Goal: Task Accomplishment & Management: Manage account settings

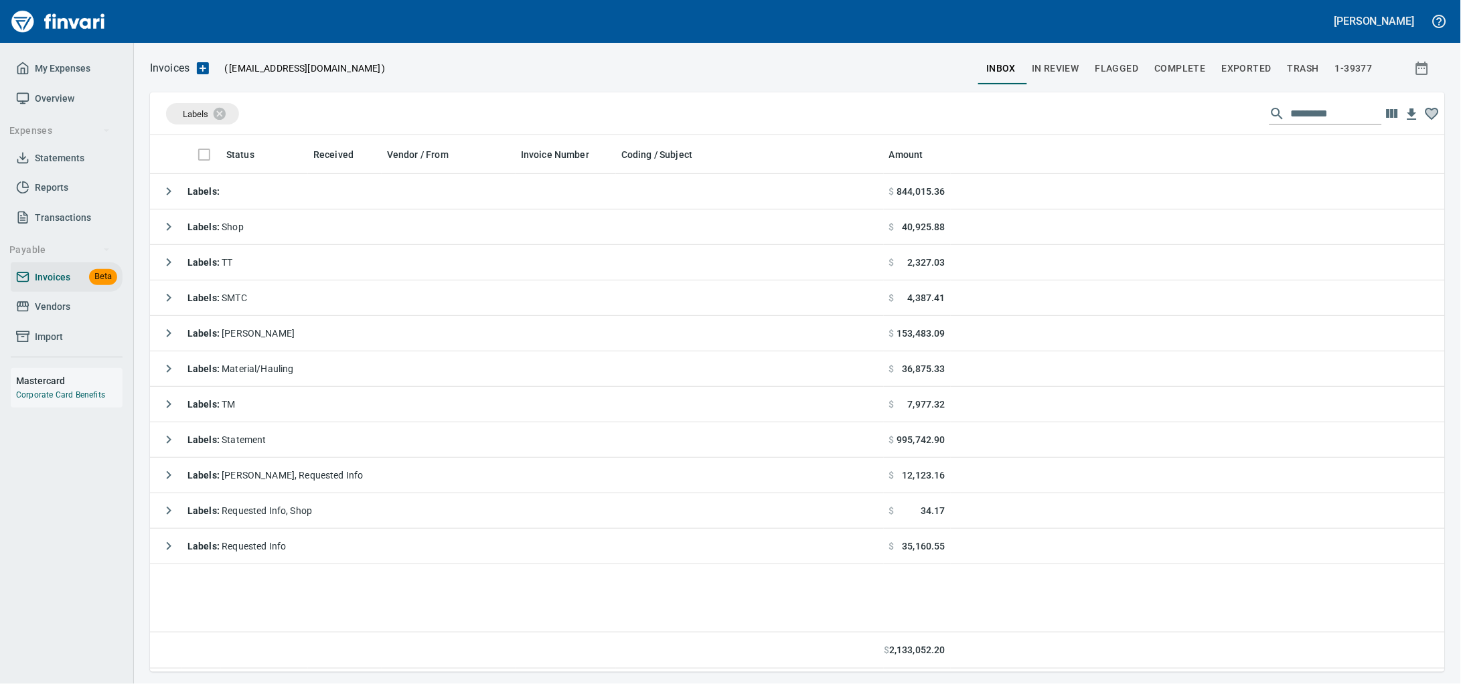
scroll to position [525, 1269]
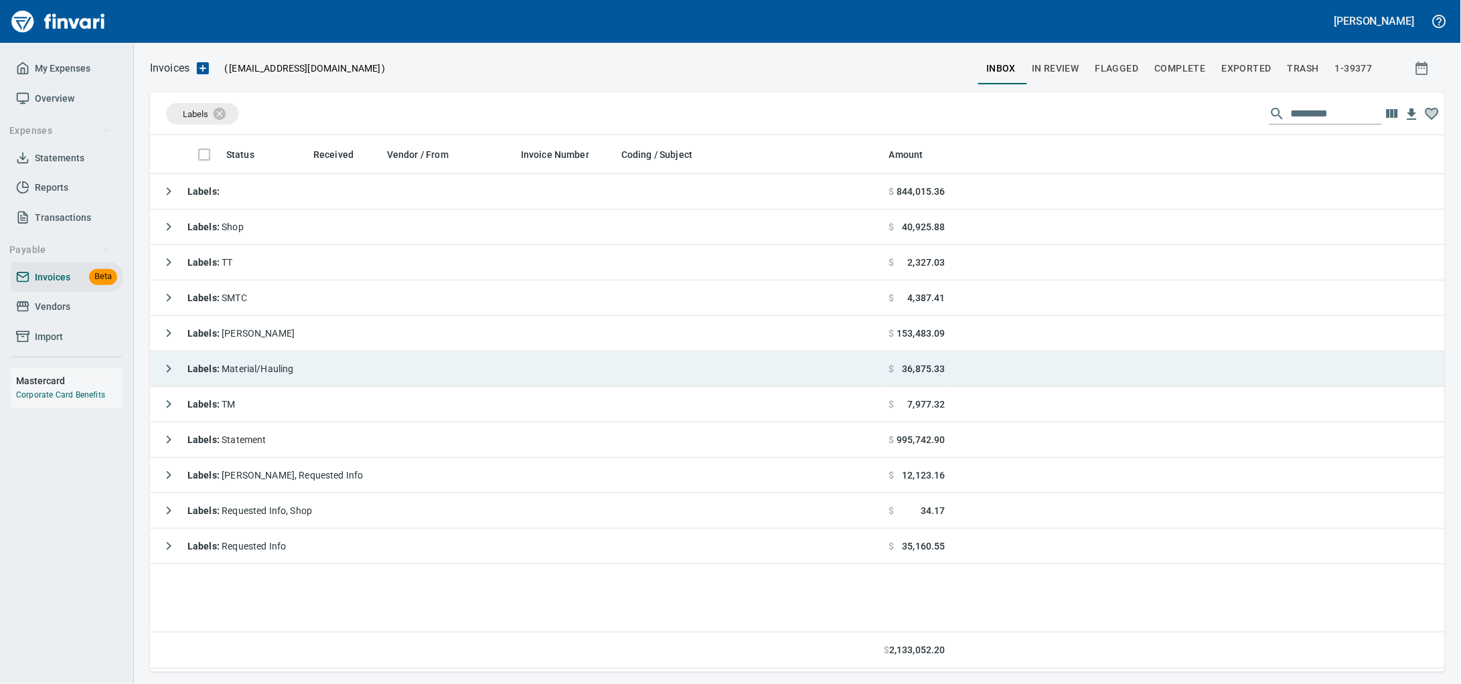
click at [250, 371] on span "Labels : Material/Hauling" at bounding box center [240, 368] width 106 height 11
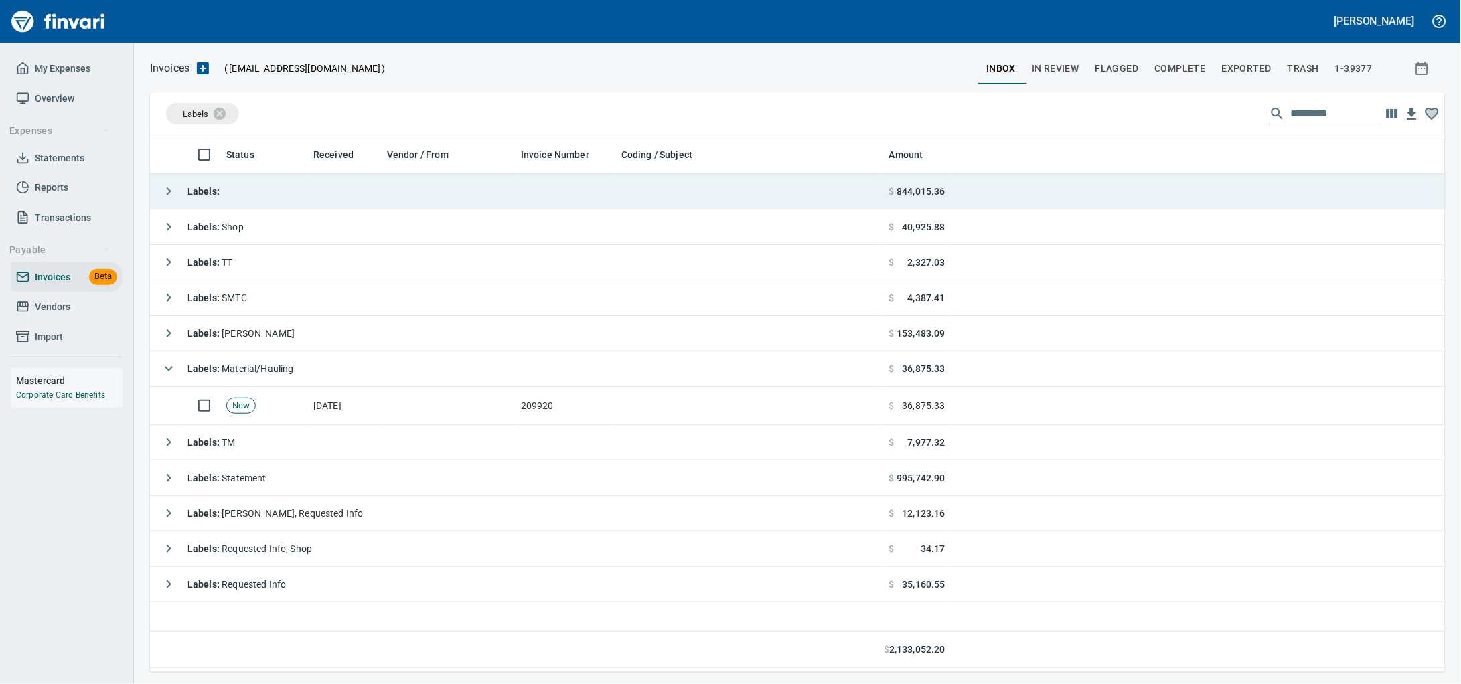
click at [331, 191] on td "Labels :" at bounding box center [517, 191] width 734 height 35
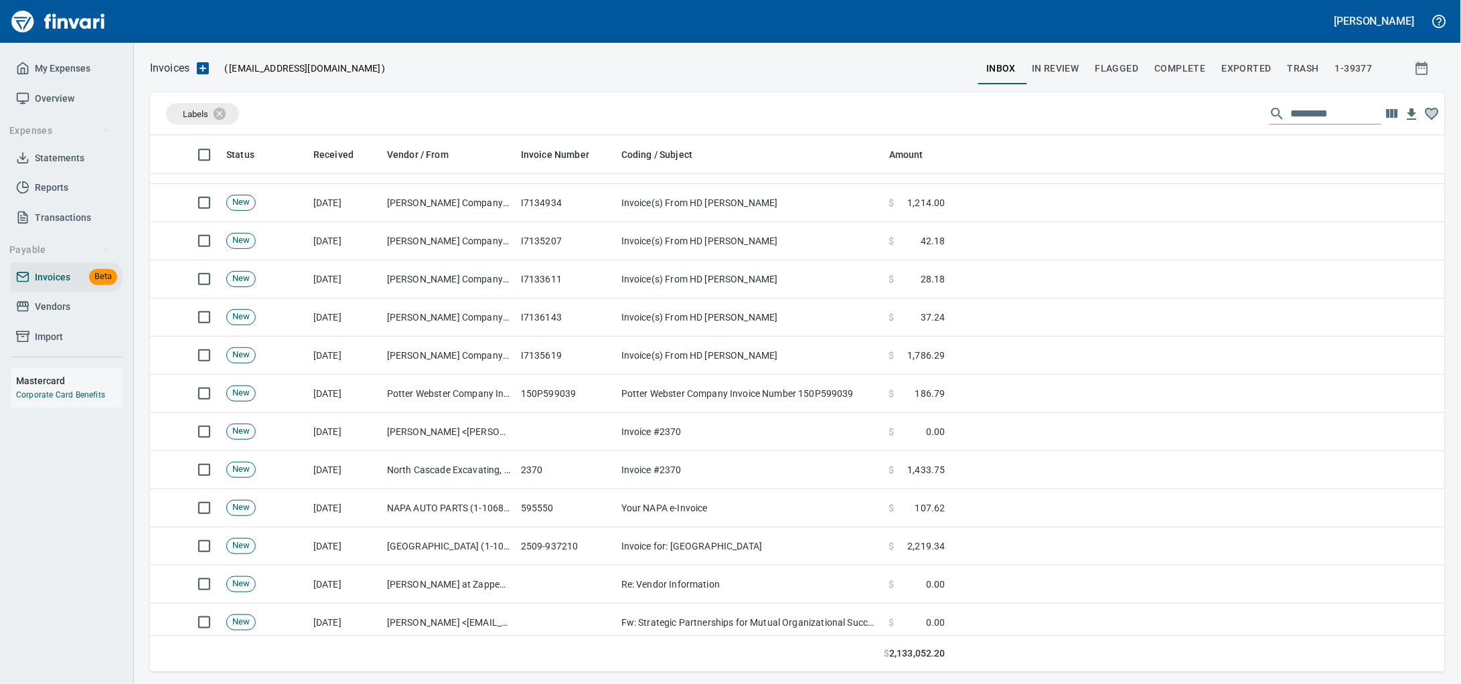
scroll to position [1171, 0]
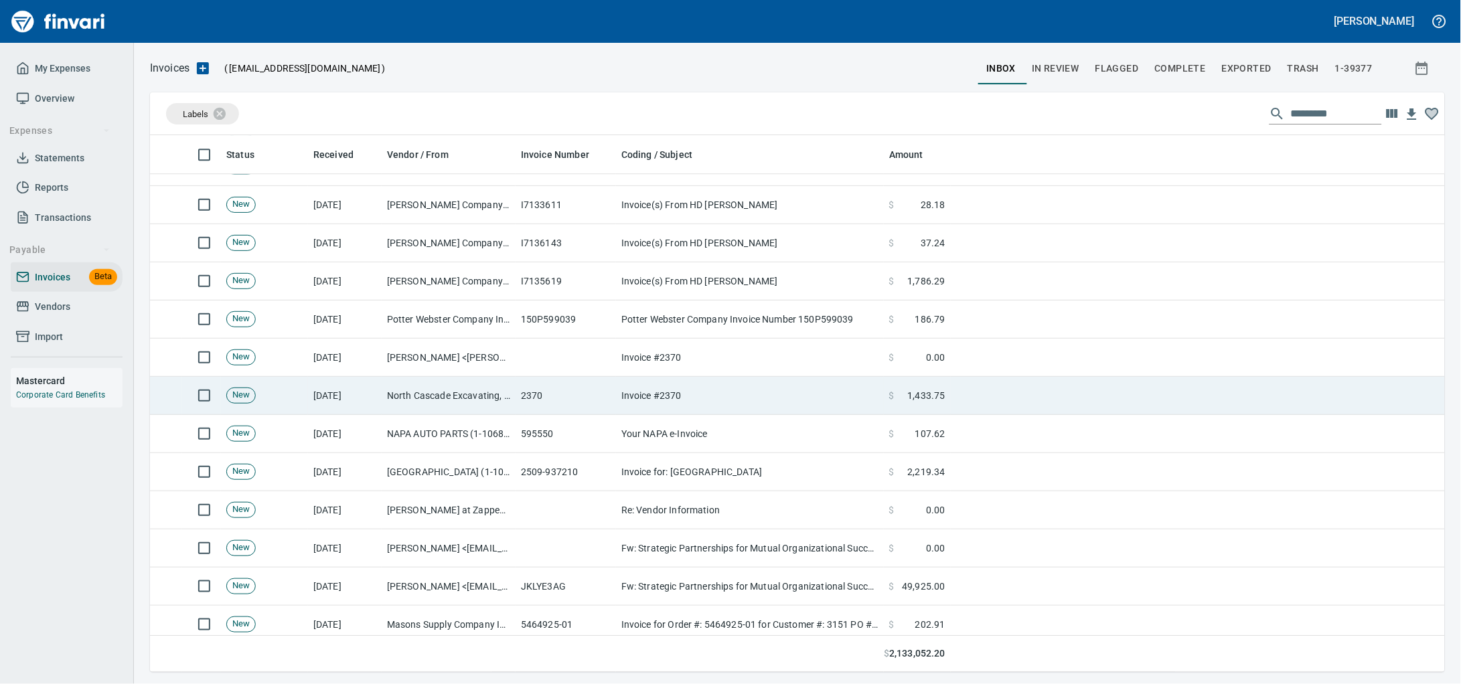
click at [532, 404] on td "2370" at bounding box center [565, 396] width 100 height 38
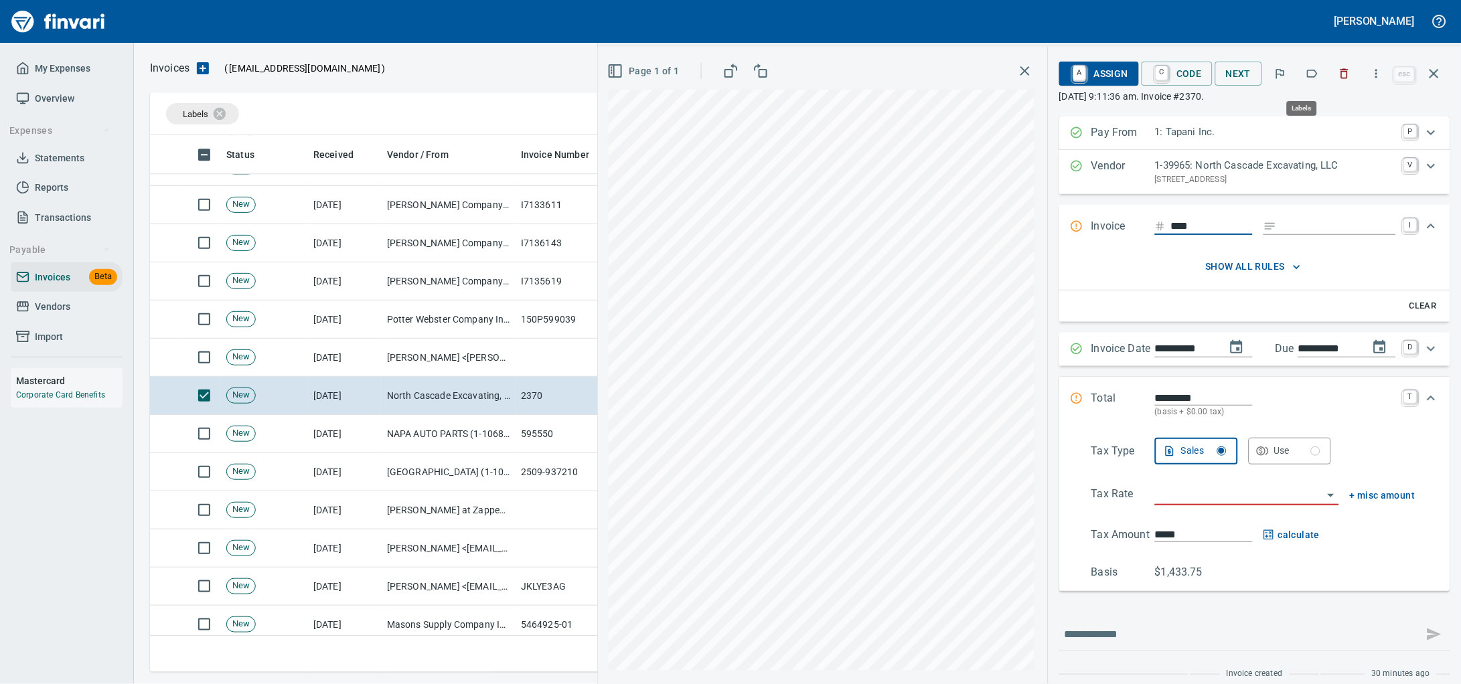
scroll to position [525, 1268]
click at [1313, 83] on button "button" at bounding box center [1311, 73] width 29 height 29
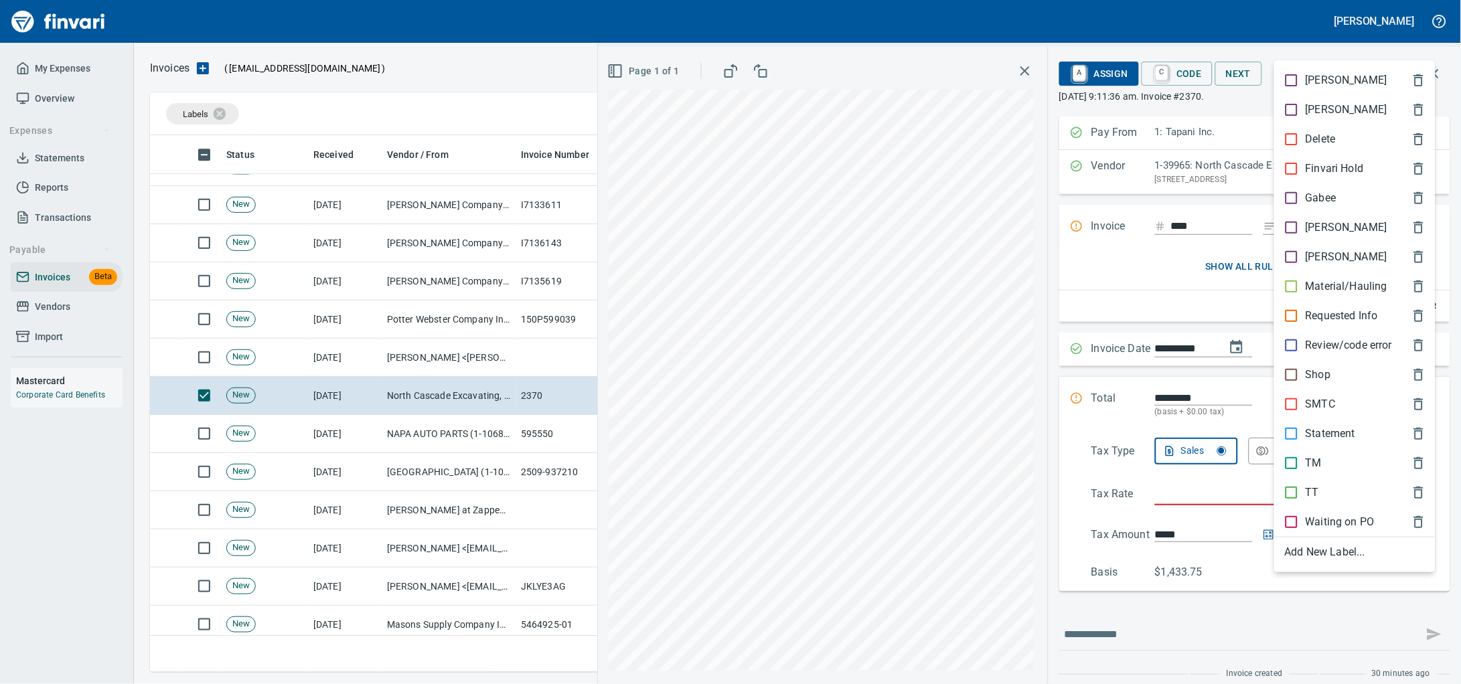
click at [1284, 33] on div at bounding box center [730, 342] width 1461 height 684
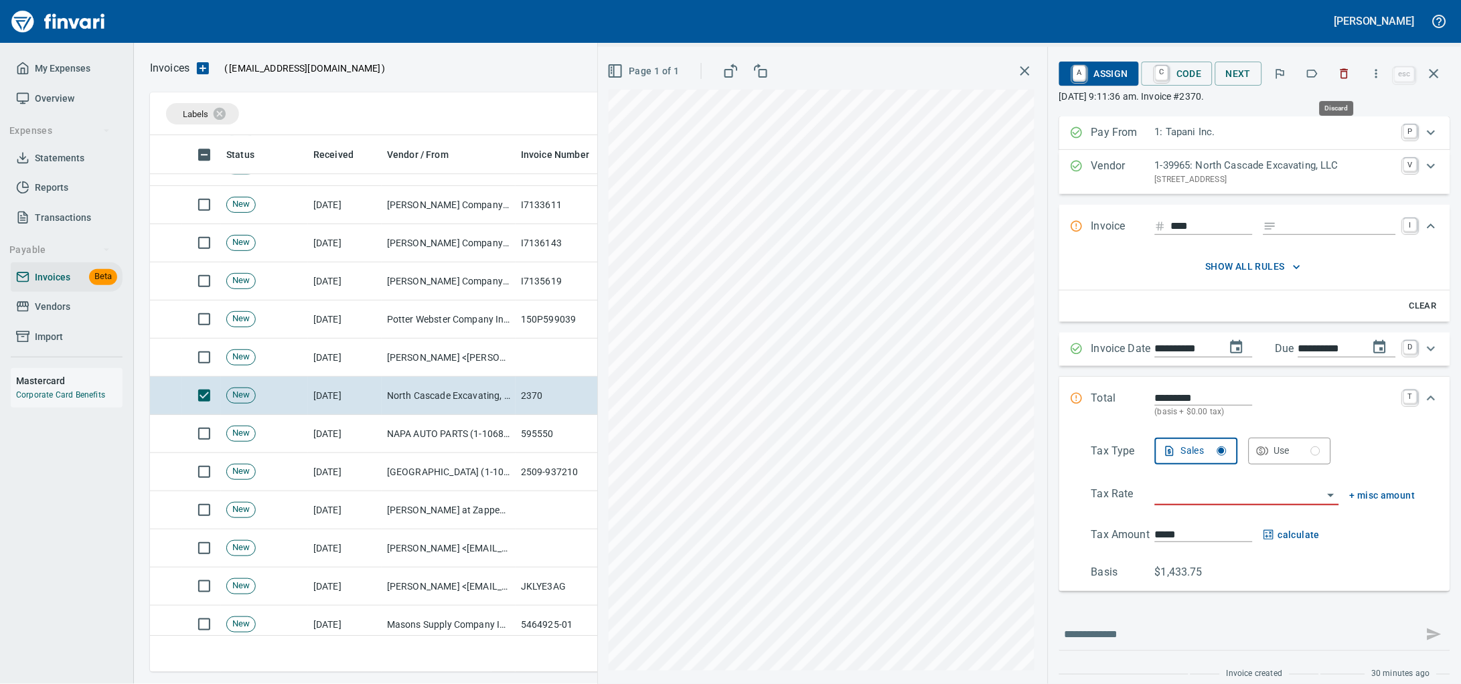
click at [1341, 79] on icon "button" at bounding box center [1345, 74] width 8 height 10
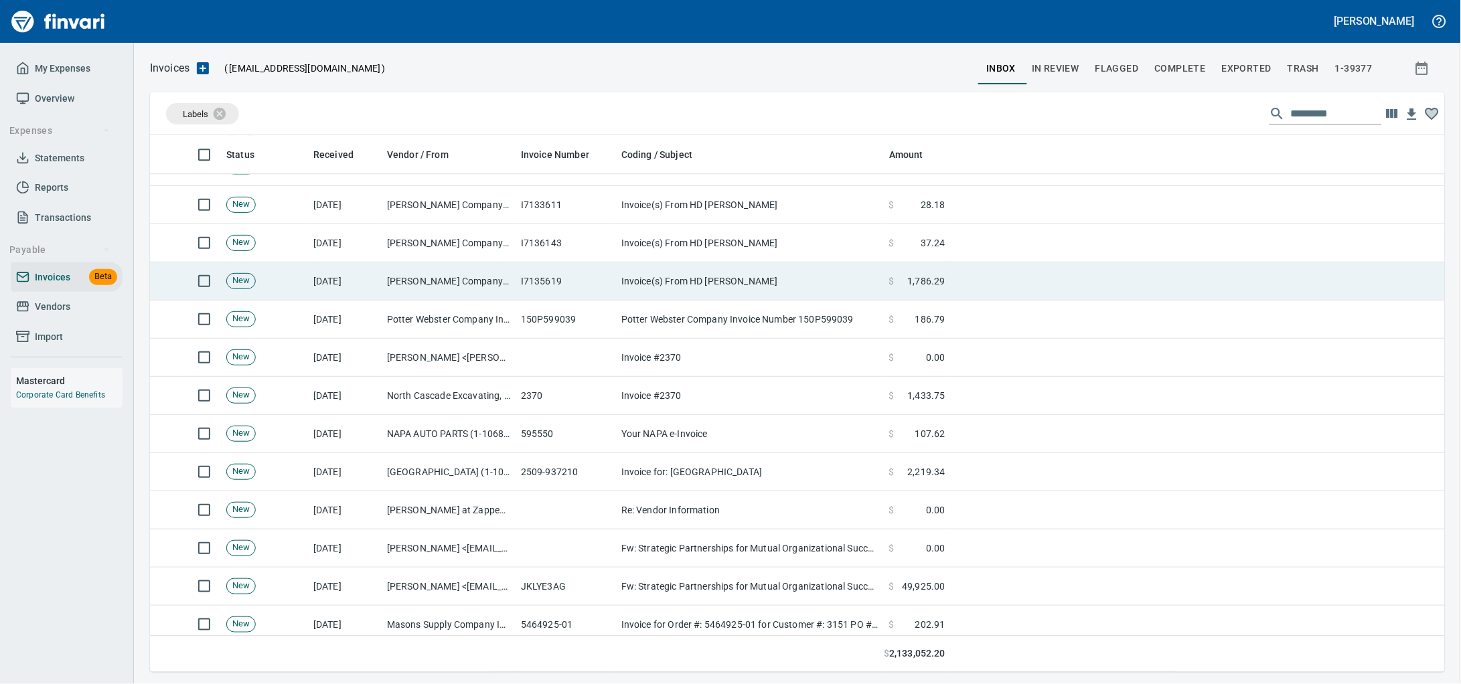
scroll to position [525, 1268]
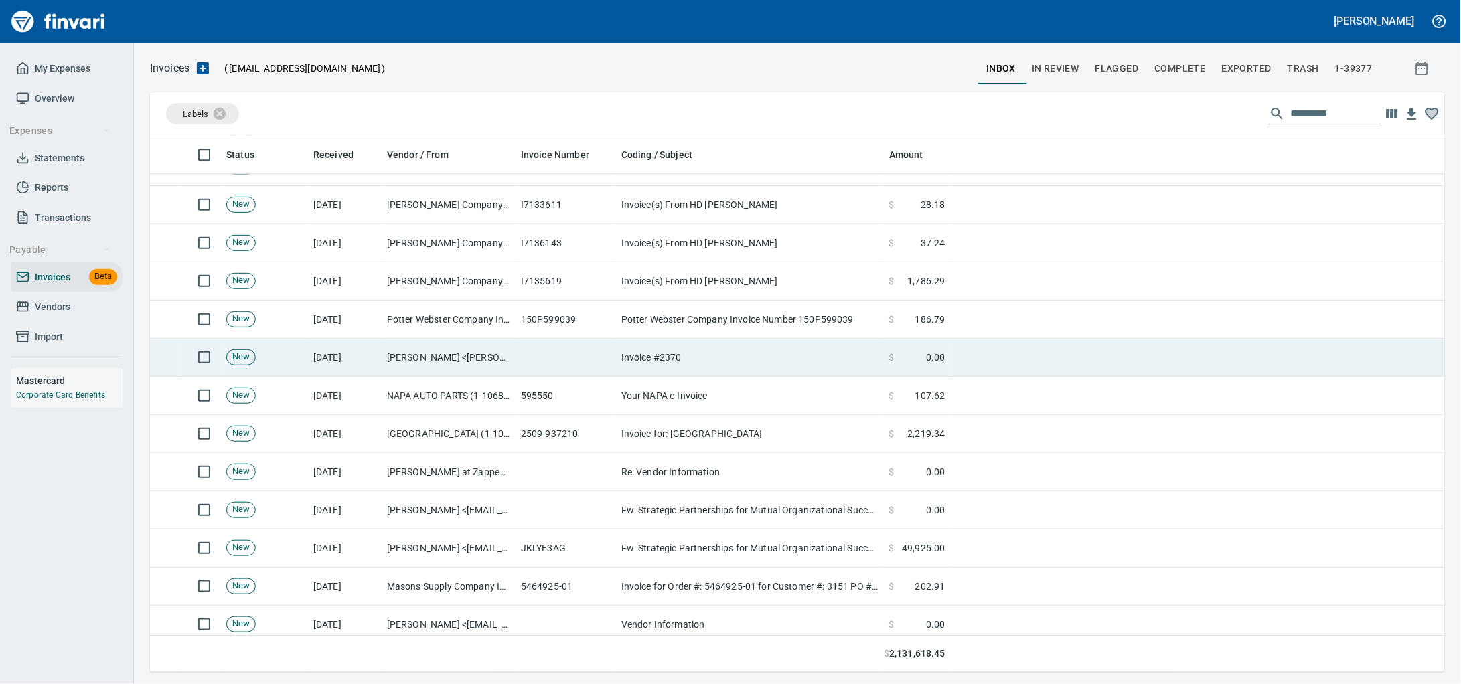
click at [503, 362] on td "Keri Rivers <keri@nce.us>" at bounding box center [449, 358] width 134 height 38
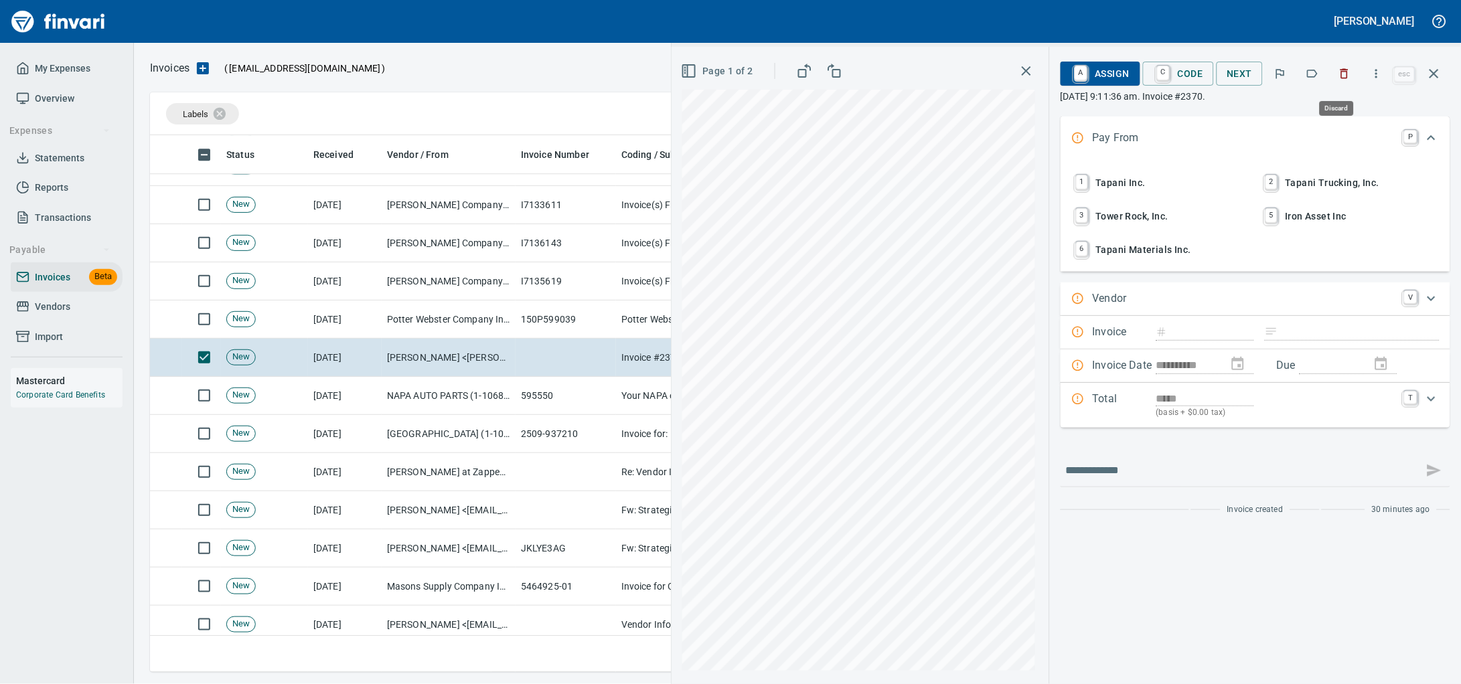
click at [1337, 74] on icon "button" at bounding box center [1343, 73] width 13 height 13
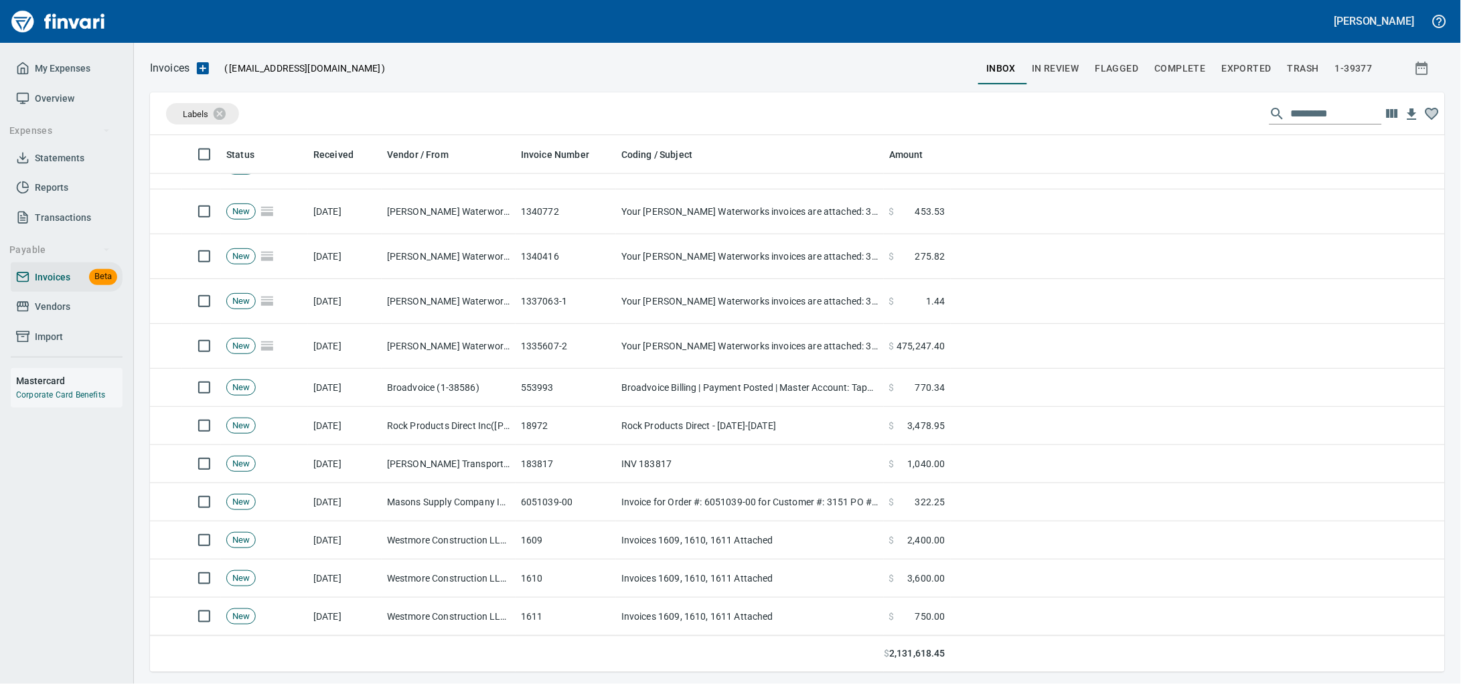
scroll to position [2175, 0]
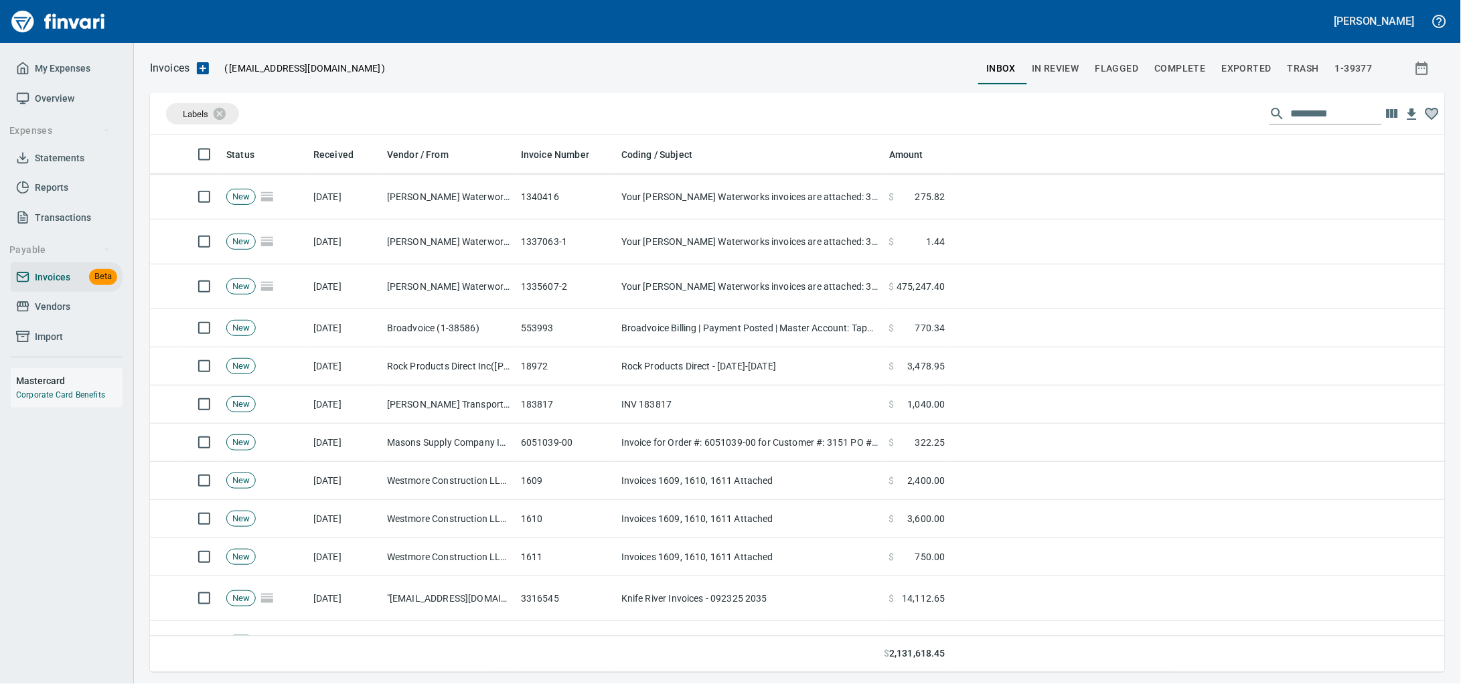
click at [489, 416] on td "Taylor Transport Inc (1-11004)" at bounding box center [449, 405] width 134 height 38
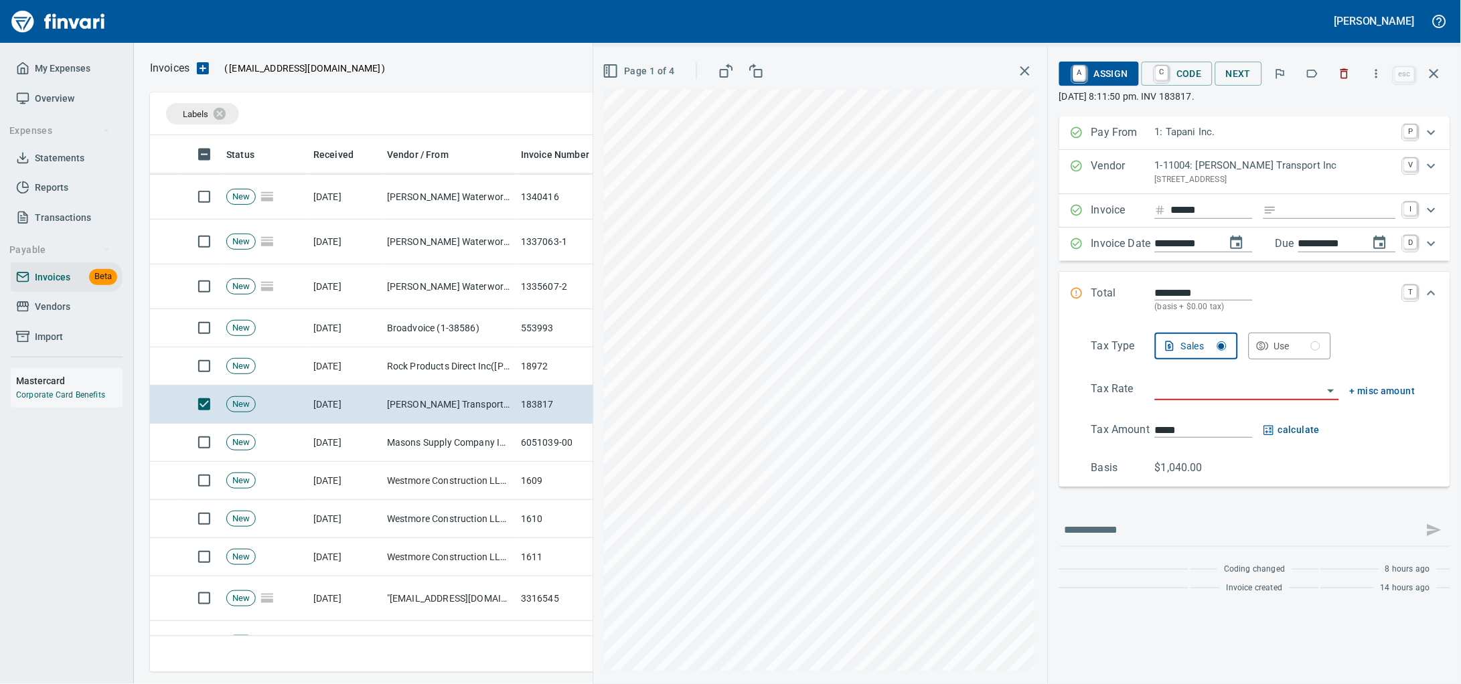
scroll to position [525, 1268]
click at [1317, 219] on input "Expand" at bounding box center [1339, 210] width 114 height 17
type input "******"
click at [1201, 400] on input "search" at bounding box center [1239, 390] width 168 height 19
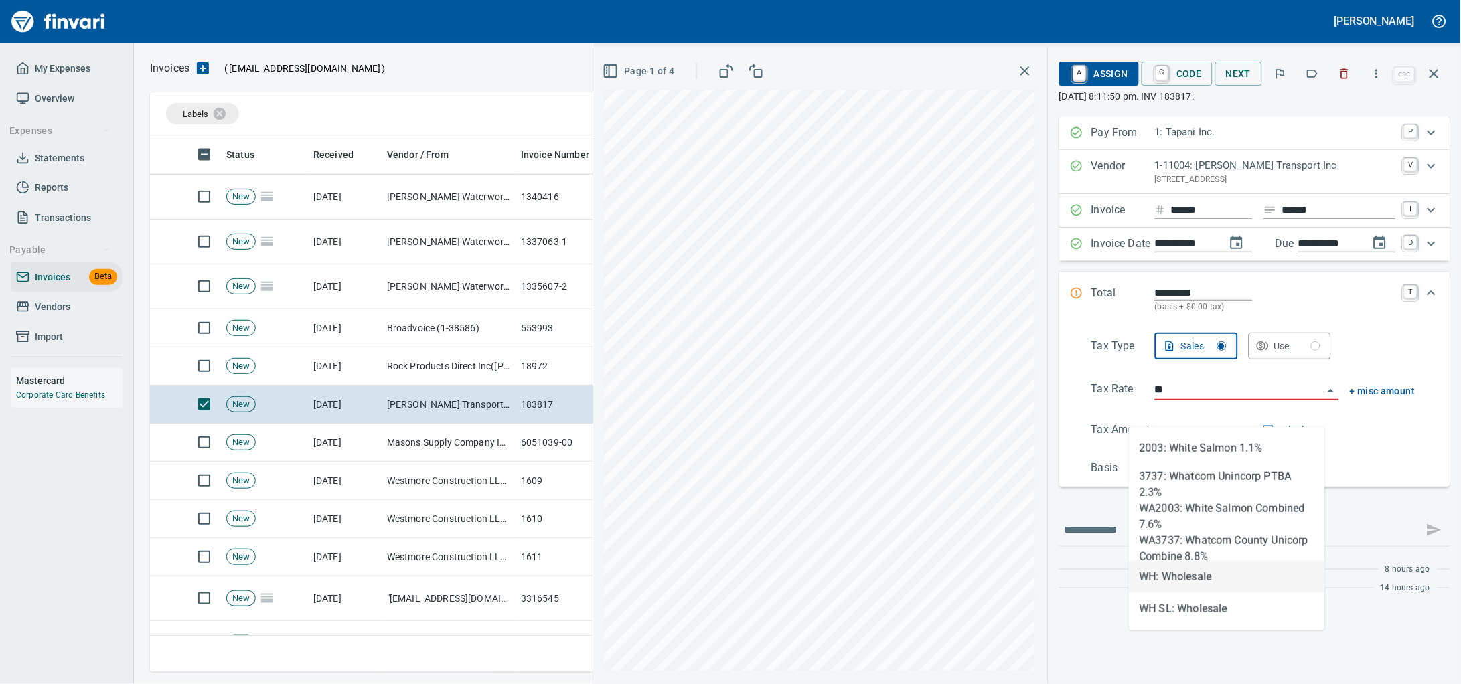
click at [1181, 572] on li "WH: Wholesale" at bounding box center [1227, 577] width 196 height 32
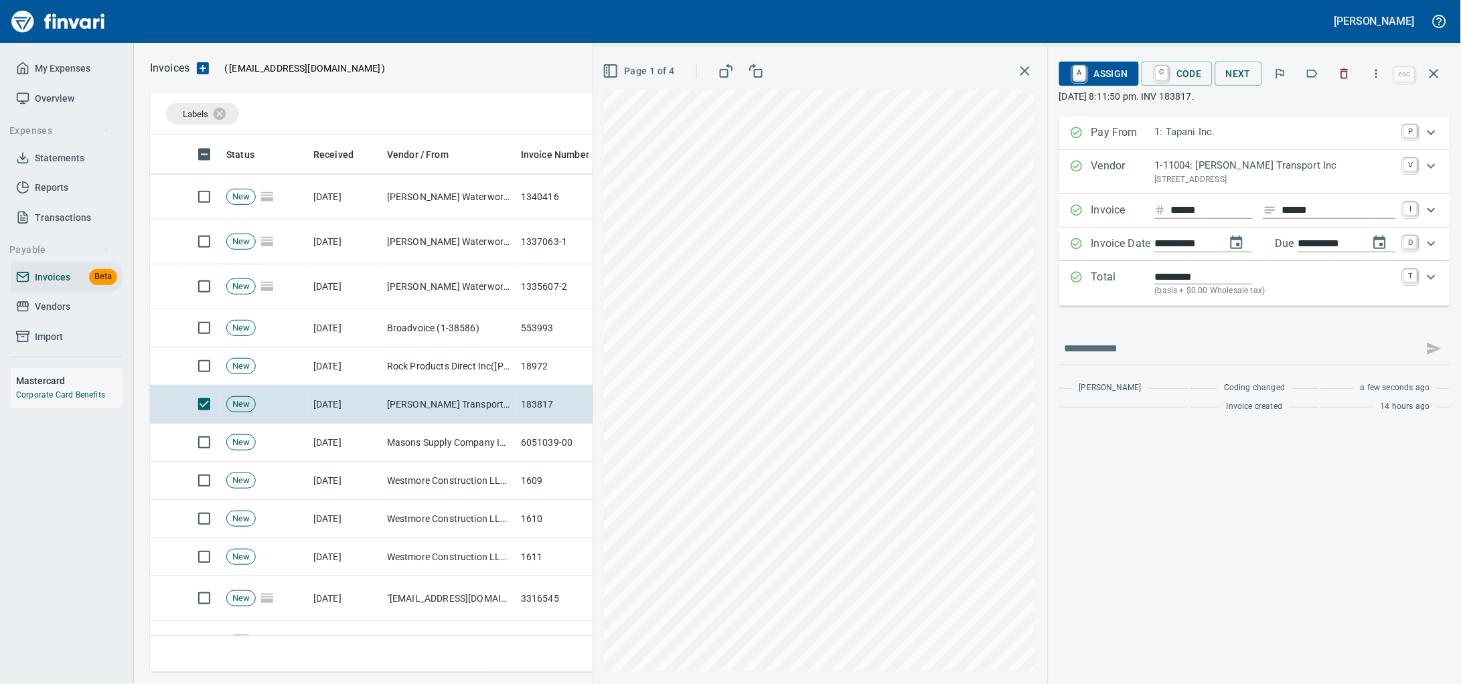
type input "**********"
click at [1085, 70] on span "A Assign" at bounding box center [1099, 73] width 58 height 23
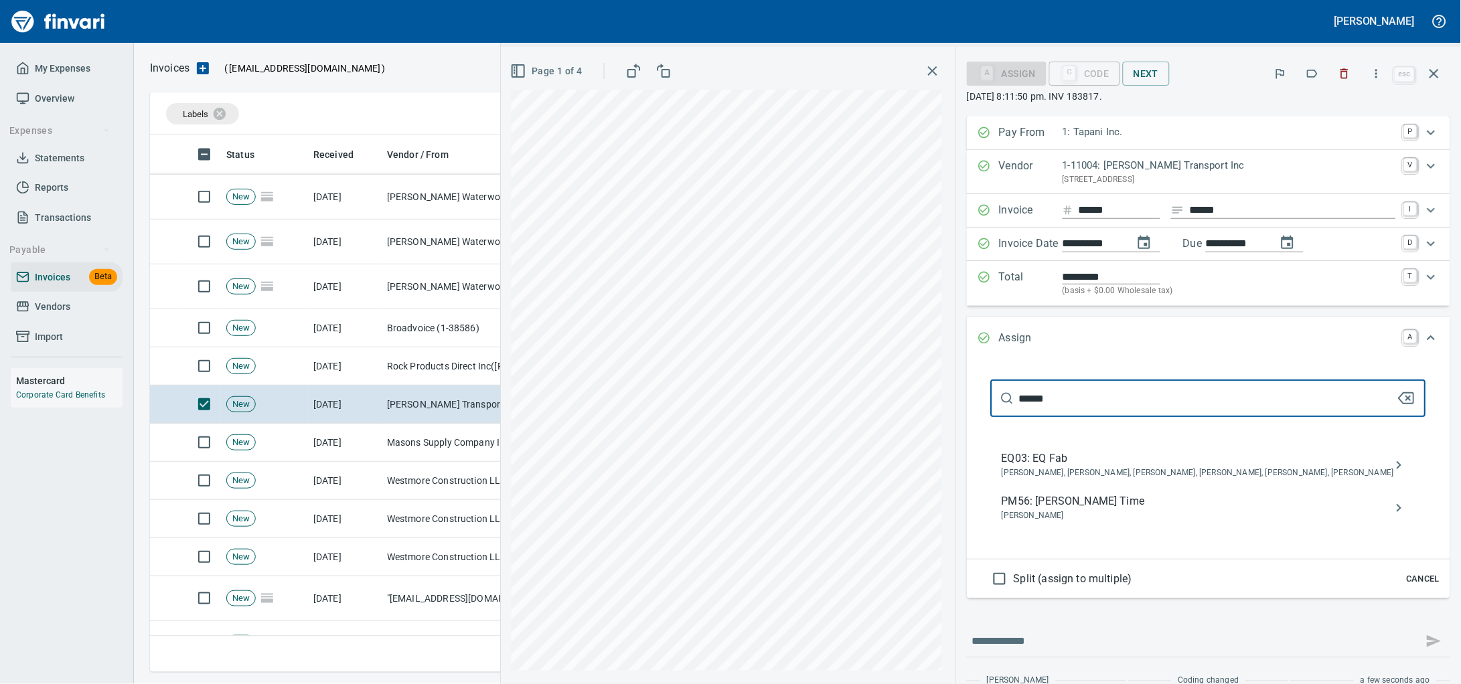
type input "******"
click at [1168, 523] on span "Erik Somers" at bounding box center [1197, 515] width 392 height 13
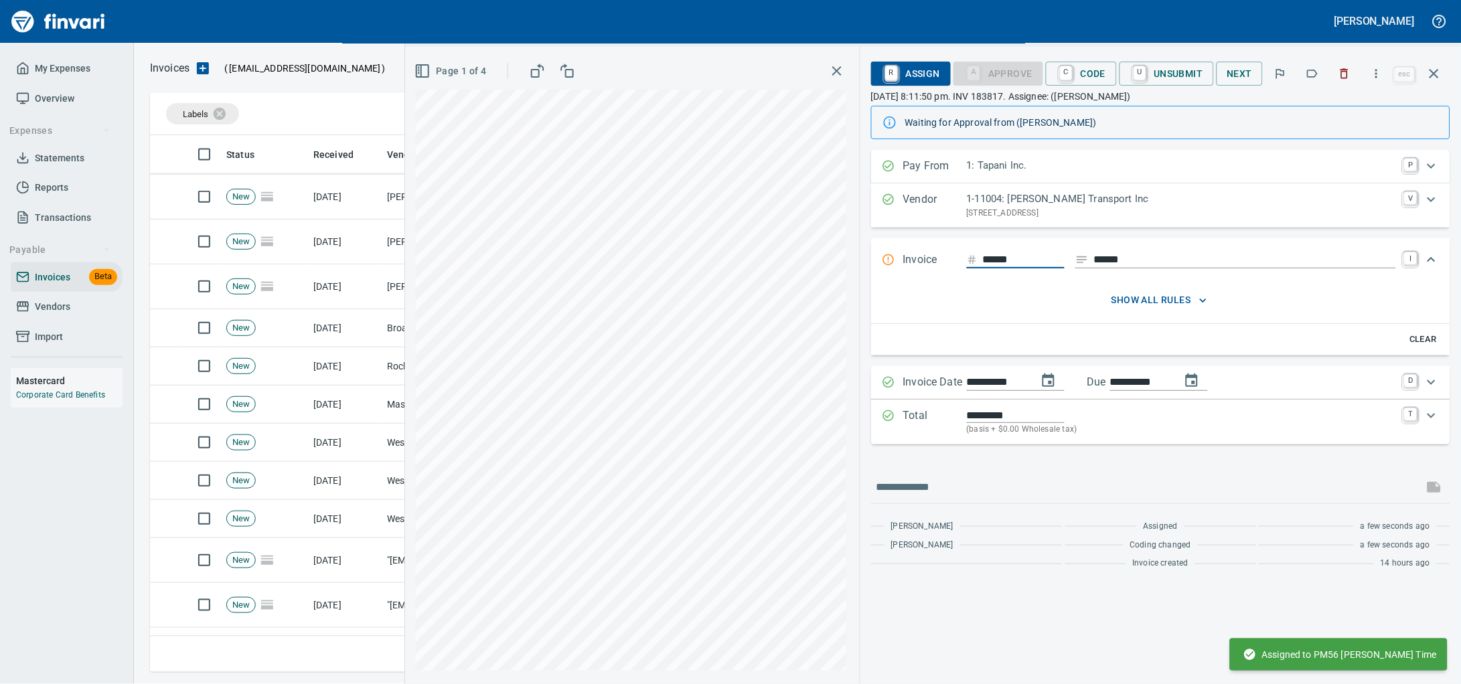
click at [988, 268] on input "******" at bounding box center [1024, 260] width 82 height 17
drag, startPoint x: 988, startPoint y: 274, endPoint x: 829, endPoint y: 273, distance: 159.3
click at [871, 273] on div "Invoice ****** ****** I" at bounding box center [1160, 260] width 579 height 44
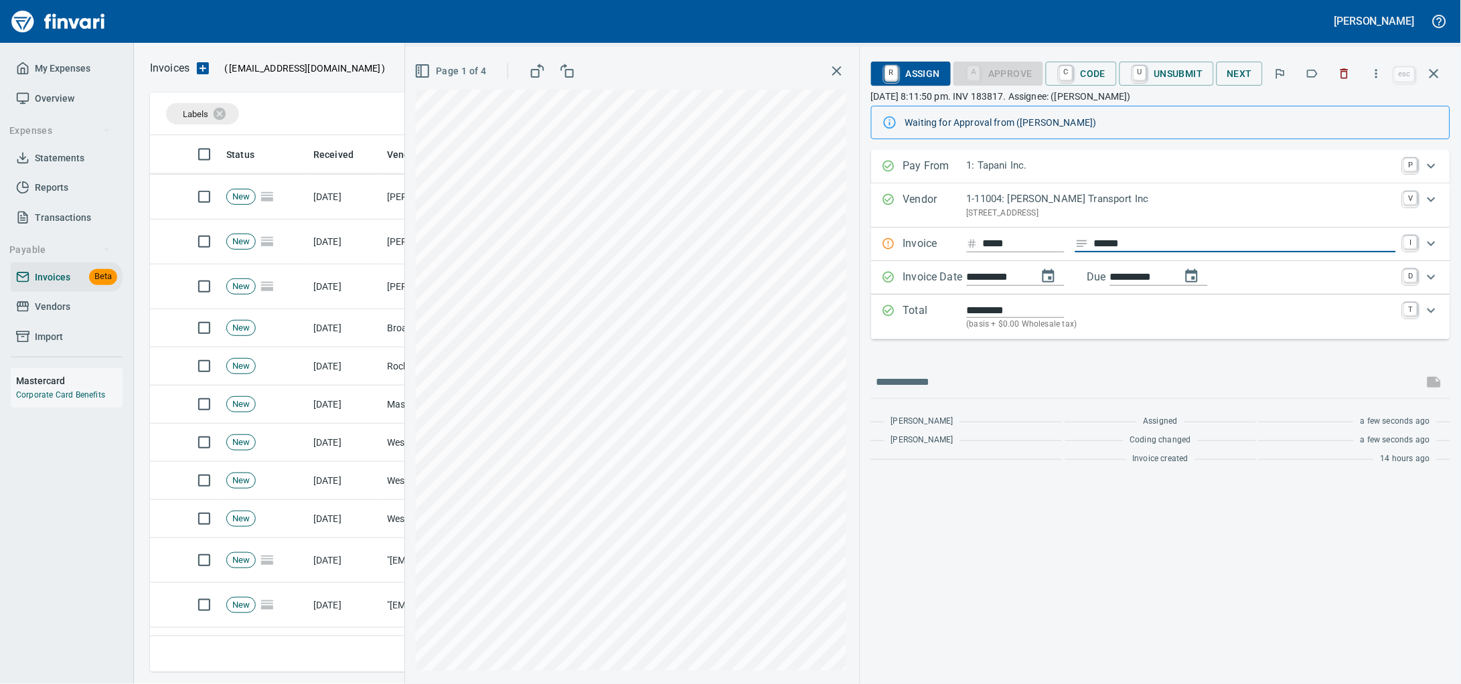
click at [986, 252] on input "*****" at bounding box center [1024, 244] width 82 height 17
type input "******"
click at [1217, 252] on input "******" at bounding box center [1245, 244] width 302 height 17
click at [1436, 72] on icon "button" at bounding box center [1433, 73] width 9 height 9
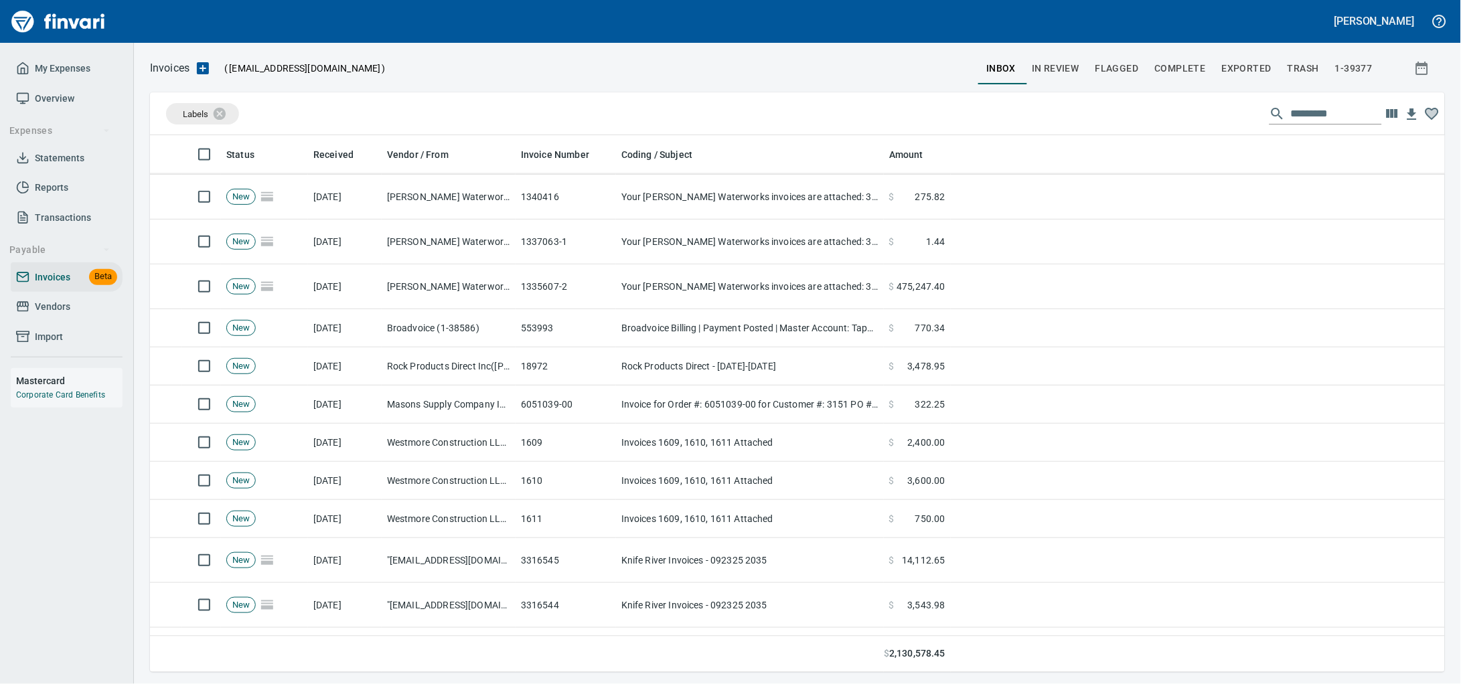
scroll to position [525, 1269]
click at [59, 315] on span "Vendors" at bounding box center [52, 307] width 35 height 17
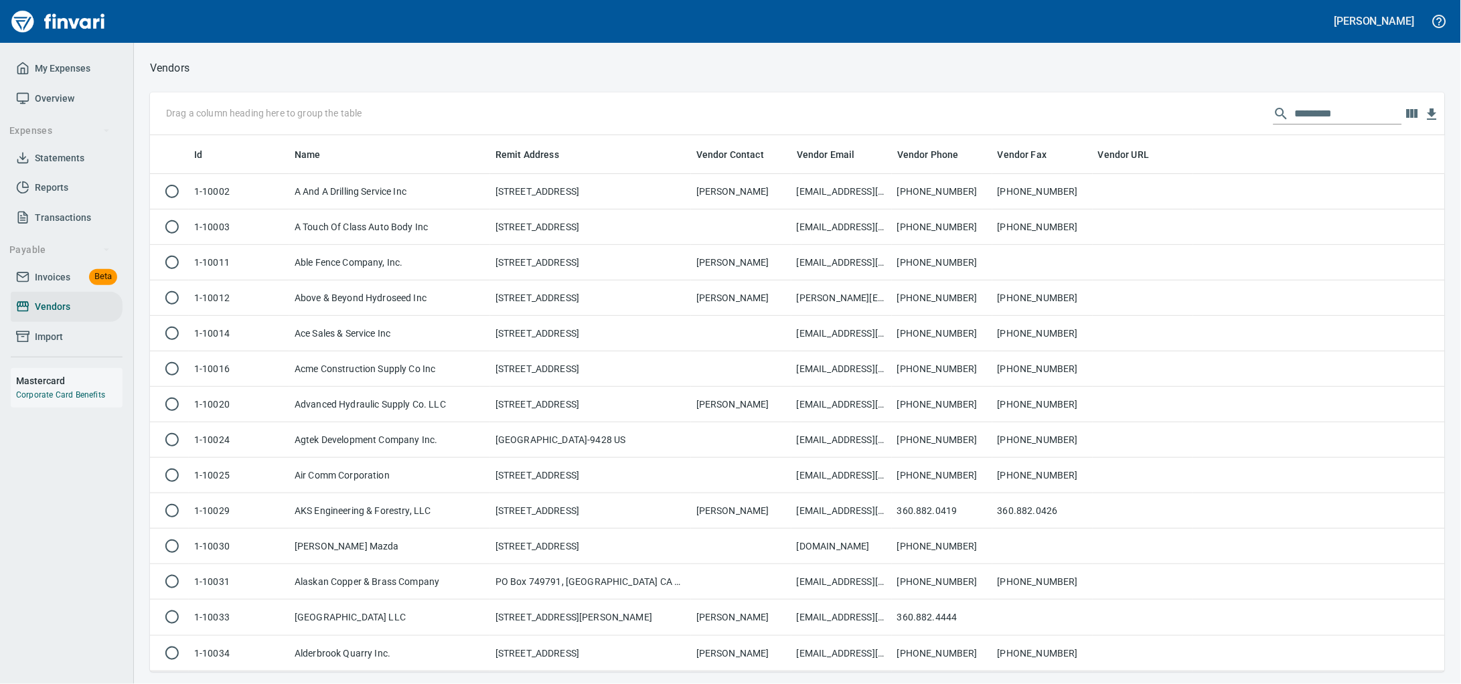
scroll to position [525, 1269]
click at [1295, 124] on input "text" at bounding box center [1348, 113] width 107 height 21
click at [1295, 122] on input "text" at bounding box center [1348, 113] width 107 height 21
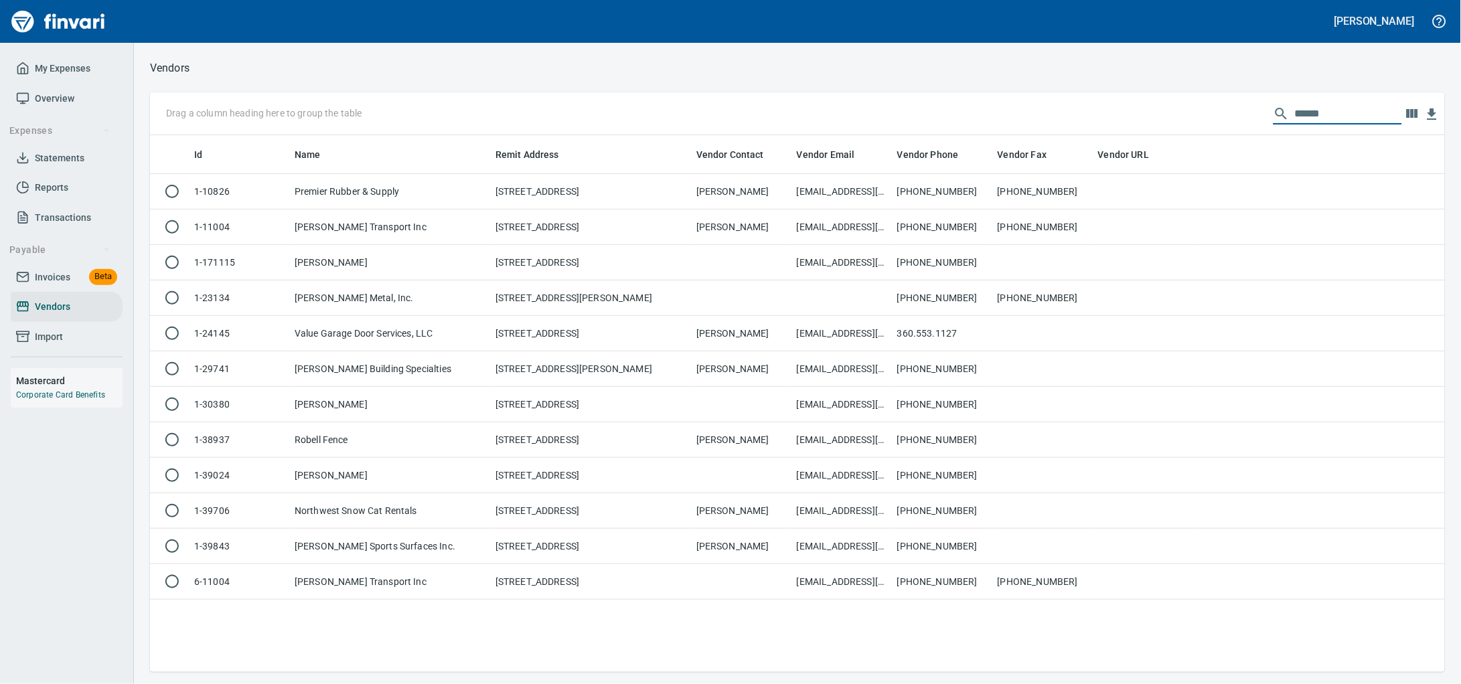
type input "******"
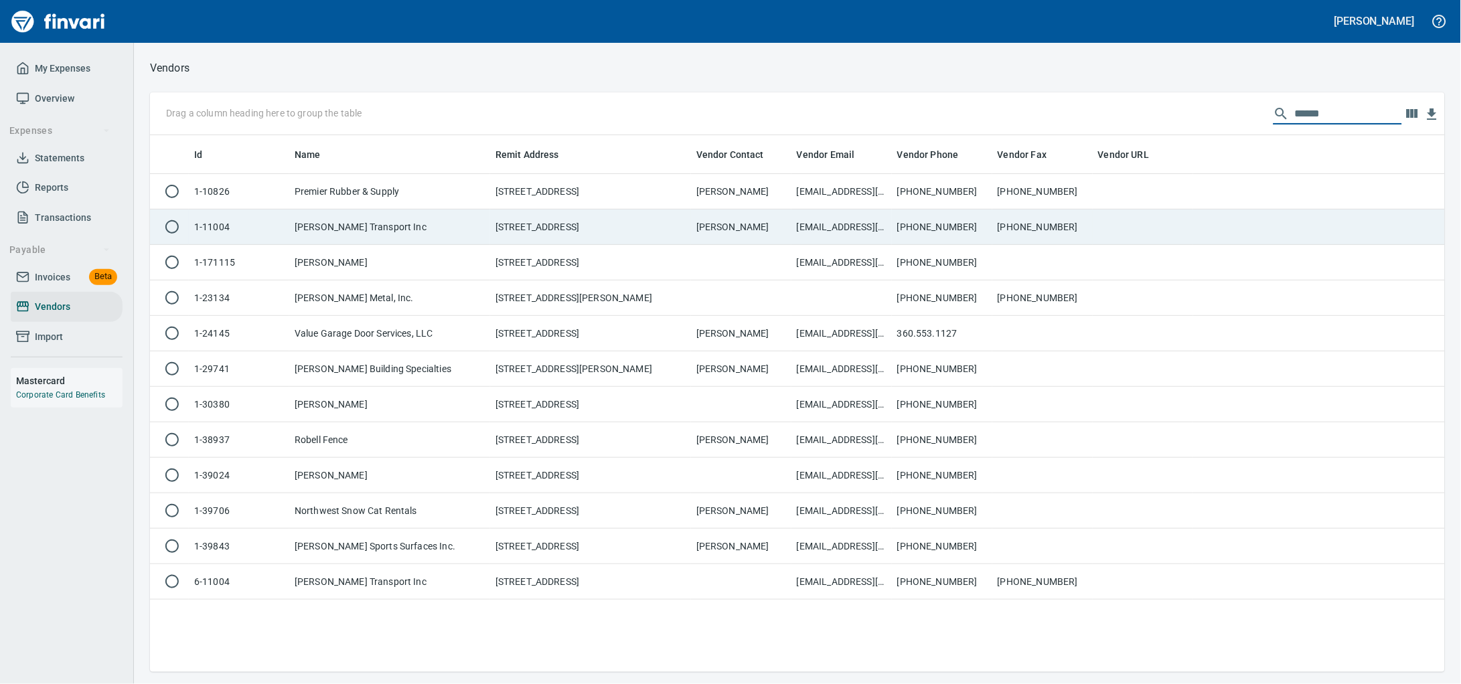
click at [497, 225] on td "PO Box 871747, Vancouver WA 98687" at bounding box center [590, 227] width 201 height 35
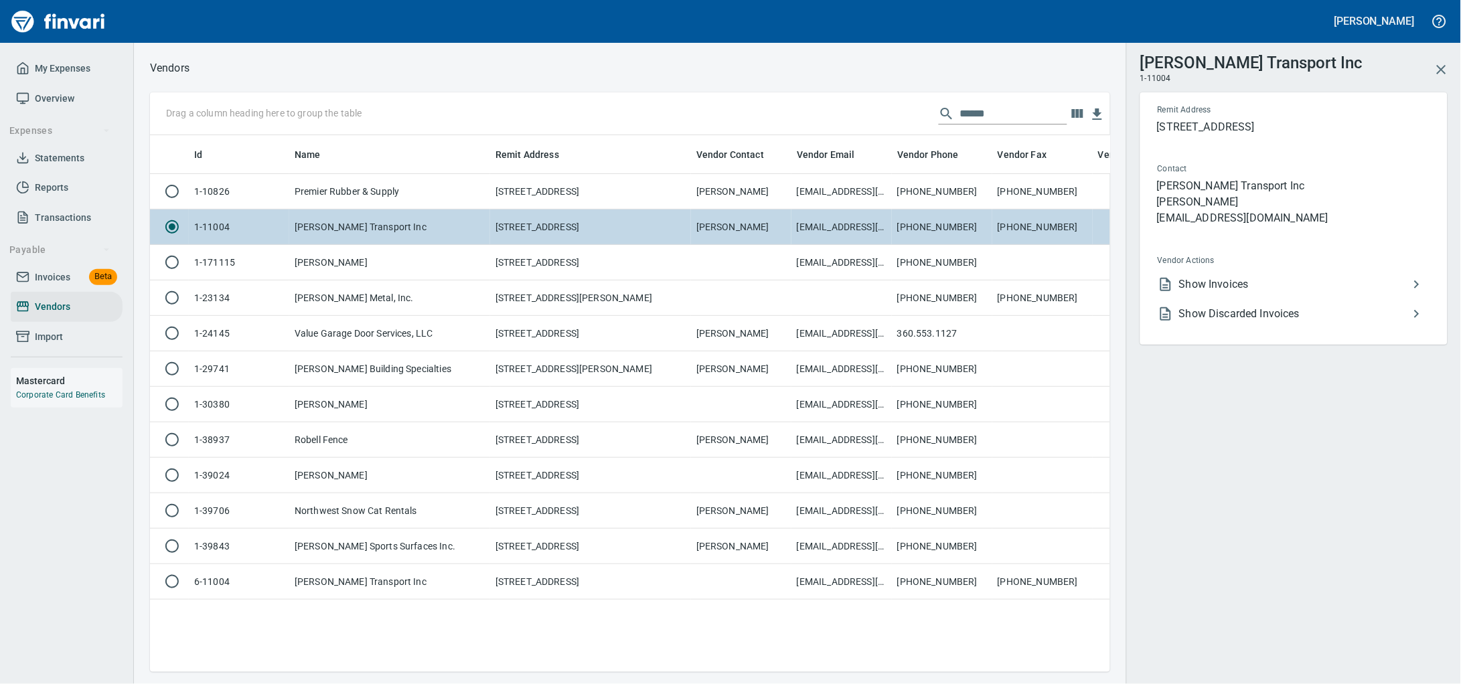
scroll to position [511, 947]
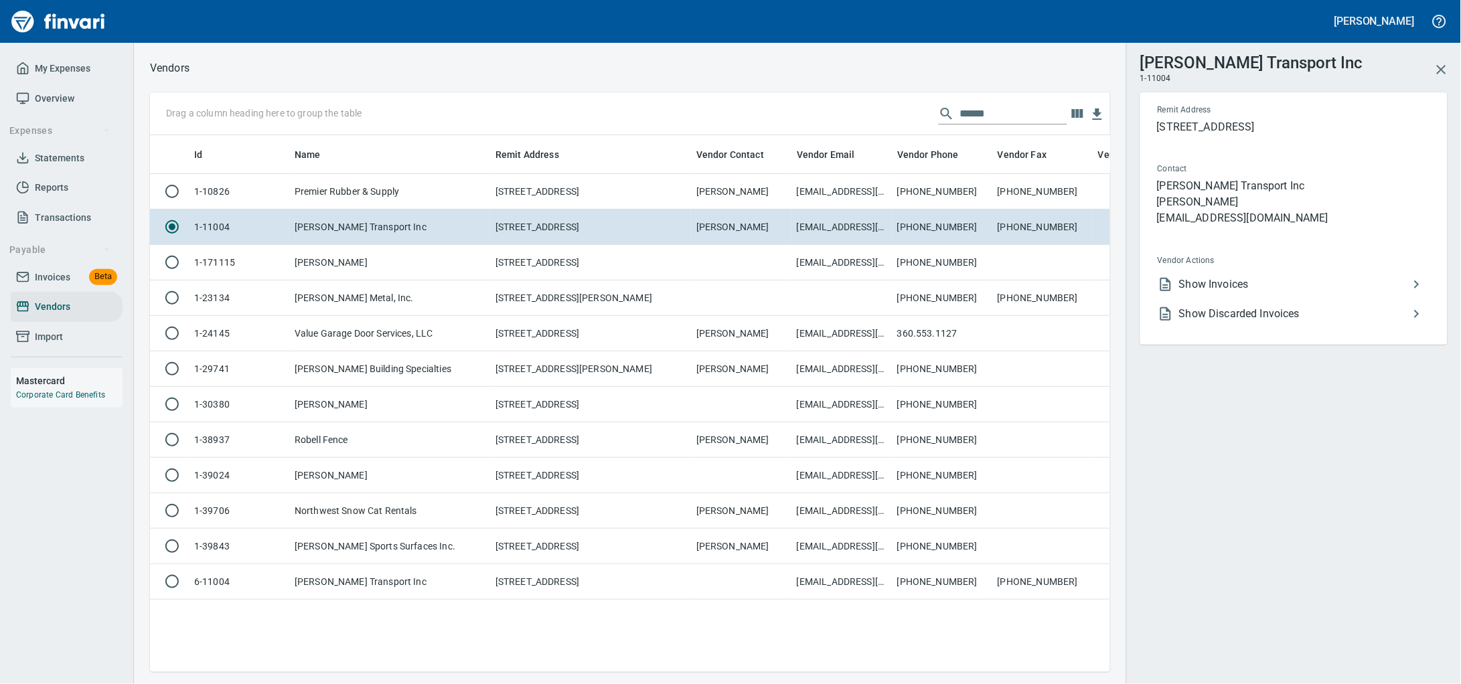
click at [1217, 293] on span "Show Invoices" at bounding box center [1294, 284] width 230 height 16
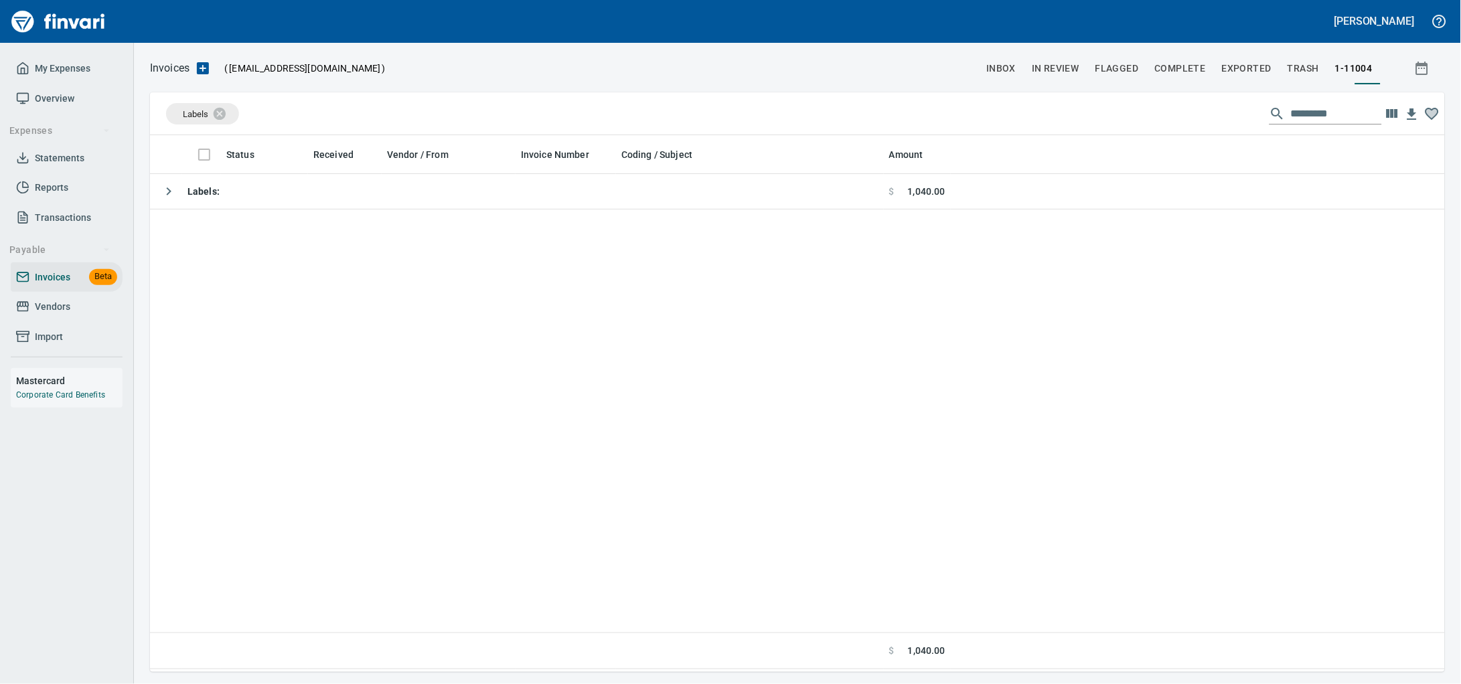
scroll to position [525, 1269]
click at [227, 121] on icon at bounding box center [219, 113] width 15 height 15
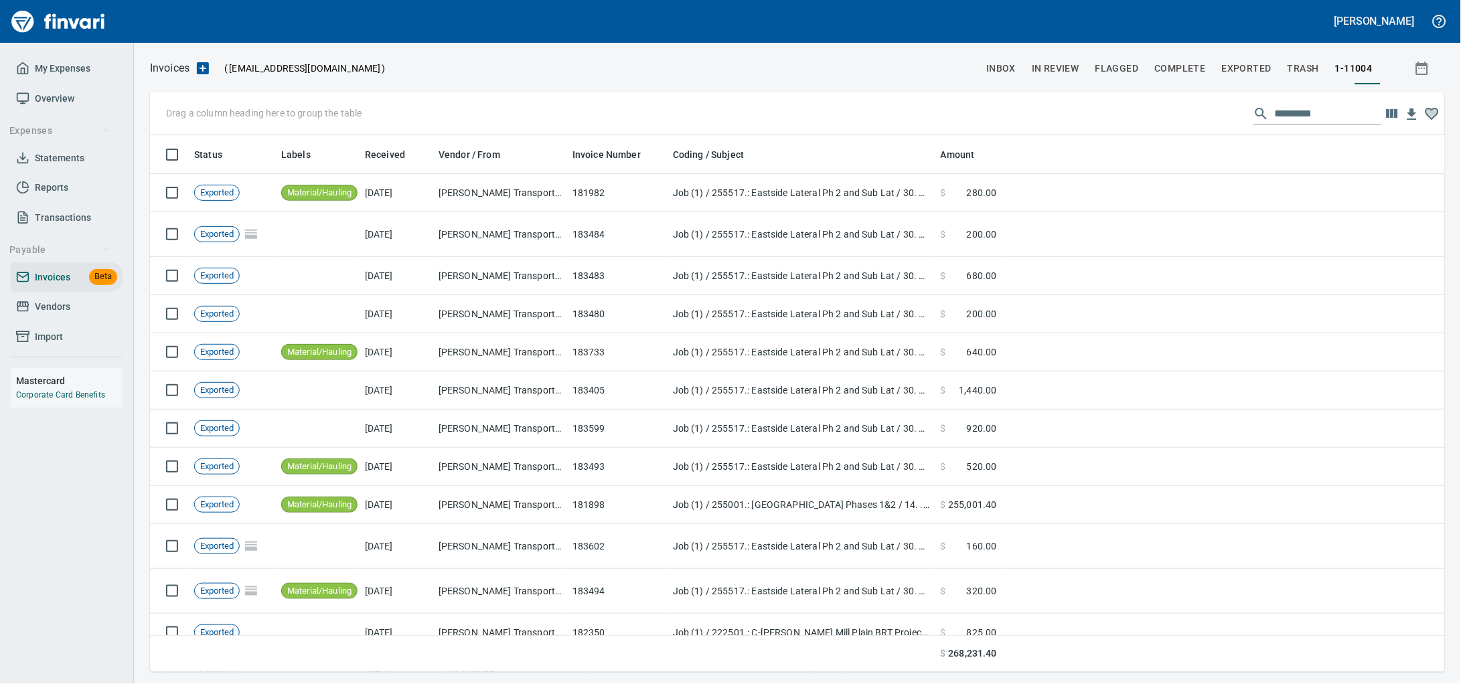
click at [1279, 108] on input "text" at bounding box center [1327, 113] width 107 height 21
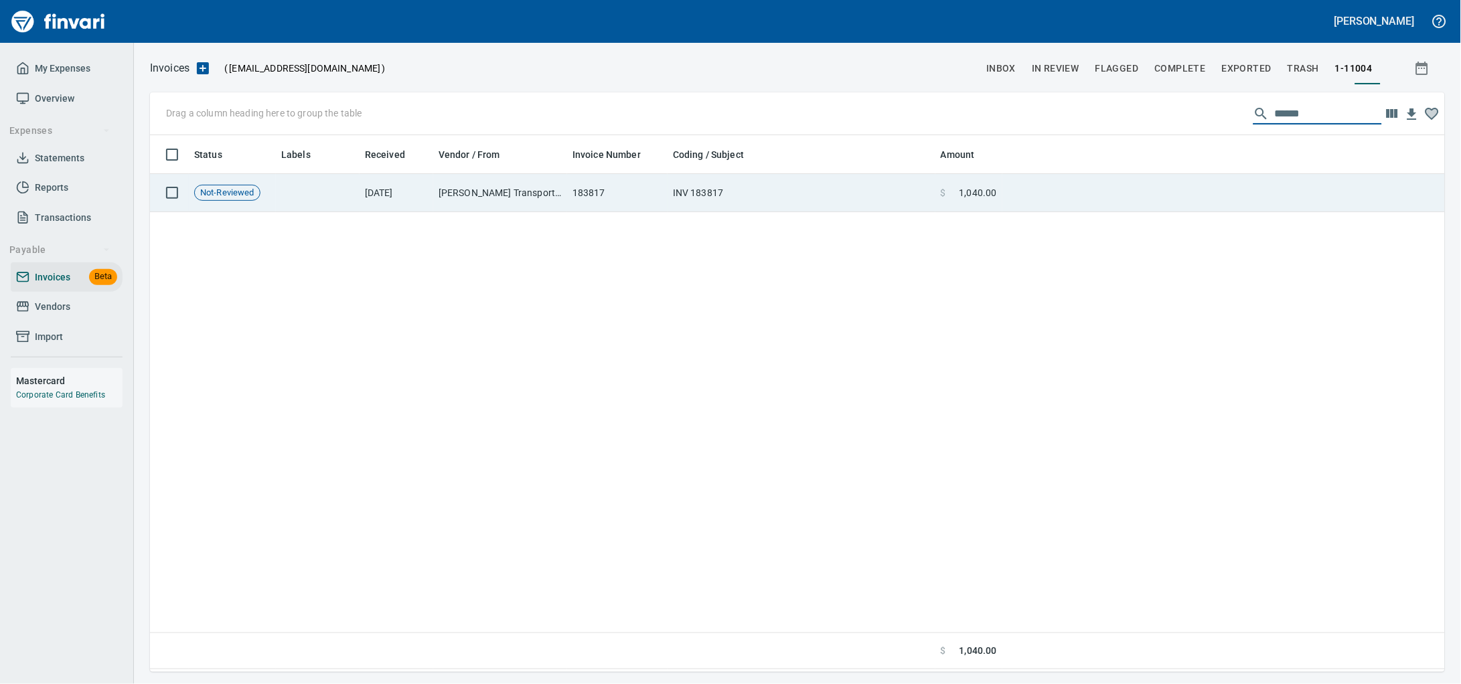
type input "******"
click at [699, 200] on td "INV 183817" at bounding box center [801, 193] width 268 height 38
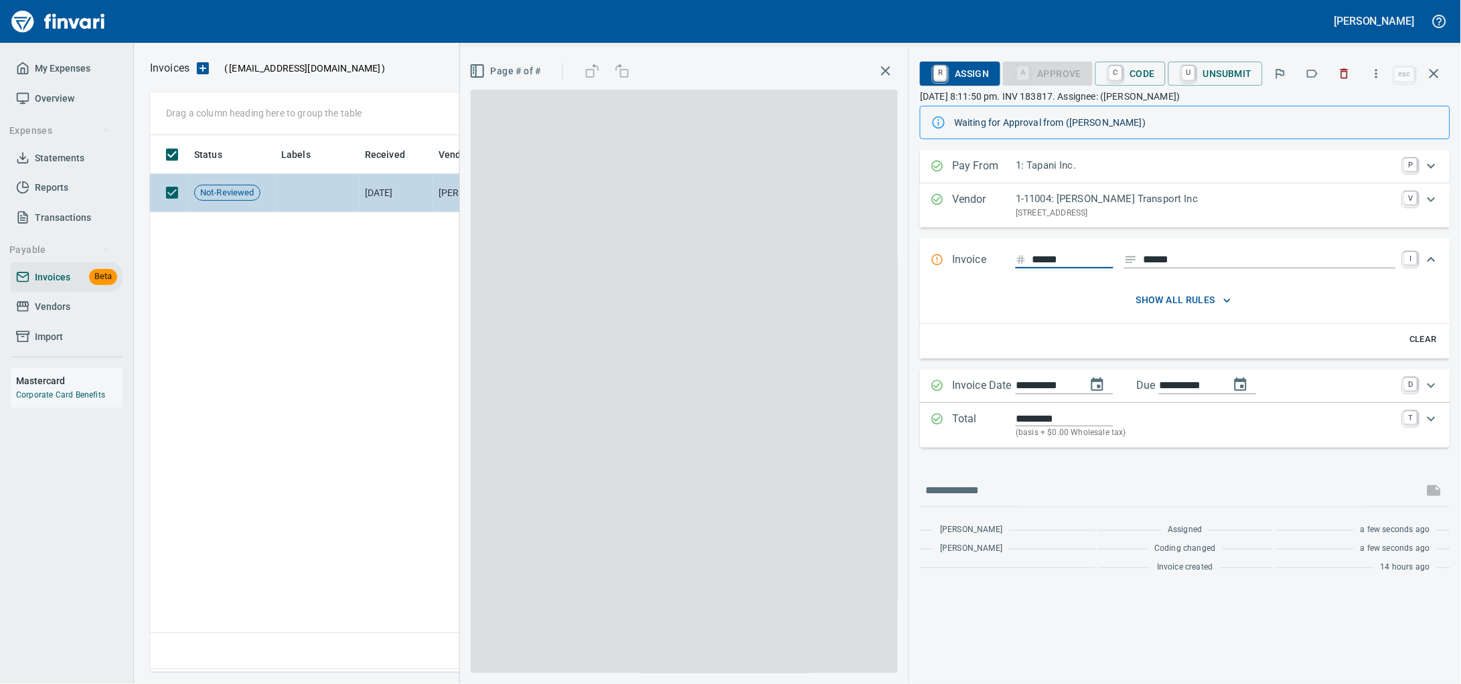
scroll to position [525, 1268]
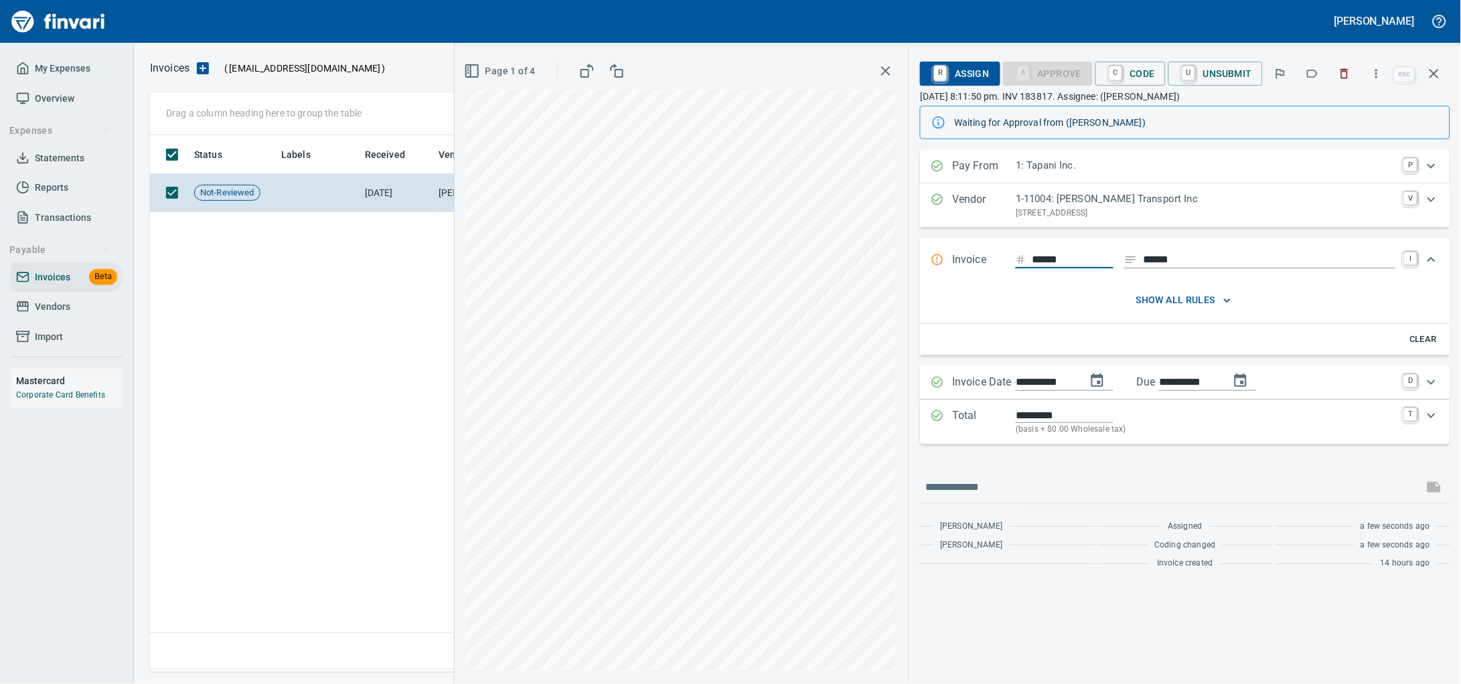
click at [1037, 268] on input "******" at bounding box center [1072, 260] width 82 height 17
type input "******"
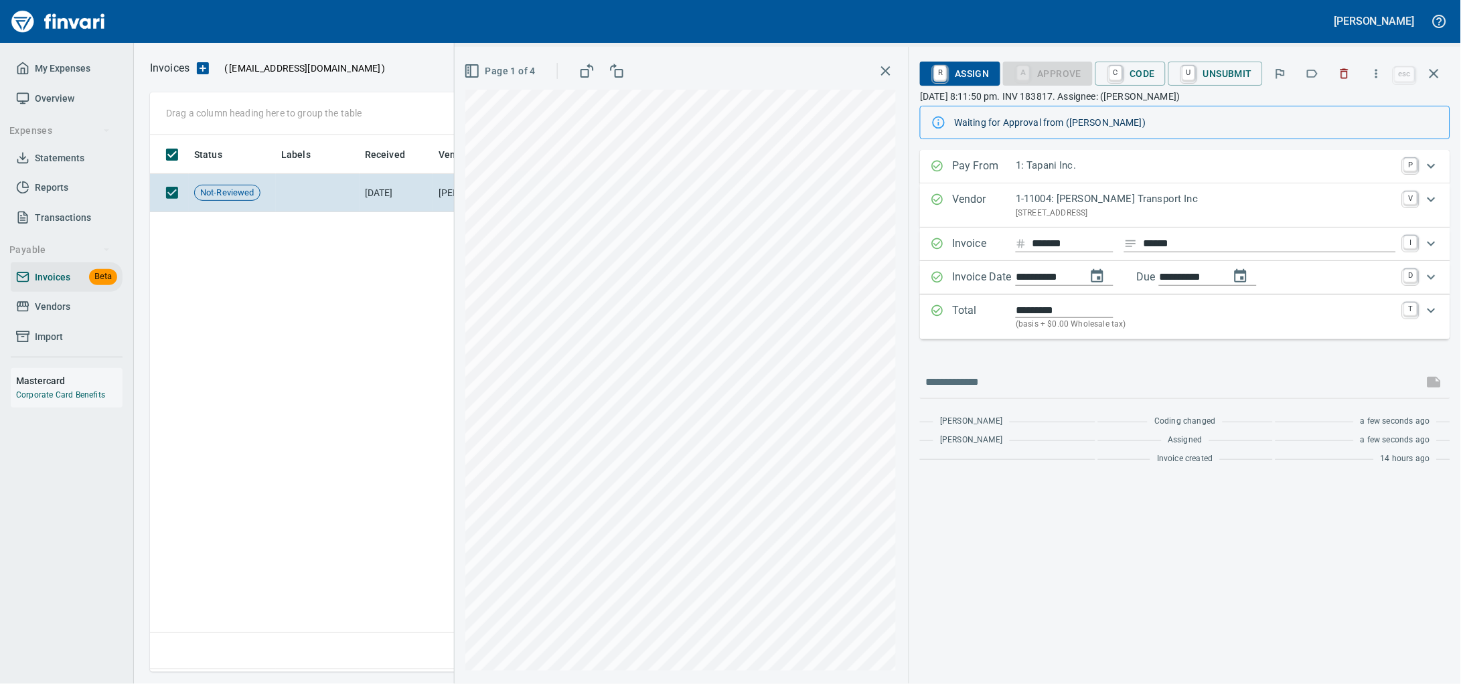
click at [1040, 261] on div "Invoice ****** ****** I" at bounding box center [1185, 244] width 530 height 33
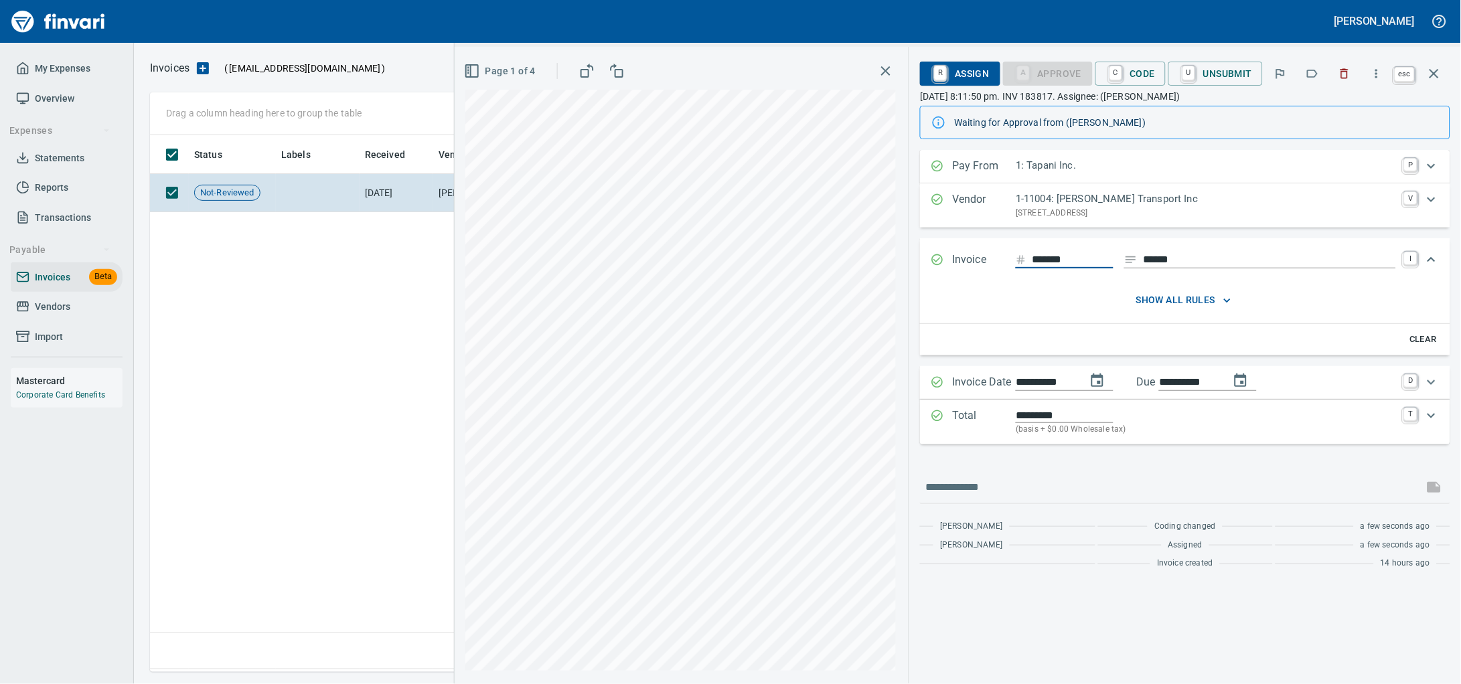
click at [1438, 76] on icon "button" at bounding box center [1434, 74] width 16 height 16
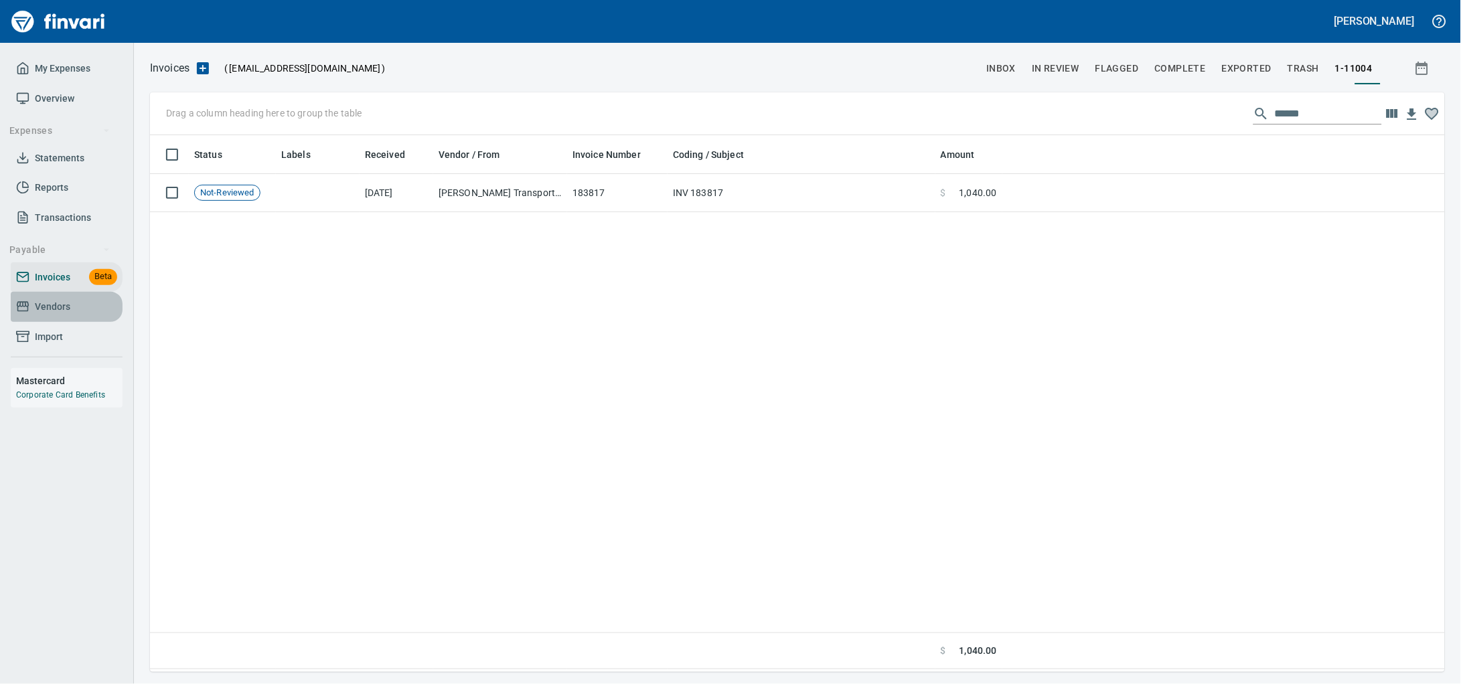
click at [56, 315] on span "Vendors" at bounding box center [52, 307] width 35 height 17
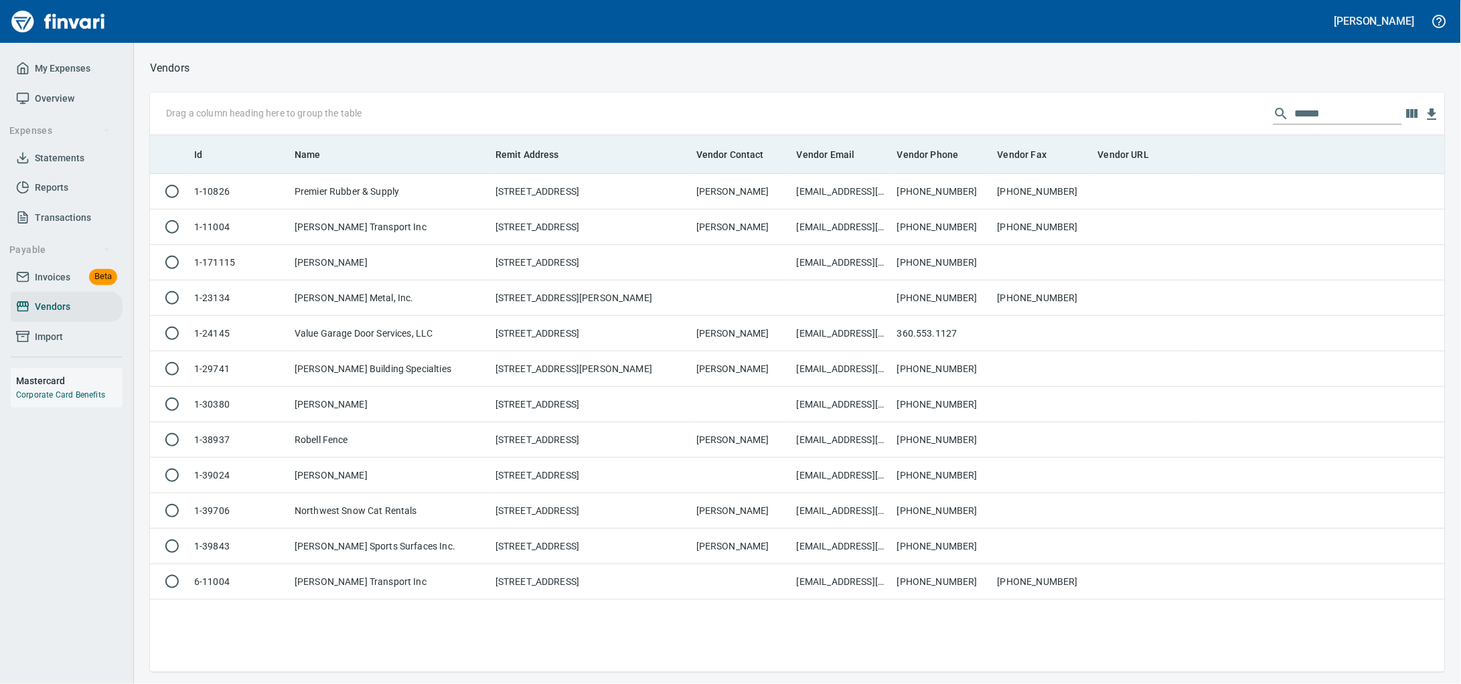
scroll to position [525, 1269]
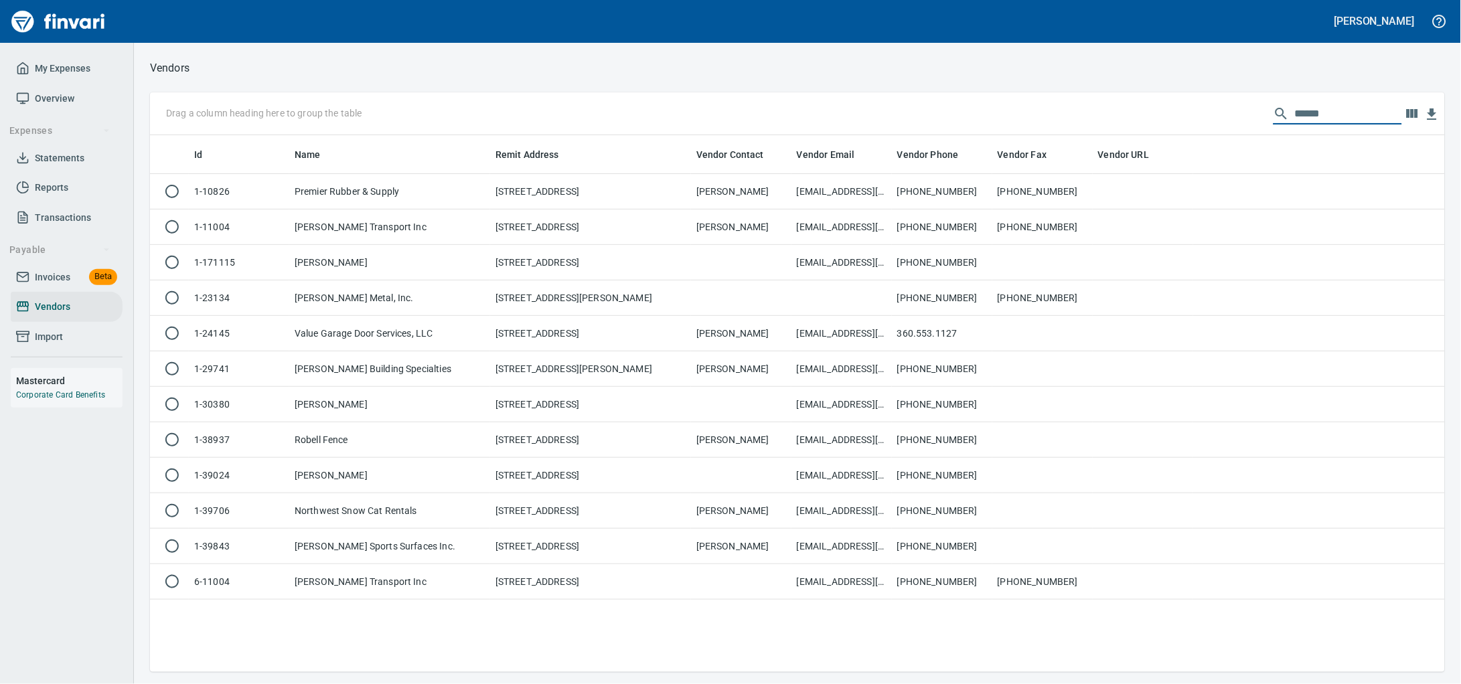
drag, startPoint x: 1315, startPoint y: 111, endPoint x: 944, endPoint y: 98, distance: 371.7
click at [944, 98] on div "Drag a column heading here to group the table ******" at bounding box center [797, 113] width 1295 height 43
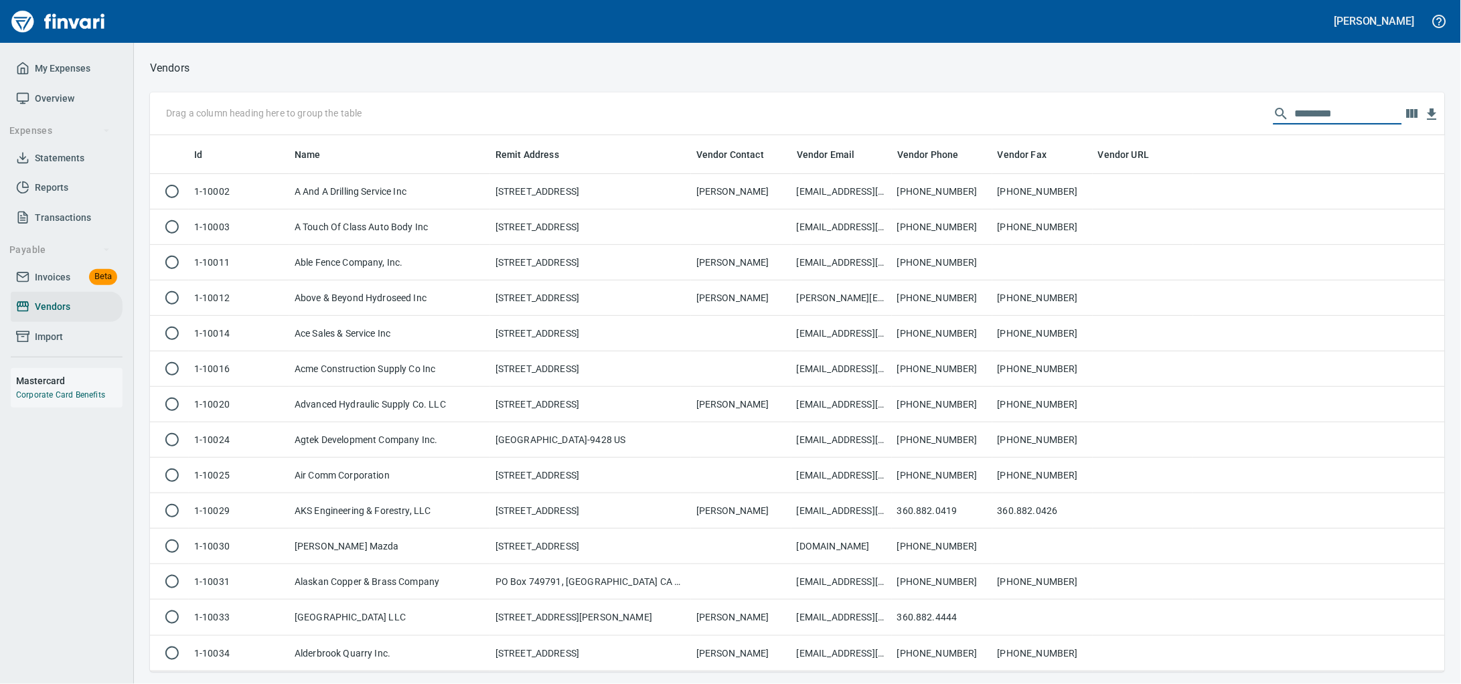
click at [32, 281] on link "Invoices Beta" at bounding box center [67, 277] width 112 height 30
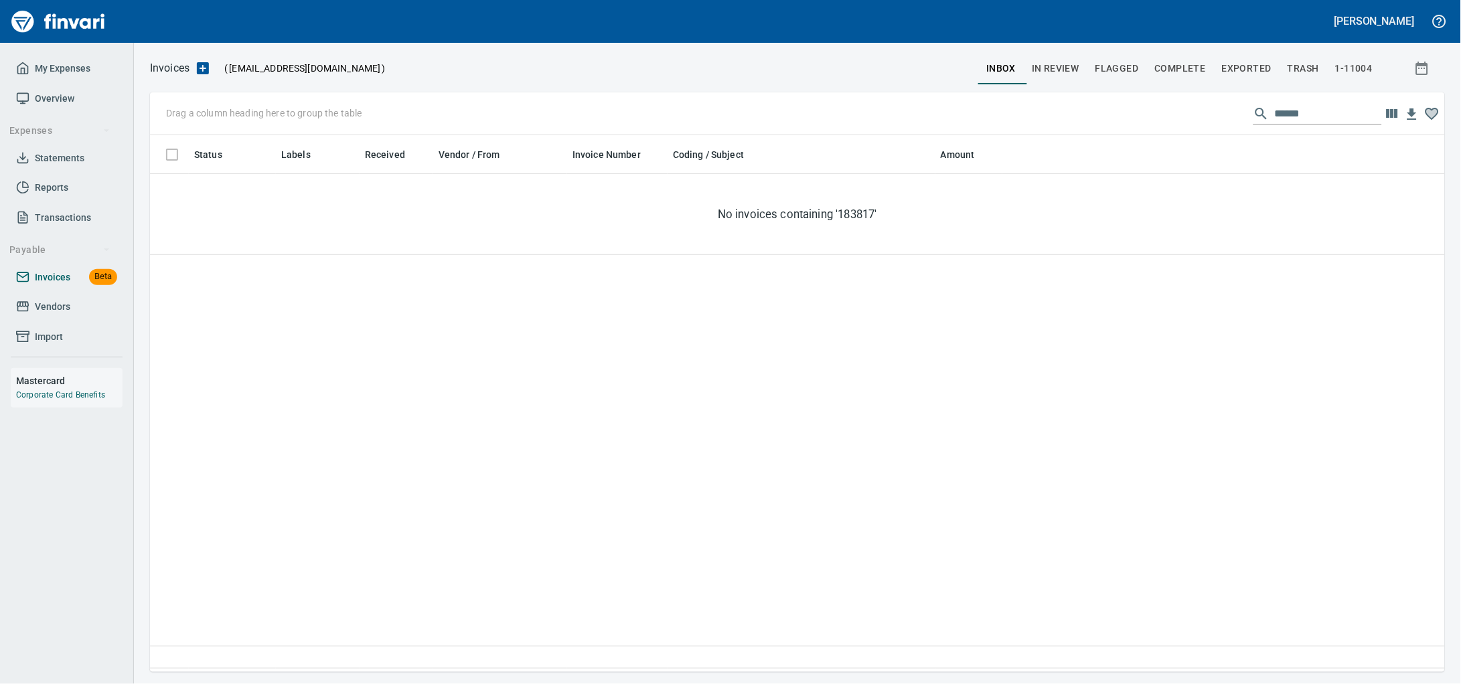
scroll to position [525, 1269]
drag, startPoint x: 1298, startPoint y: 118, endPoint x: 854, endPoint y: 106, distance: 444.0
click at [857, 114] on div "Drag a column heading here to group the table ******" at bounding box center [797, 113] width 1295 height 43
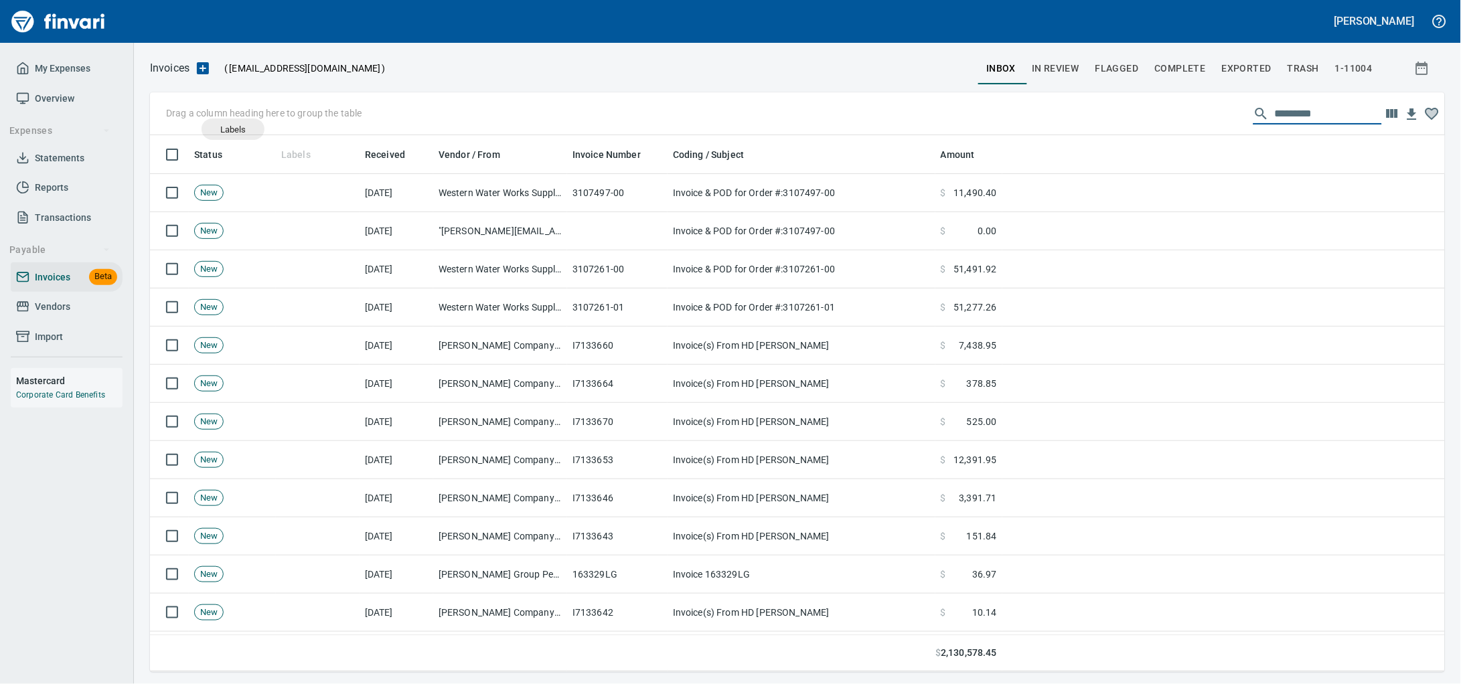
drag, startPoint x: 266, startPoint y: 137, endPoint x: 233, endPoint y: 129, distance: 33.6
click at [233, 129] on body "Alaina Henderson My Expenses Overview Expenses Statements Reports Transactions …" at bounding box center [730, 342] width 1461 height 684
drag, startPoint x: 304, startPoint y: 157, endPoint x: 241, endPoint y: 115, distance: 75.7
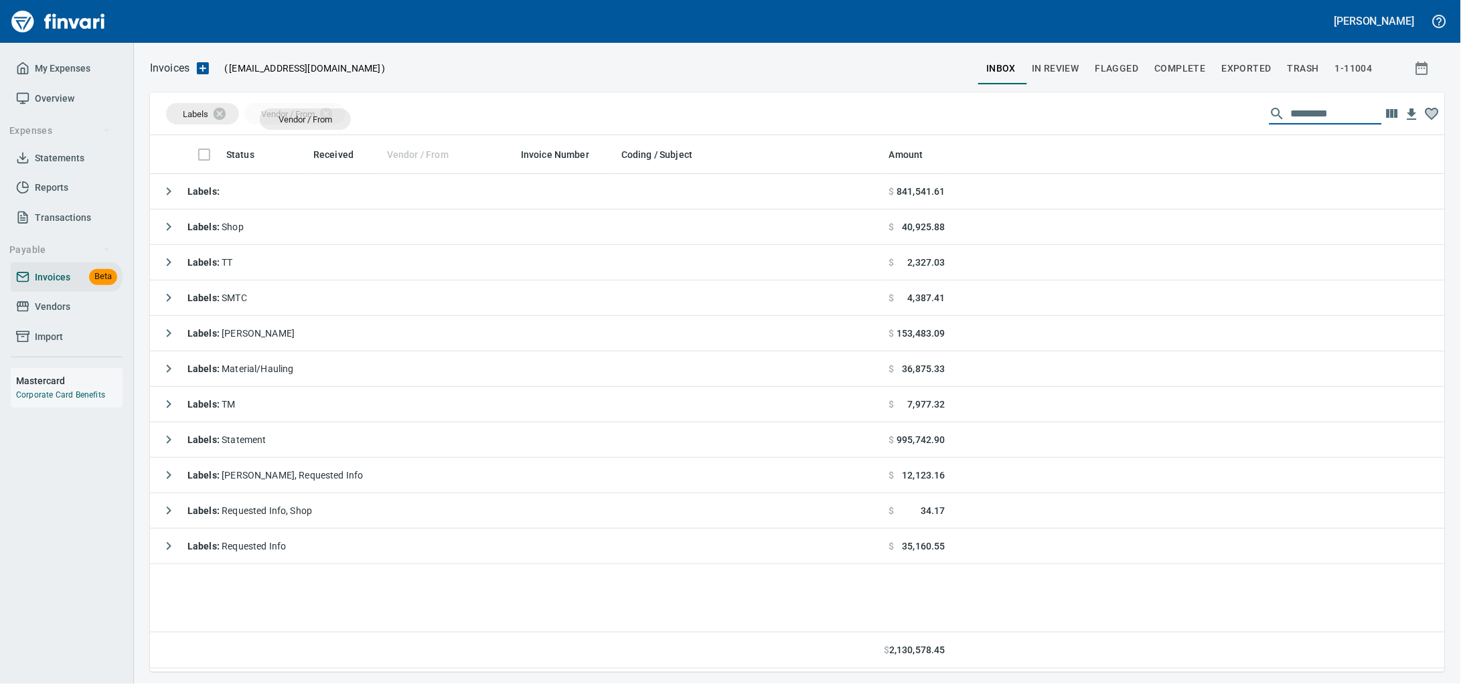
drag, startPoint x: 408, startPoint y: 161, endPoint x: 305, endPoint y: 119, distance: 111.1
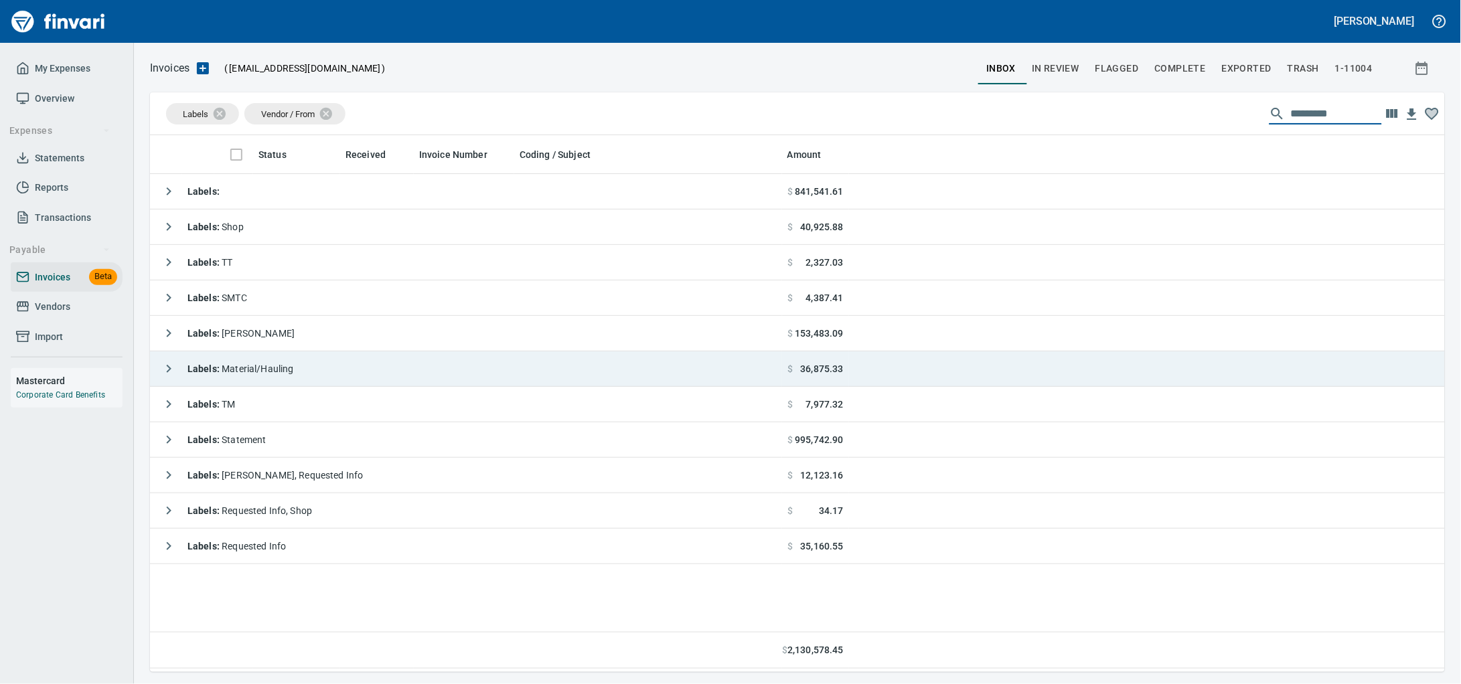
click at [294, 367] on span "Labels : Material/Hauling" at bounding box center [240, 368] width 106 height 11
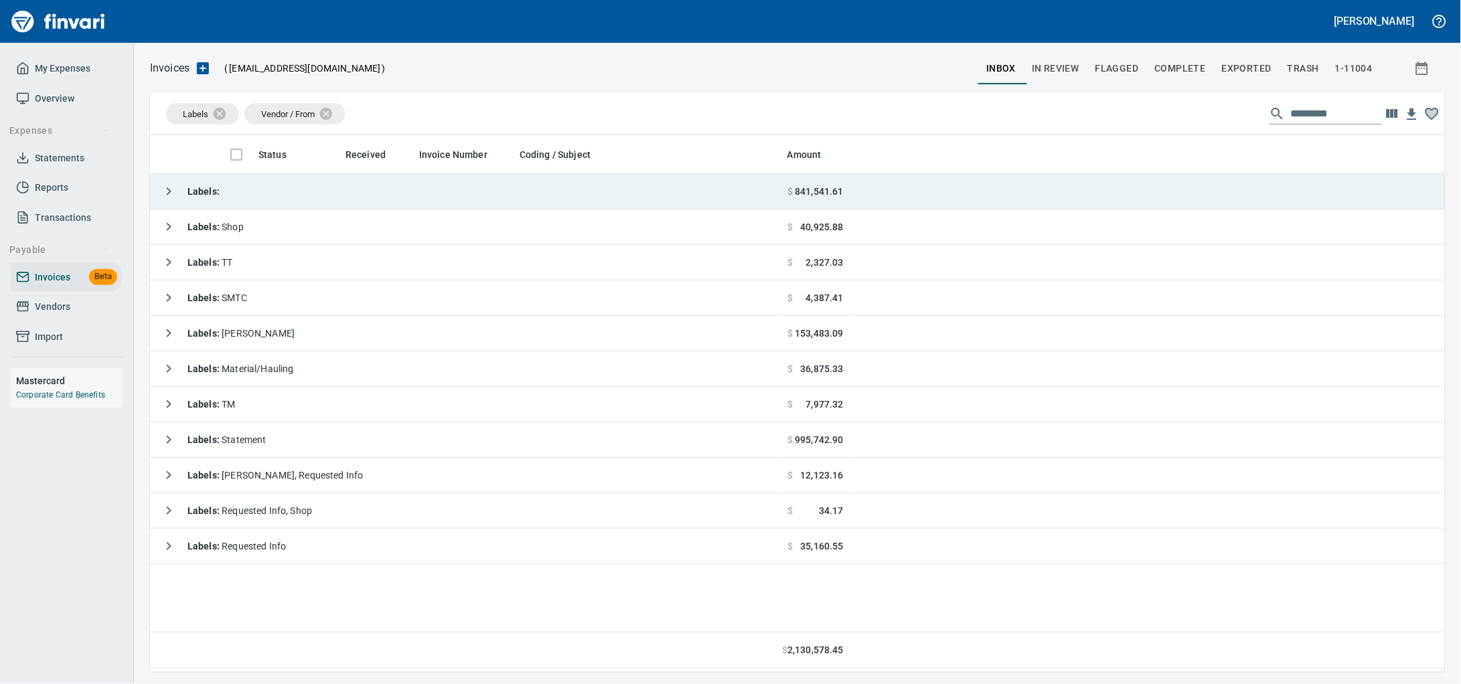
click at [264, 205] on td "Labels :" at bounding box center [466, 191] width 632 height 35
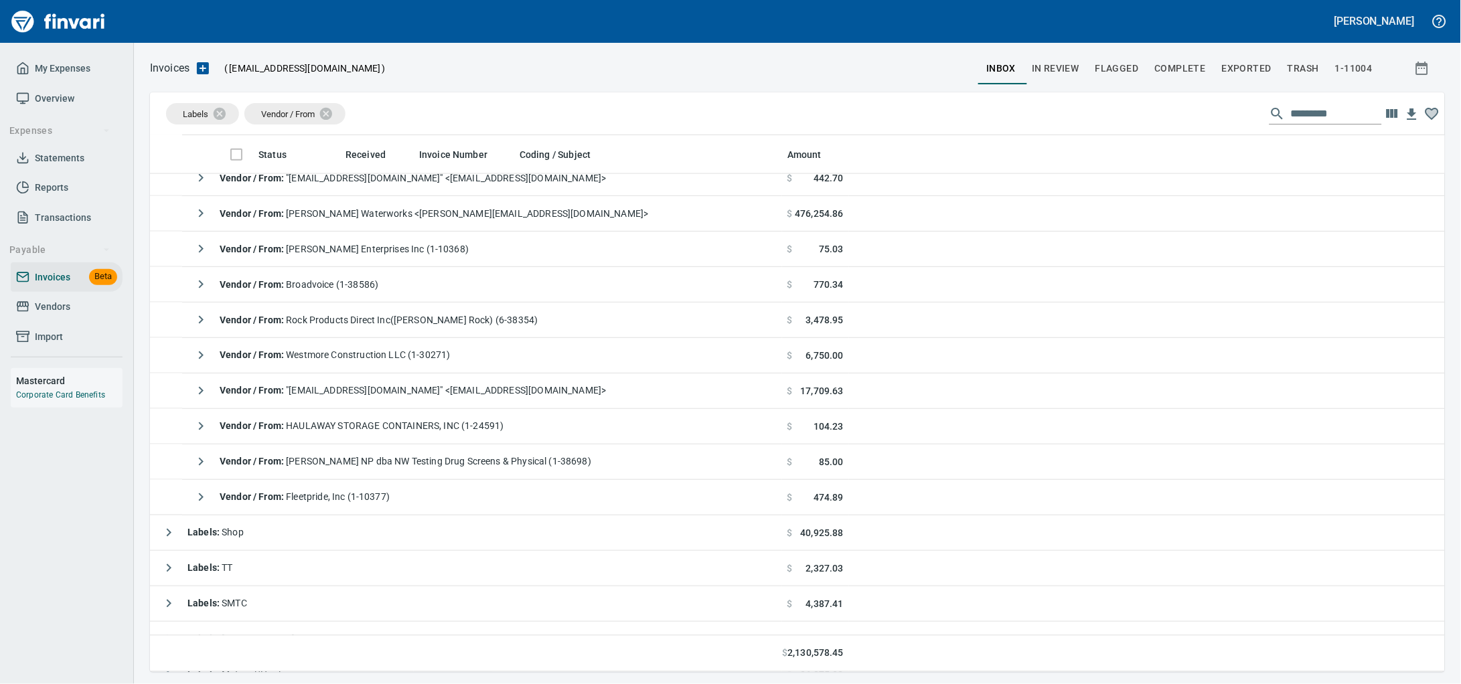
scroll to position [585, 0]
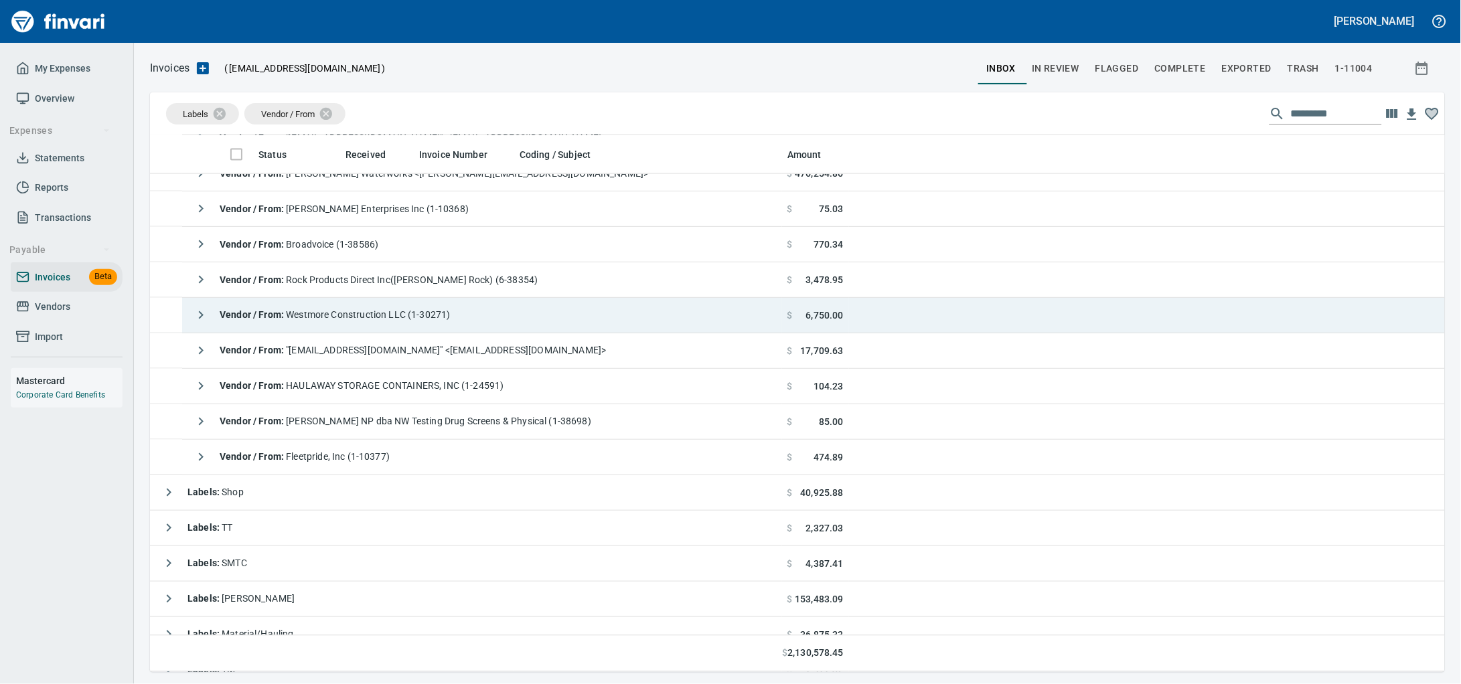
click at [389, 304] on div "Vendor / From : Westmore Construction LLC (1-30271)" at bounding box center [318, 315] width 263 height 27
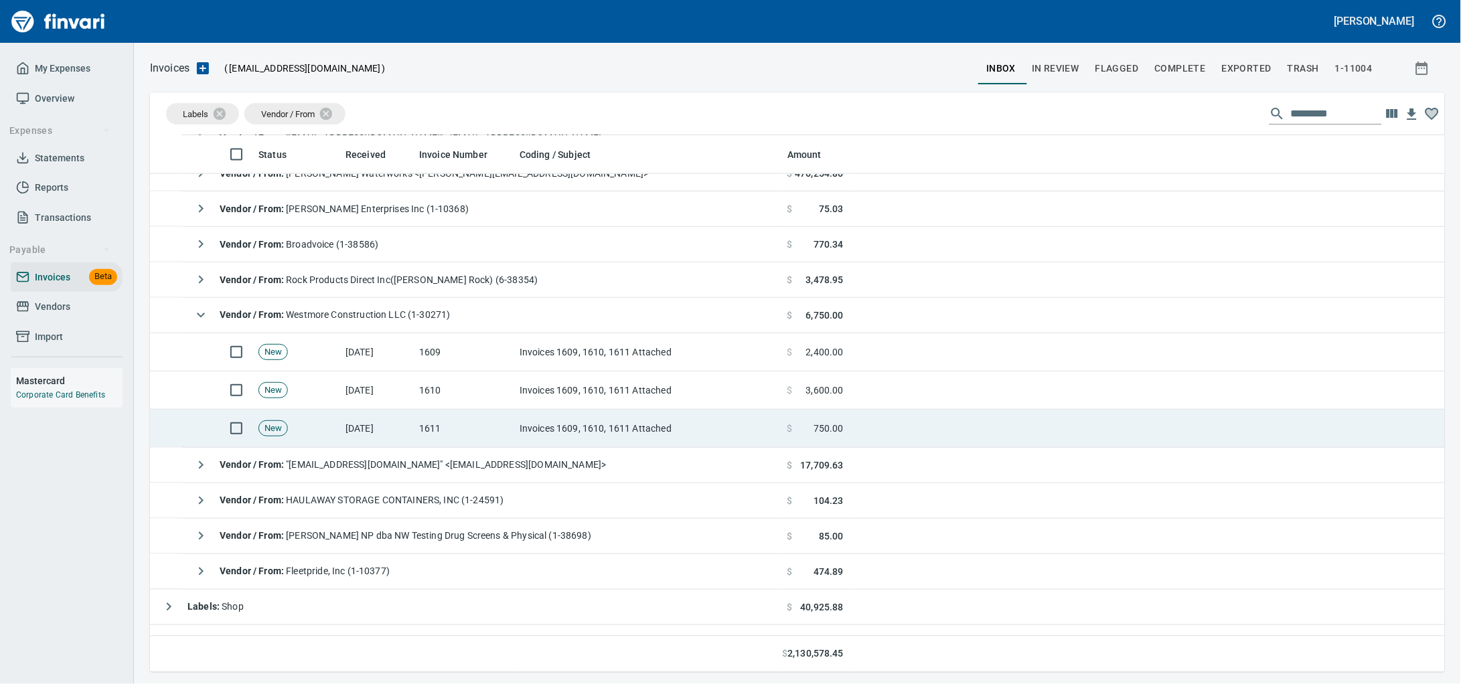
click at [525, 424] on td "Invoices 1609, 1610, 1611 Attached" at bounding box center [648, 429] width 268 height 38
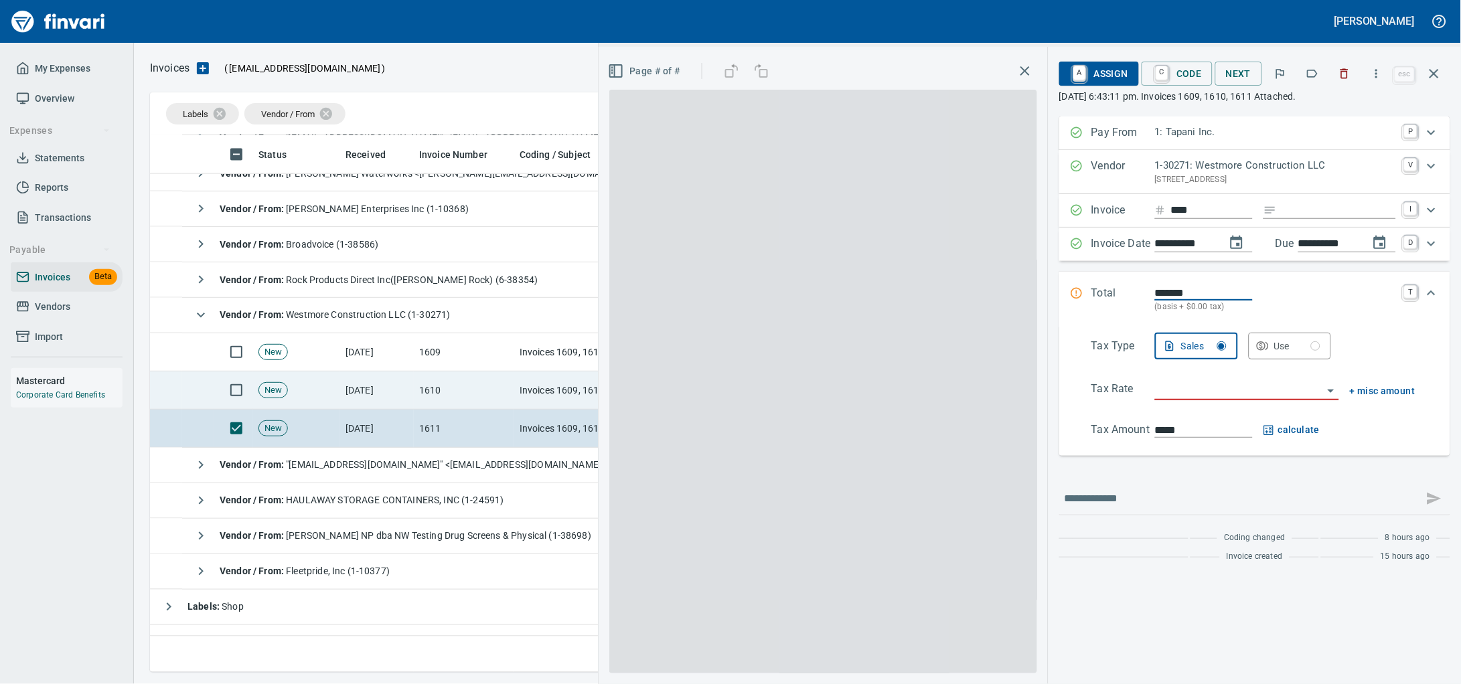
scroll to position [525, 1268]
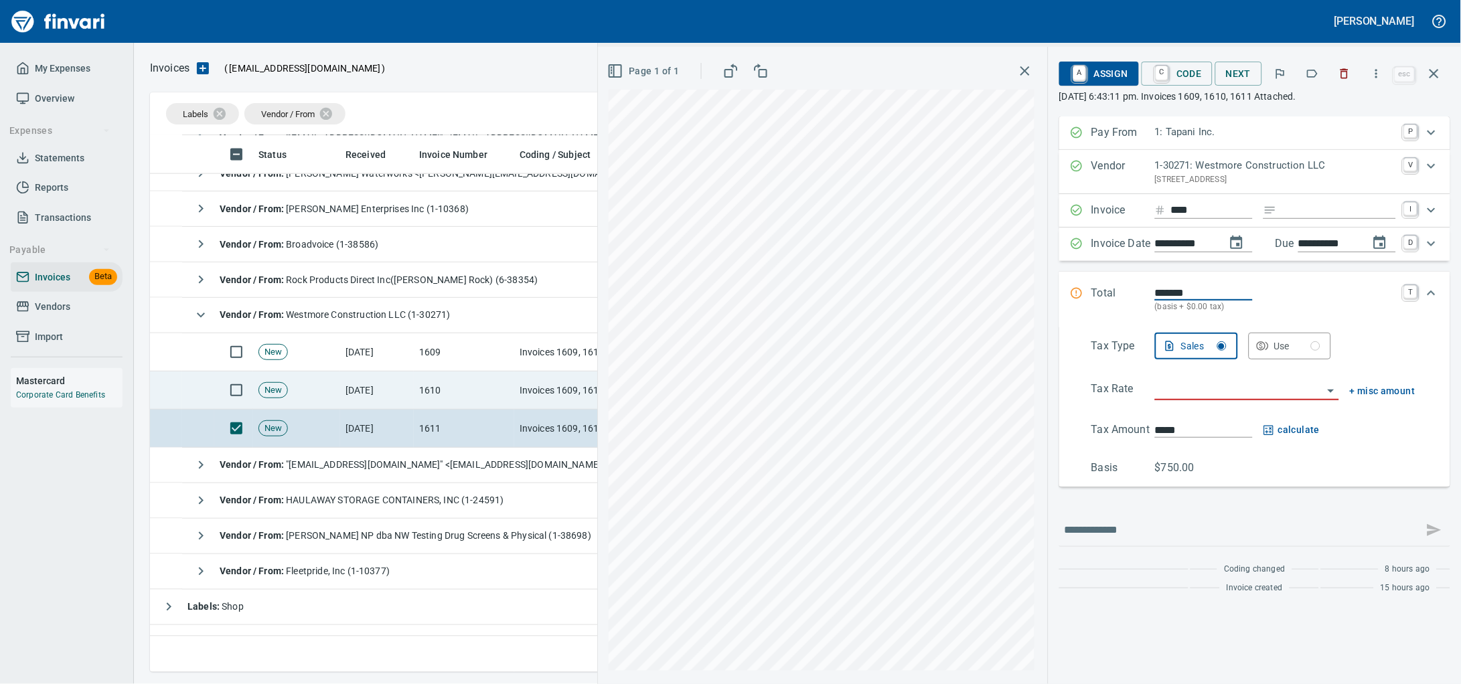
click at [521, 403] on td "Invoices 1609, 1610, 1611 Attached" at bounding box center [648, 390] width 268 height 38
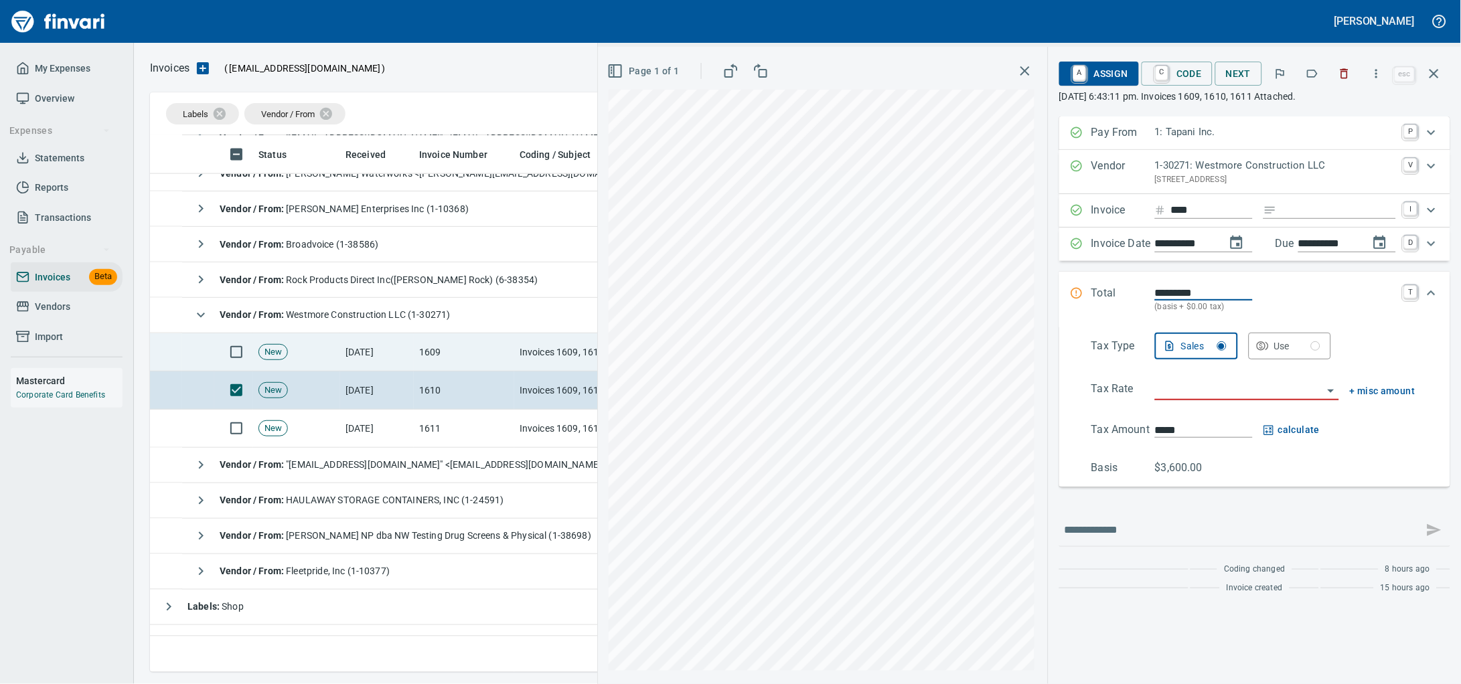
click at [499, 353] on td "1609" at bounding box center [464, 352] width 100 height 38
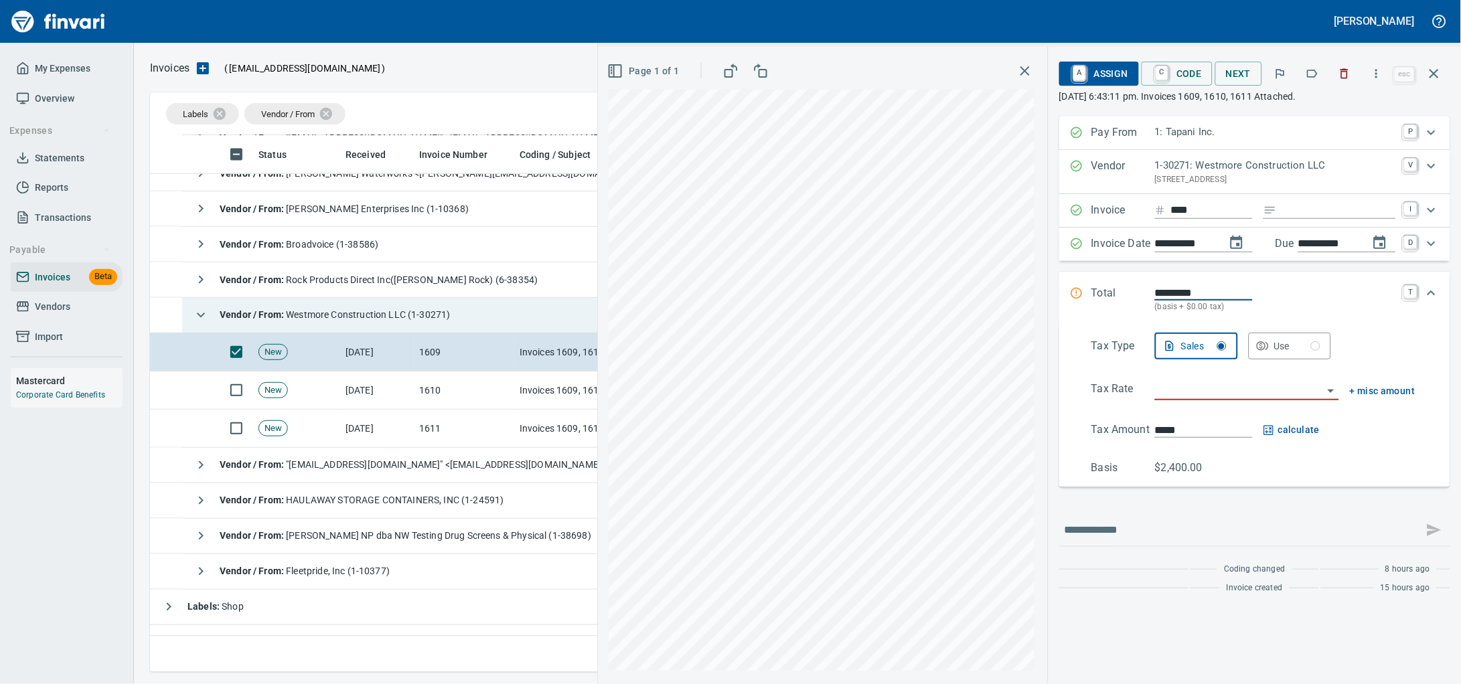
click at [400, 321] on span "Vendor / From : Westmore Construction LLC (1-30271)" at bounding box center [335, 315] width 231 height 11
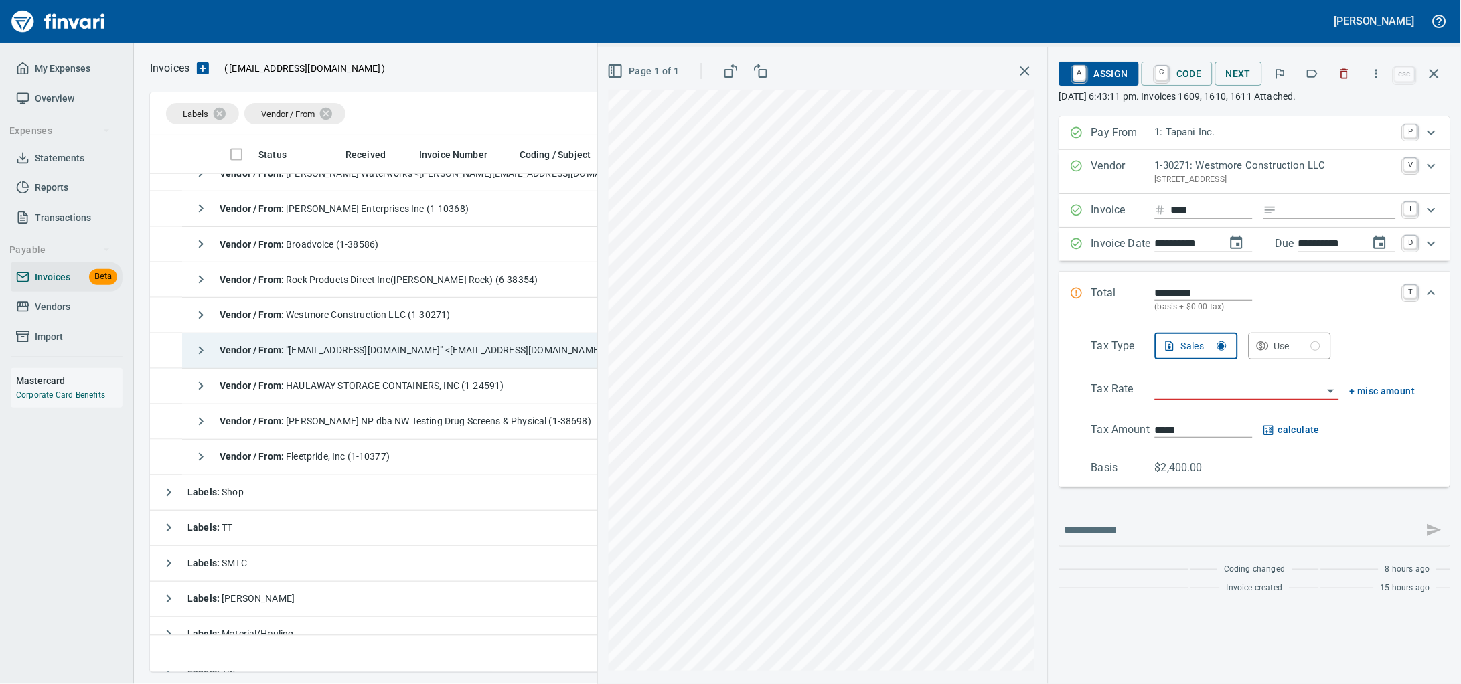
click at [388, 355] on span "Vendor / From : "Invoices@KnifeRiver.com" <Invoices@KnifeRiver.com>" at bounding box center [413, 350] width 386 height 11
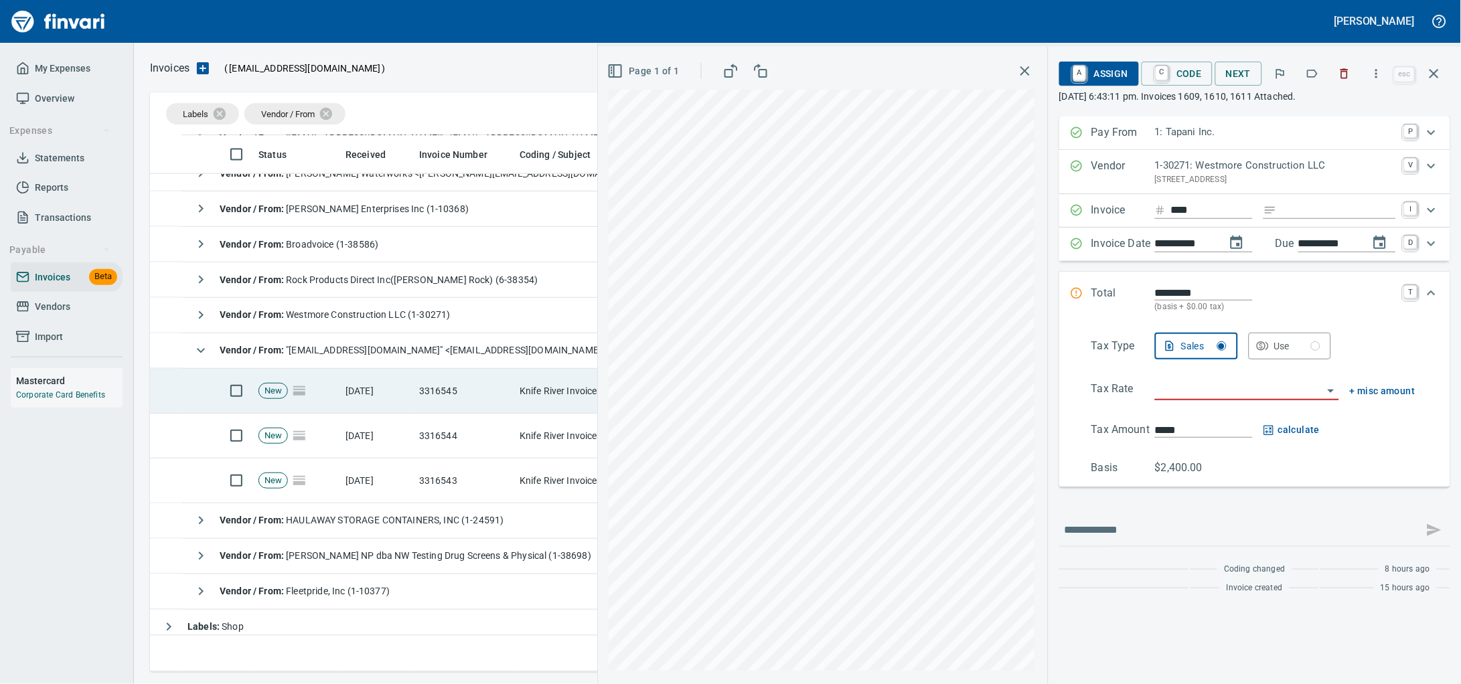
click at [382, 394] on td "9/23/2025" at bounding box center [377, 391] width 74 height 45
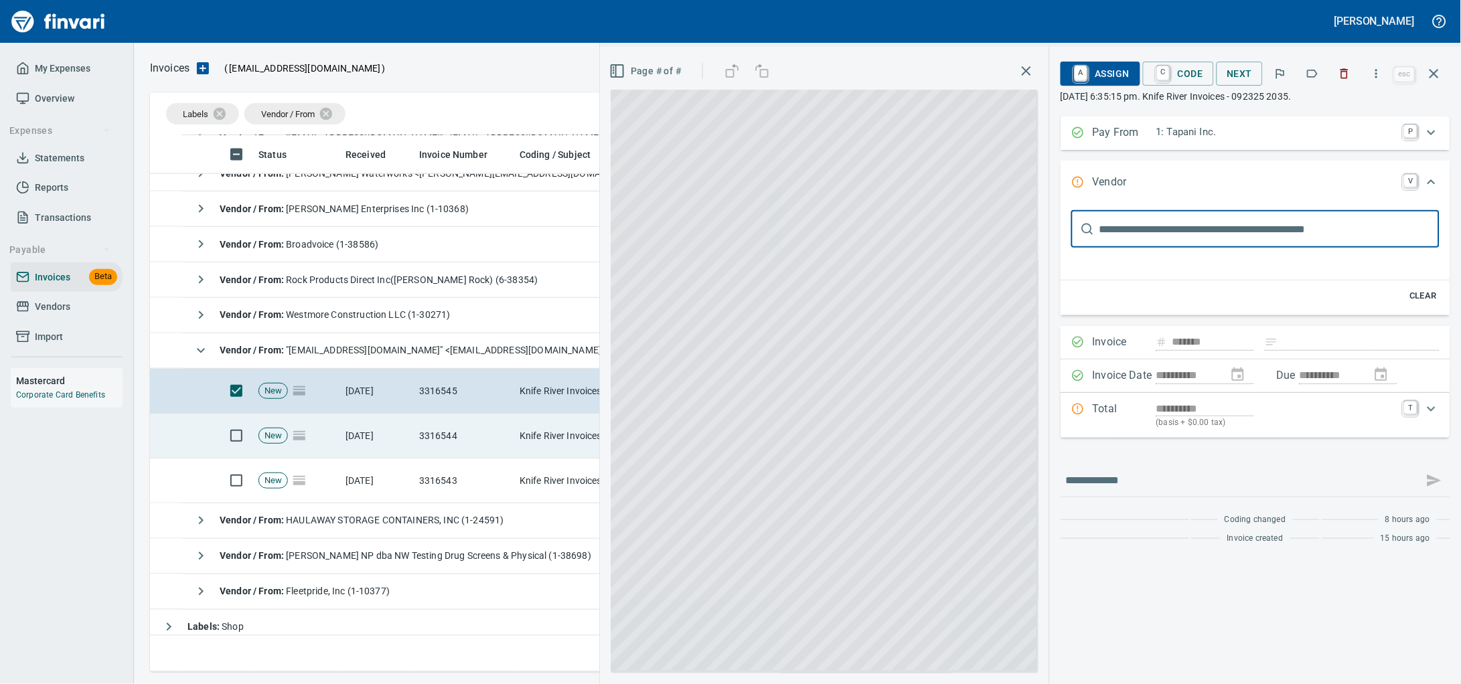
scroll to position [25, 0]
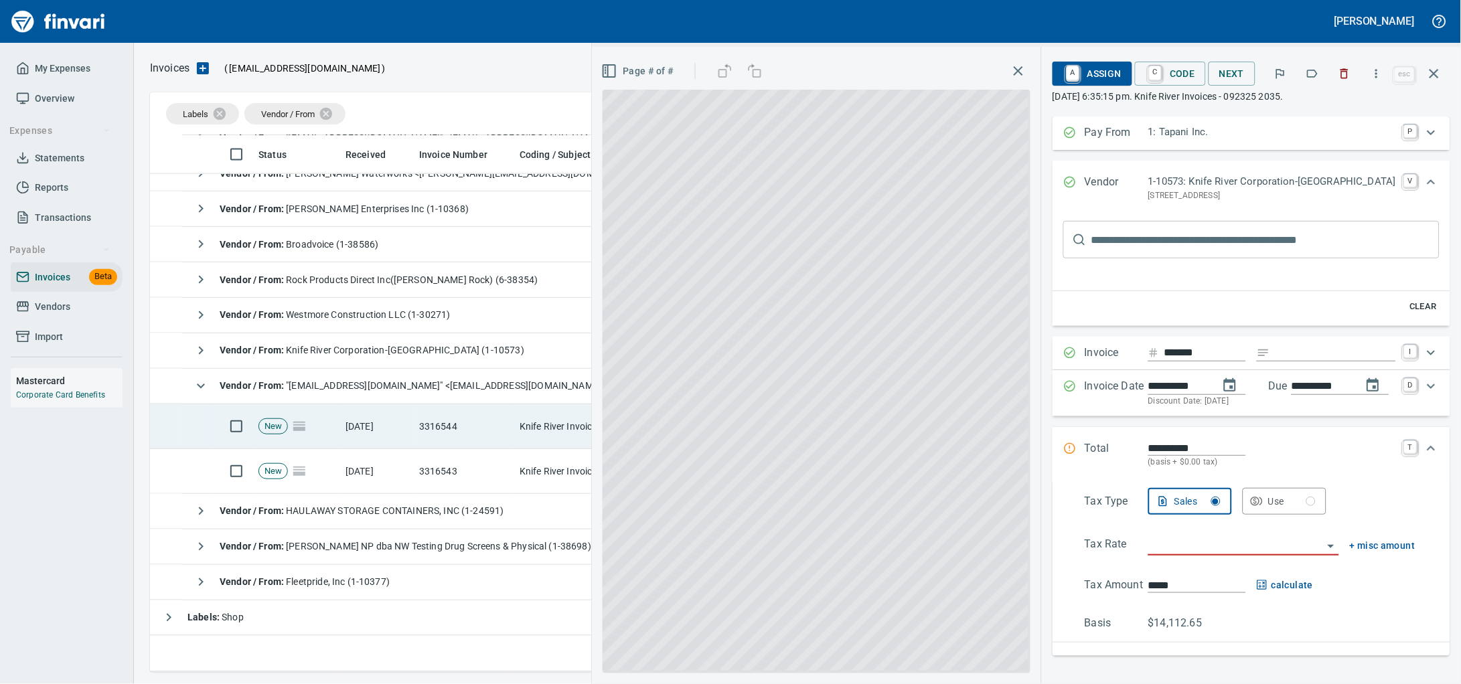
type input "**********"
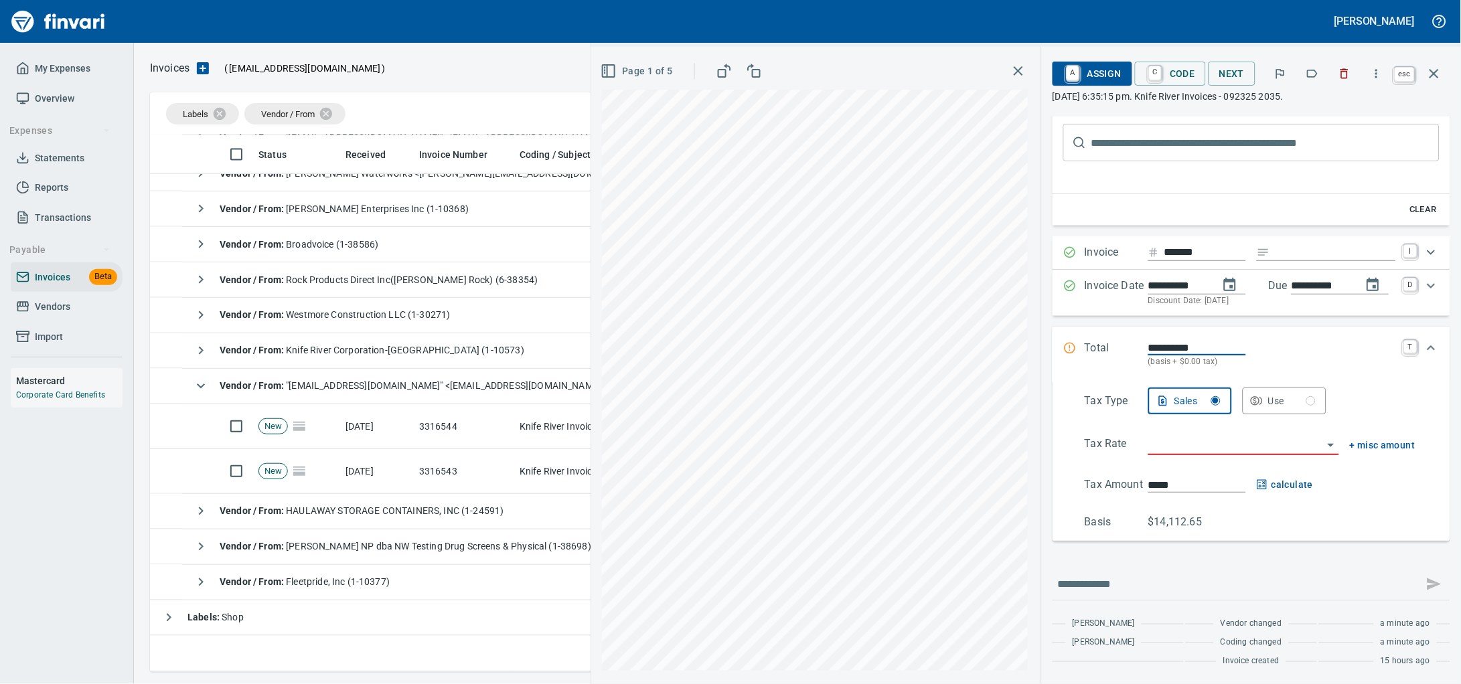
scroll to position [525, 1268]
click at [1438, 87] on button "button" at bounding box center [1434, 74] width 32 height 32
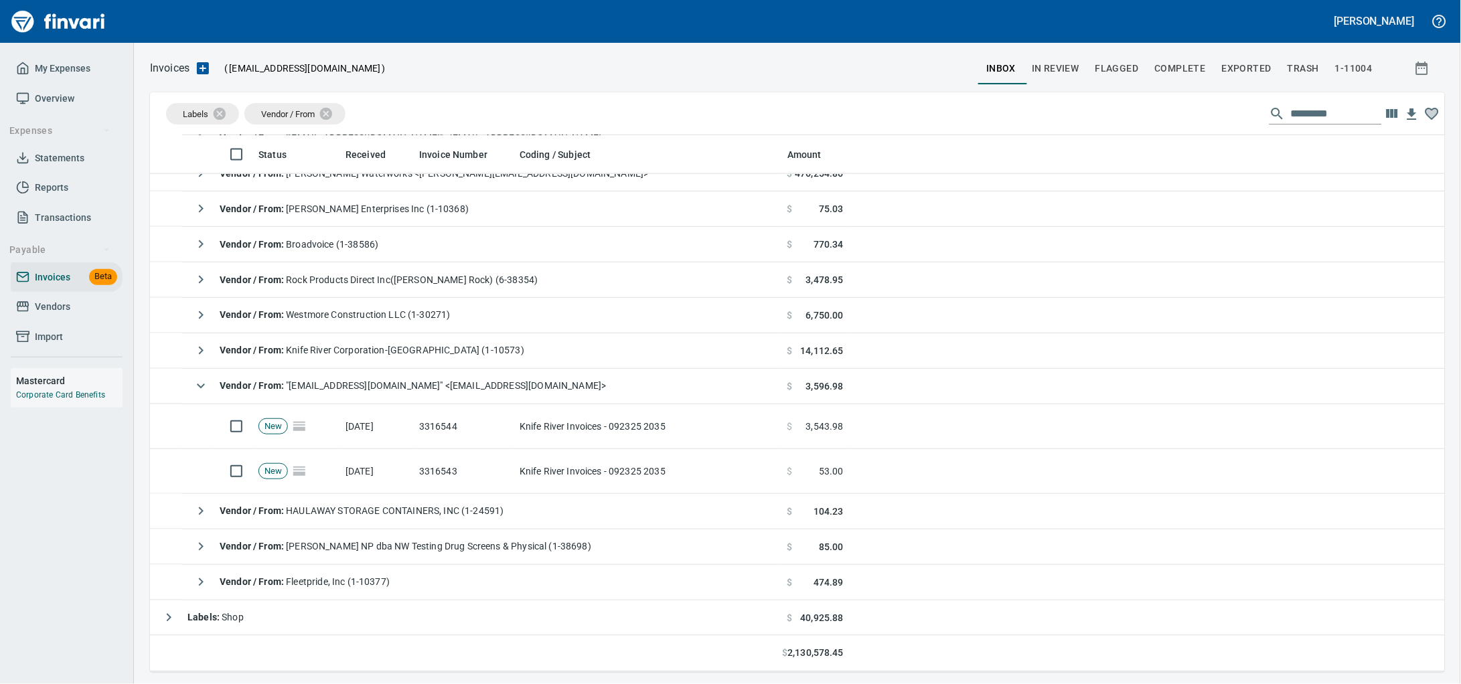
scroll to position [525, 1268]
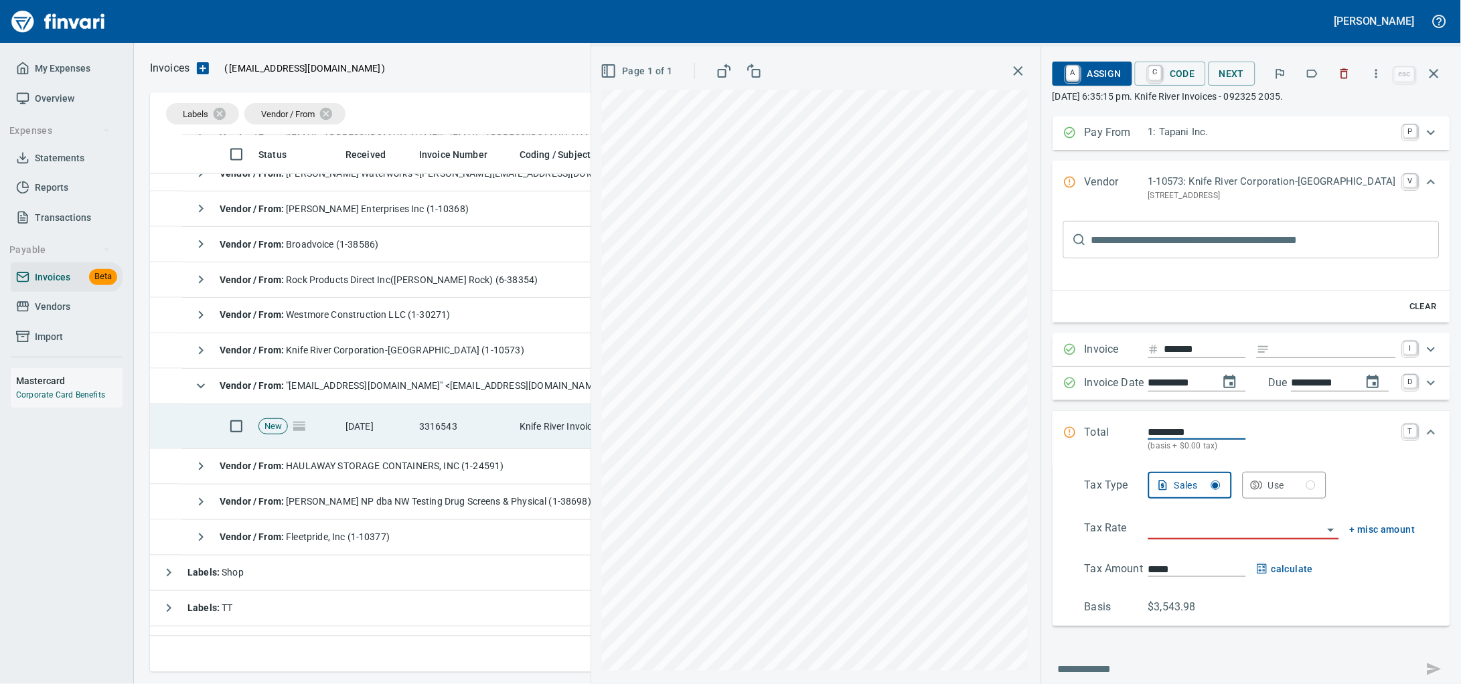
click at [363, 425] on td "9/23/2025" at bounding box center [377, 426] width 74 height 45
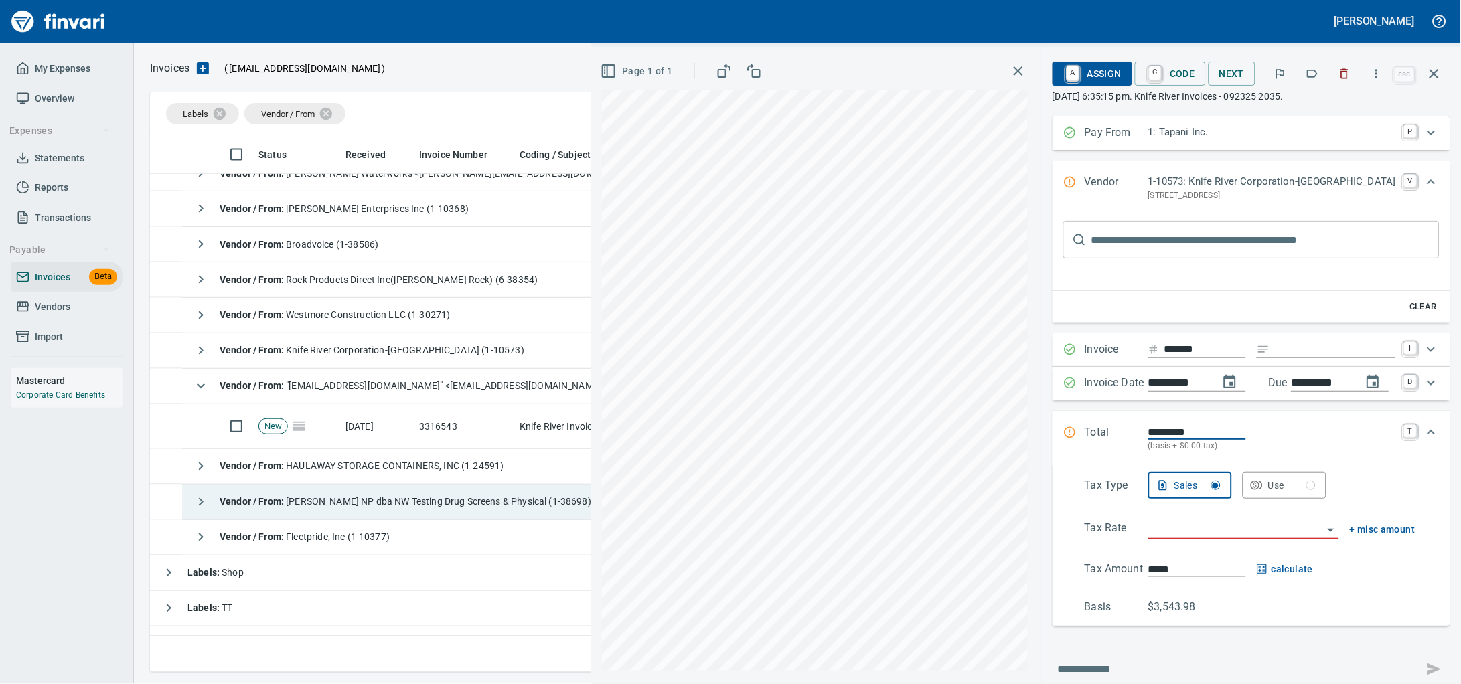
click at [363, 497] on span "Vendor / From : Melissa M Cosgrove NP dba NW Testing Drug Screens & Physical (1…" at bounding box center [405, 502] width 371 height 11
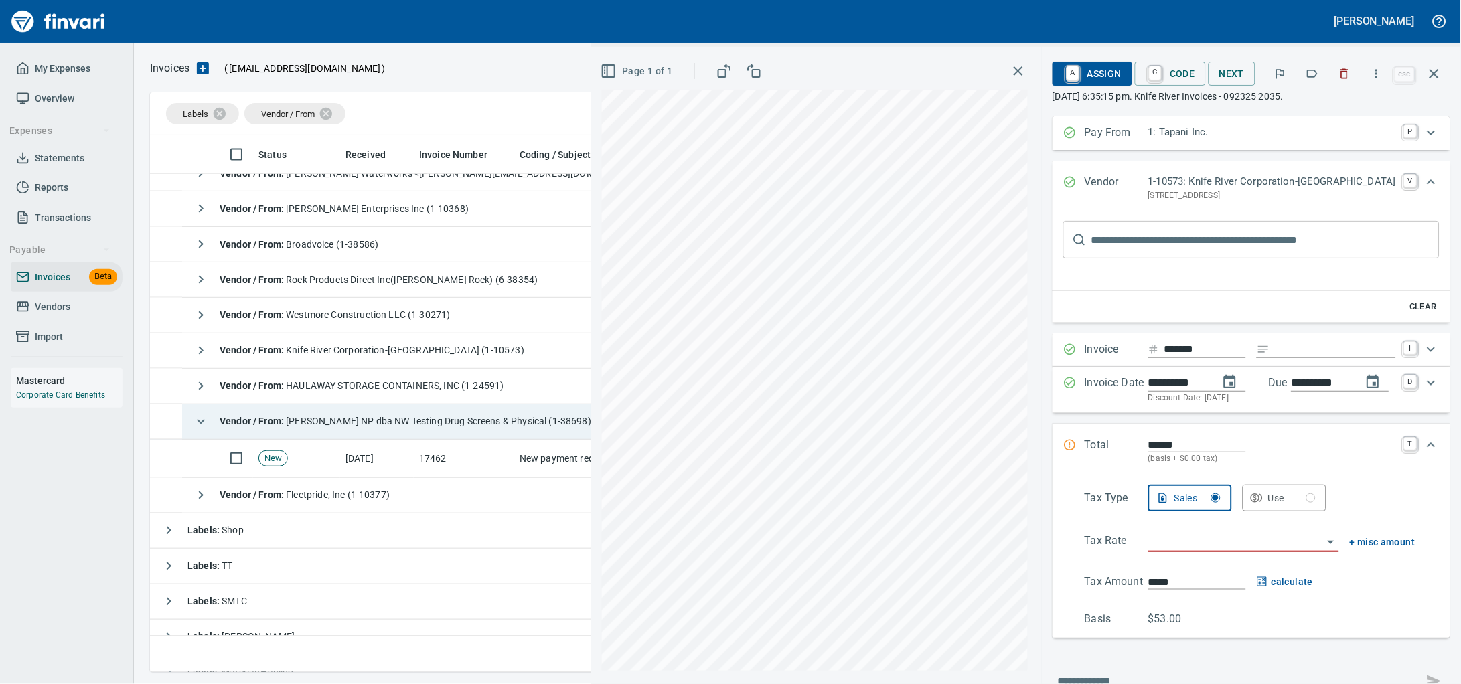
click at [199, 427] on icon "button" at bounding box center [201, 422] width 16 height 16
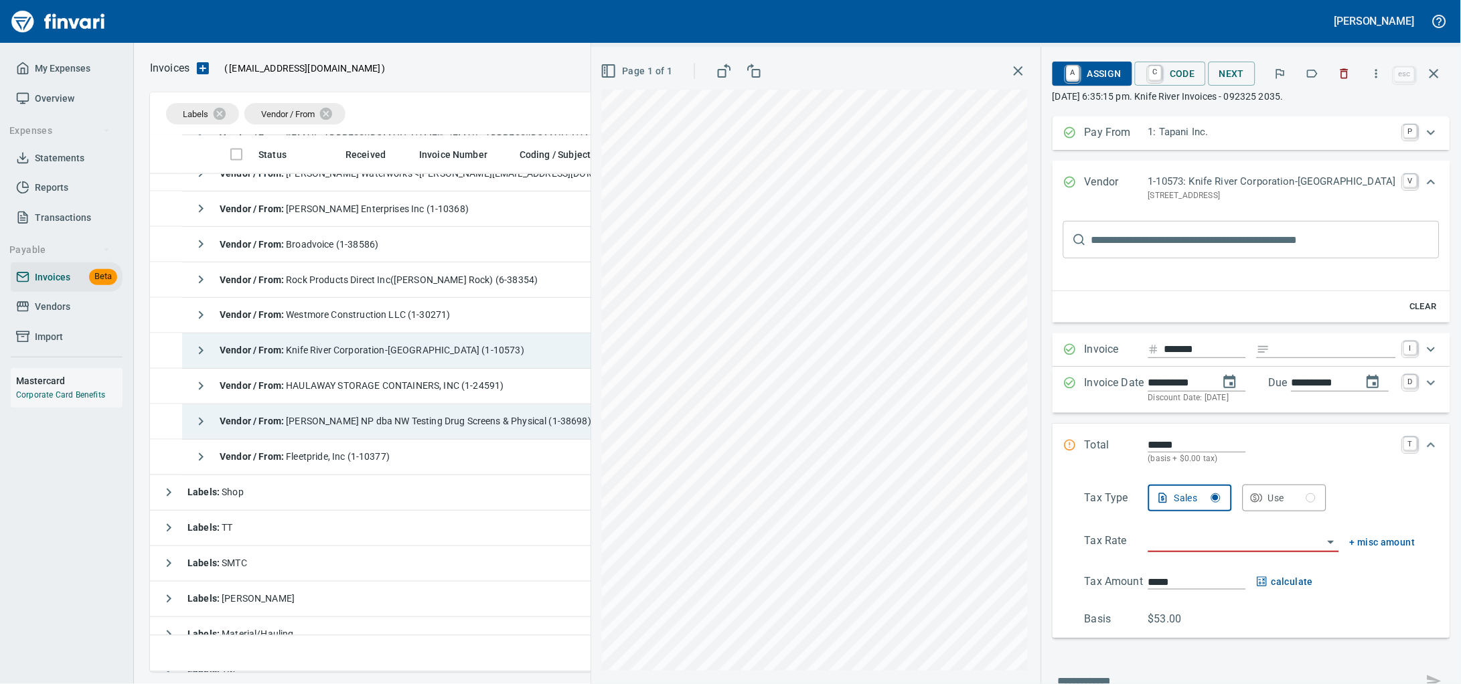
click at [404, 354] on span "Vendor / From : Knife River Corporation-Northwest (1-10573)" at bounding box center [372, 350] width 305 height 11
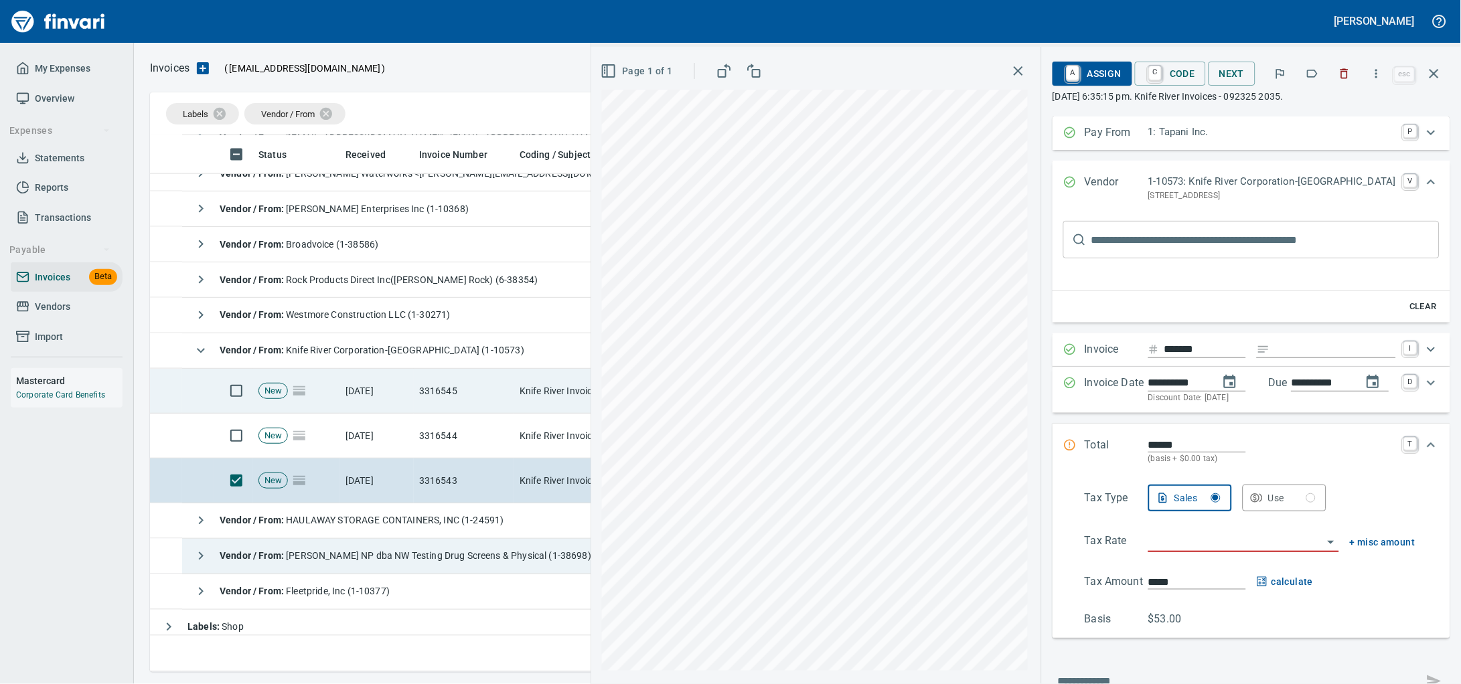
click at [408, 388] on td "9/23/2025" at bounding box center [377, 391] width 74 height 45
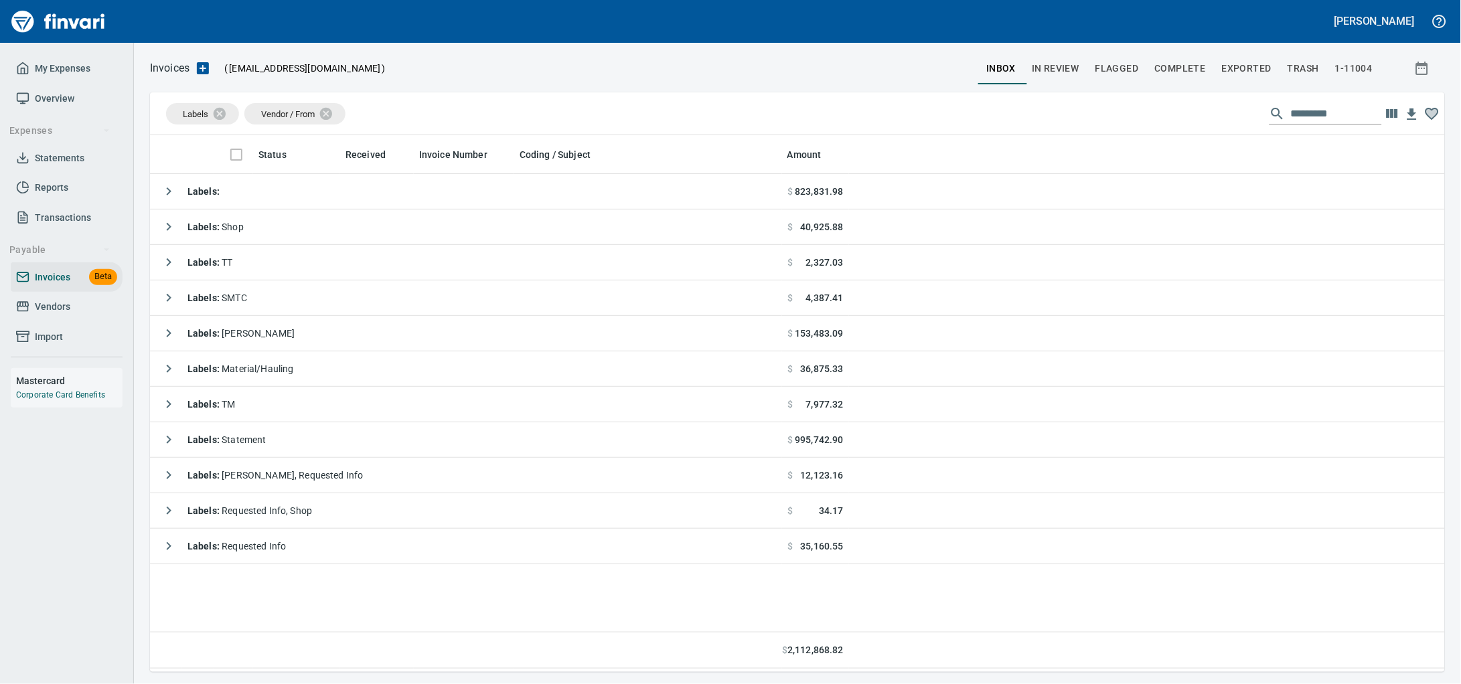
scroll to position [525, 1269]
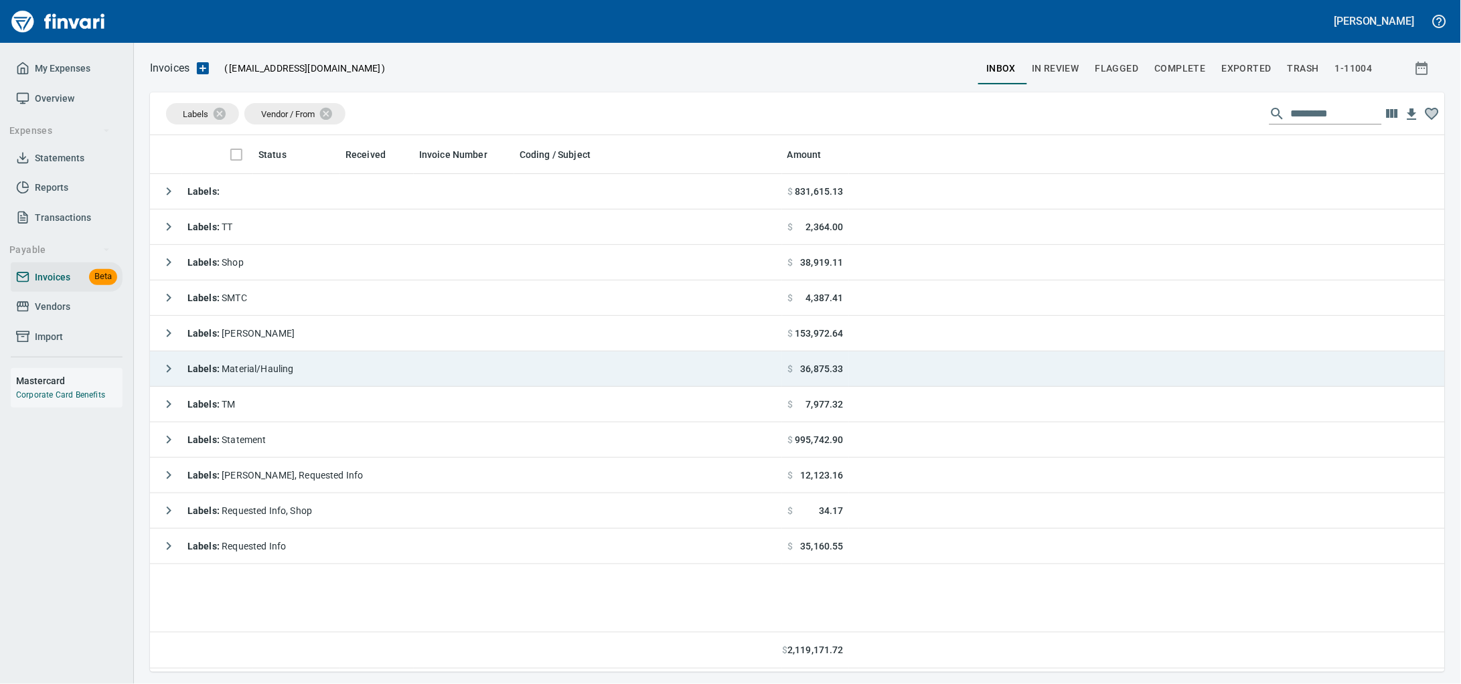
click at [355, 376] on td "Labels : Material/Hauling" at bounding box center [466, 368] width 632 height 35
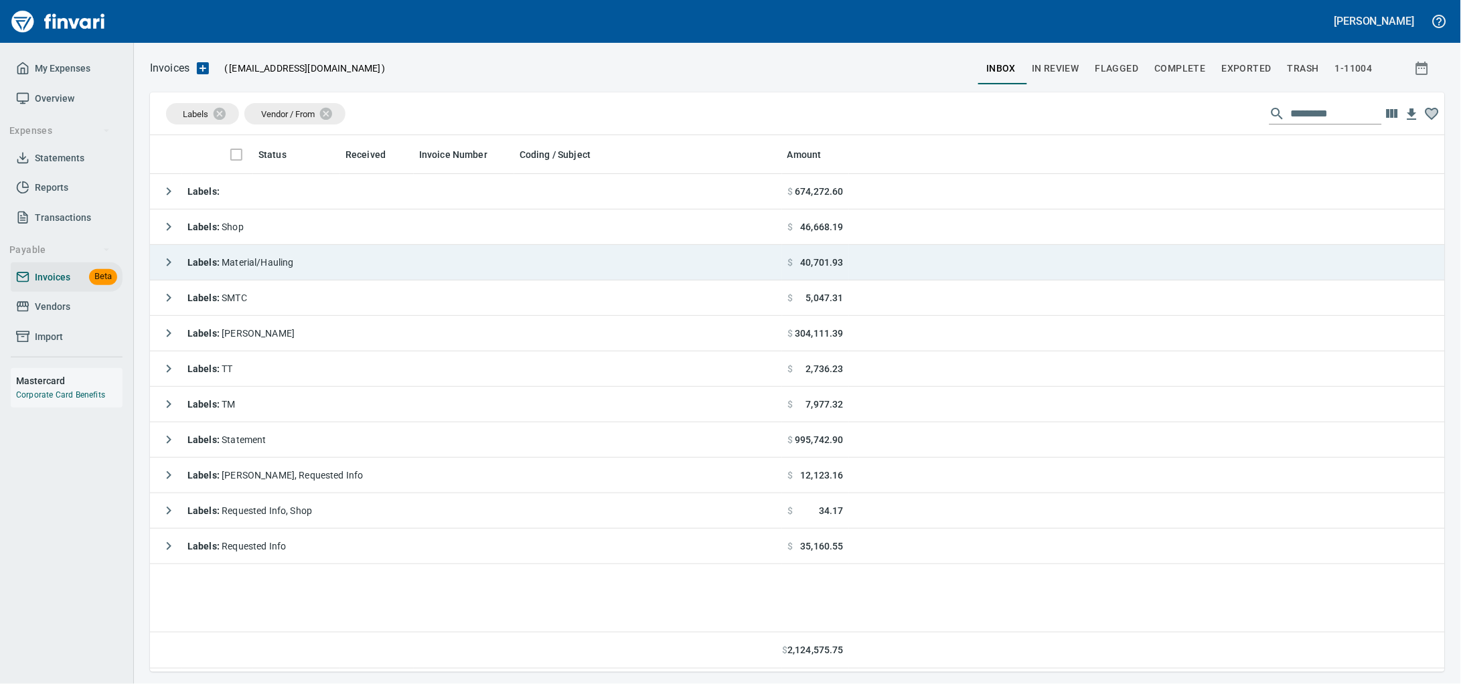
click at [294, 264] on span "Labels : Material/Hauling" at bounding box center [240, 262] width 106 height 11
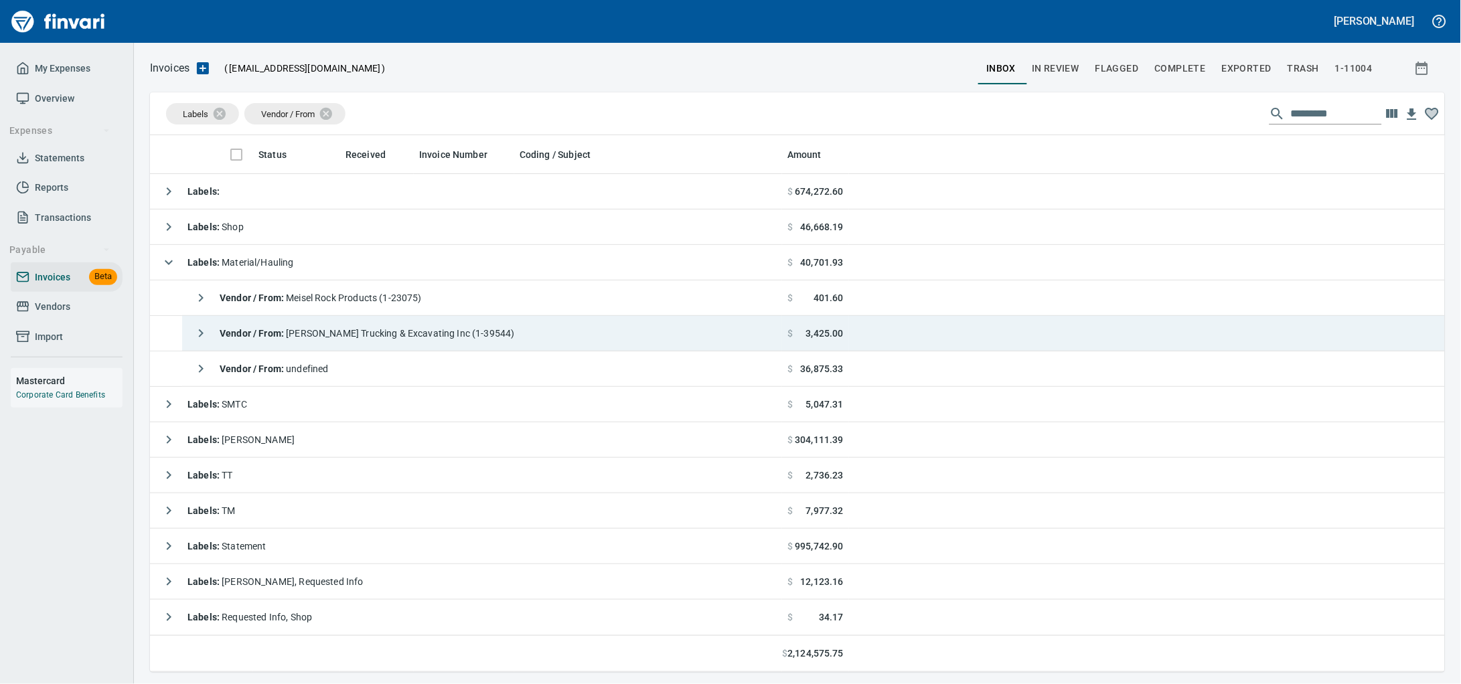
click at [333, 345] on div "Vendor / From : [PERSON_NAME] Trucking & Excavating Inc (1-39544)" at bounding box center [350, 333] width 327 height 27
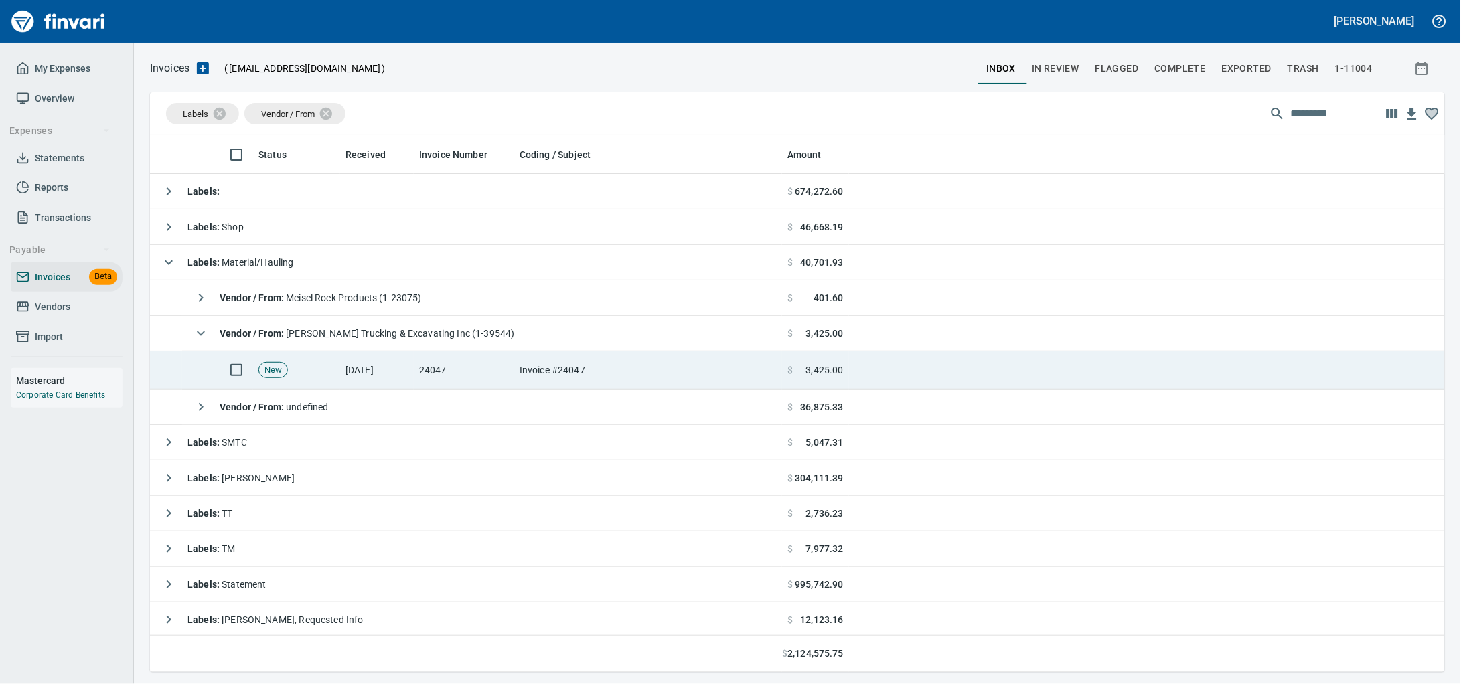
click at [331, 373] on td "New" at bounding box center [296, 370] width 87 height 38
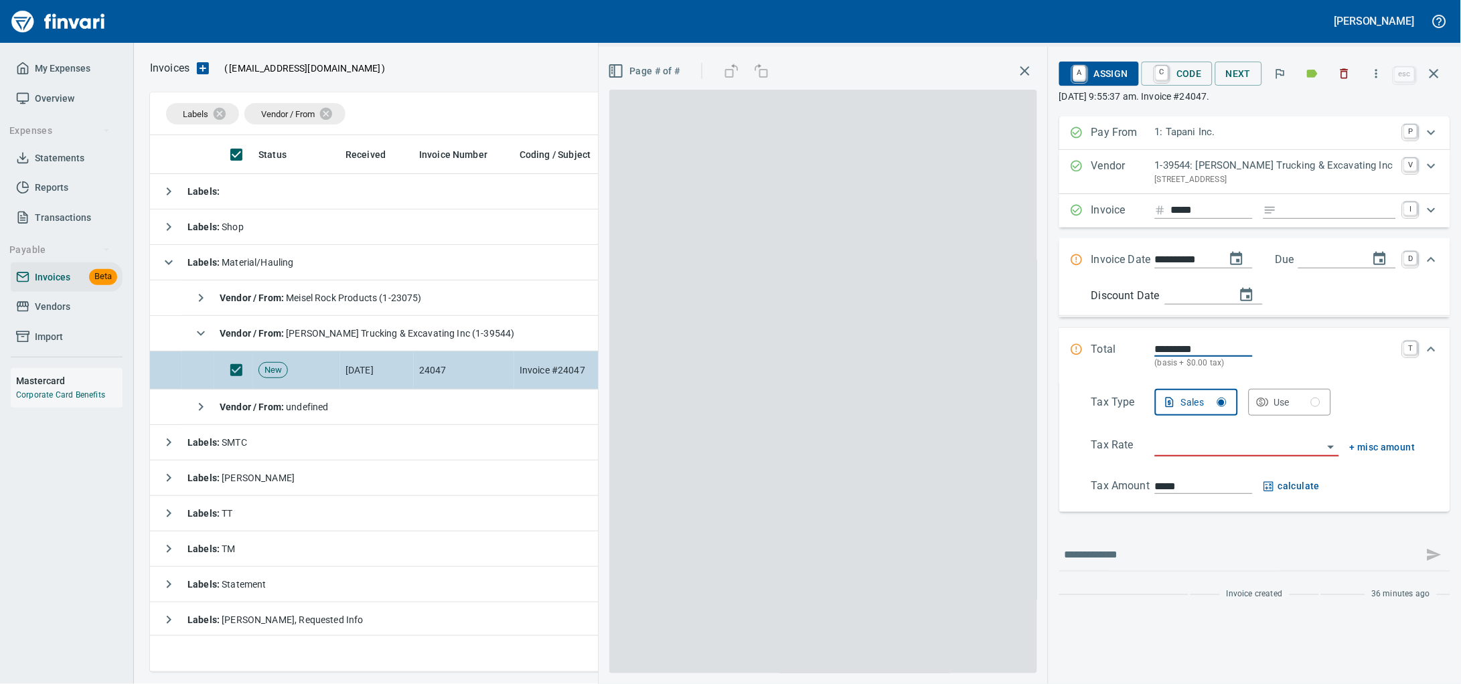
scroll to position [525, 1268]
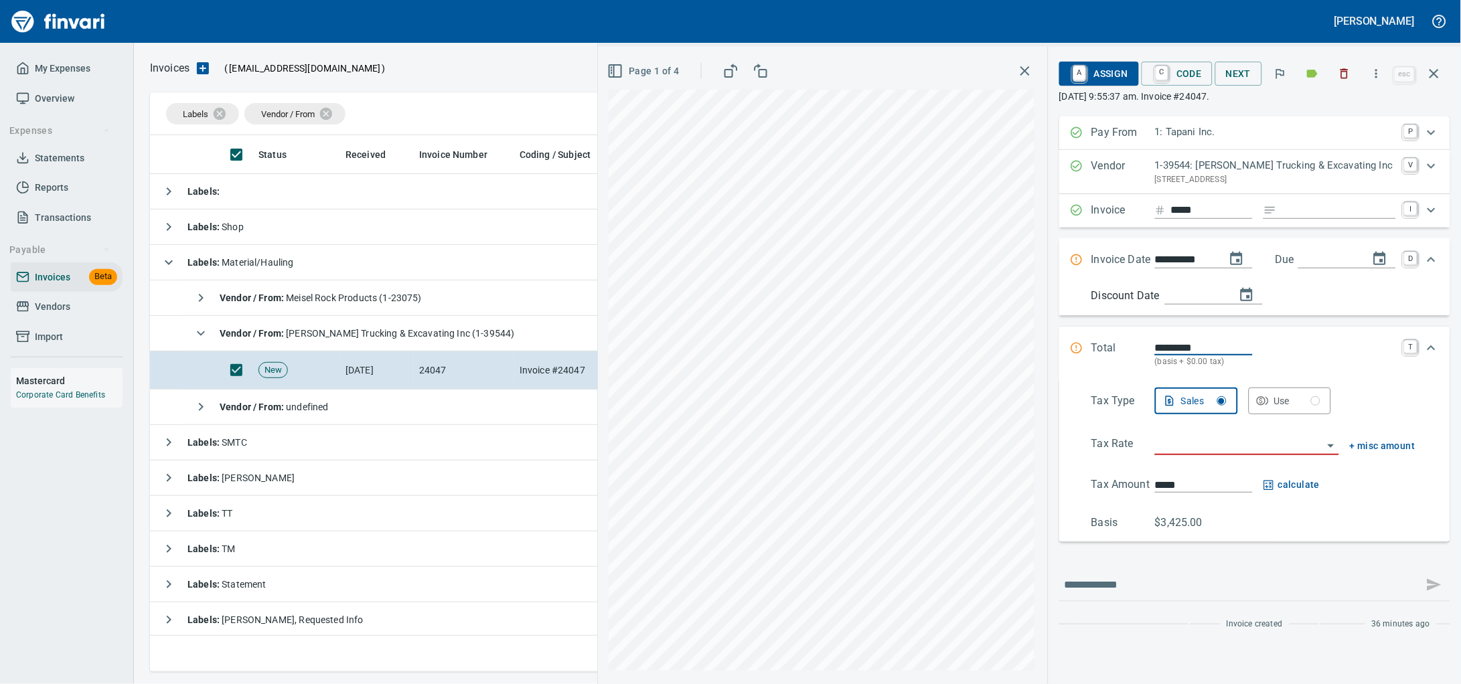
click at [1436, 74] on icon "button" at bounding box center [1434, 74] width 16 height 16
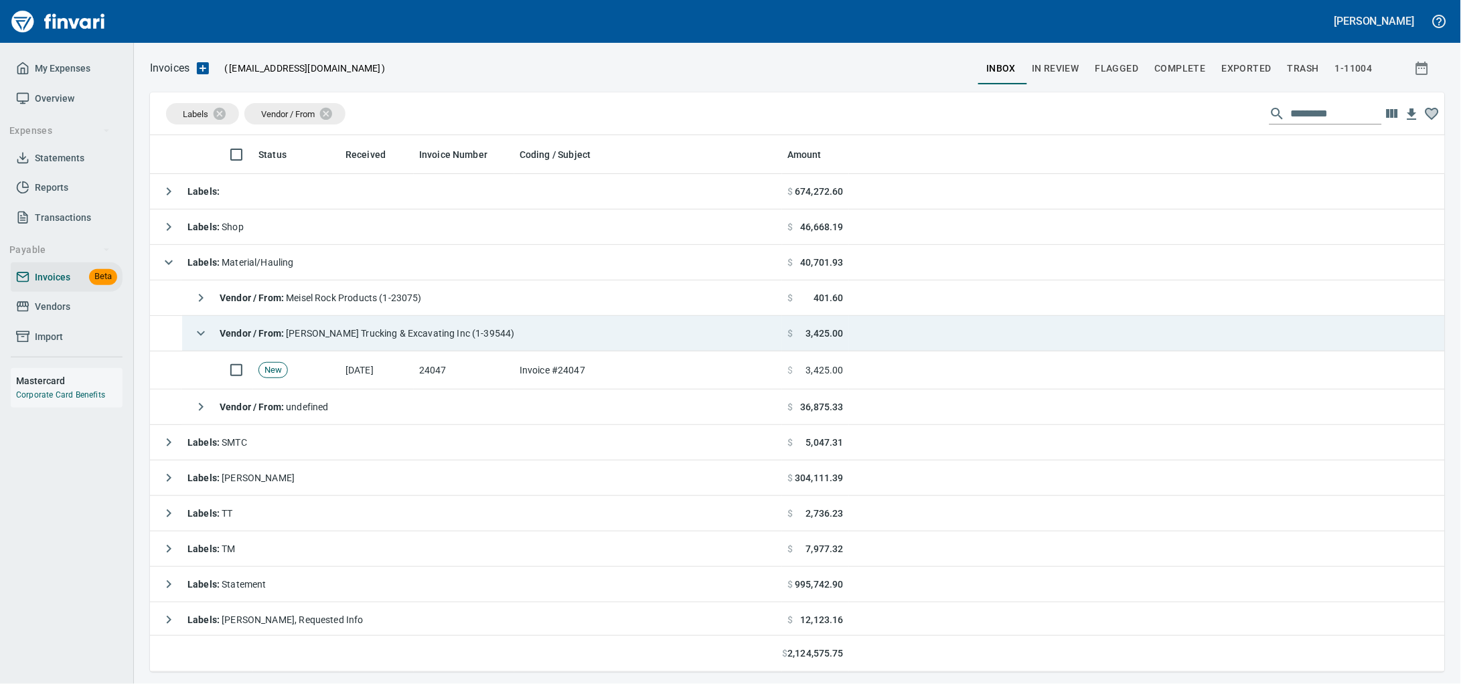
click at [454, 327] on div "Vendor / From : [PERSON_NAME] Trucking & Excavating Inc (1-39544)" at bounding box center [350, 333] width 327 height 27
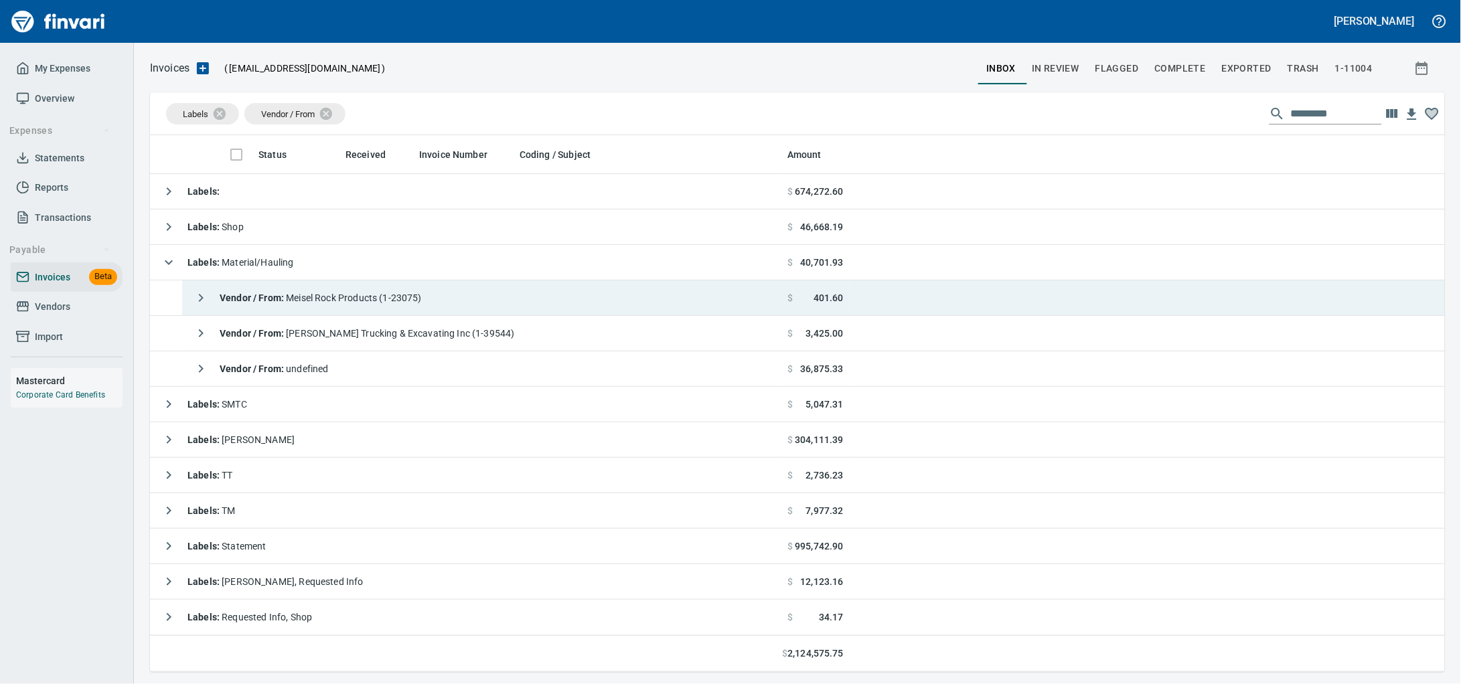
click at [413, 297] on span "Vendor / From : Meisel Rock Products (1-23075)" at bounding box center [321, 298] width 202 height 11
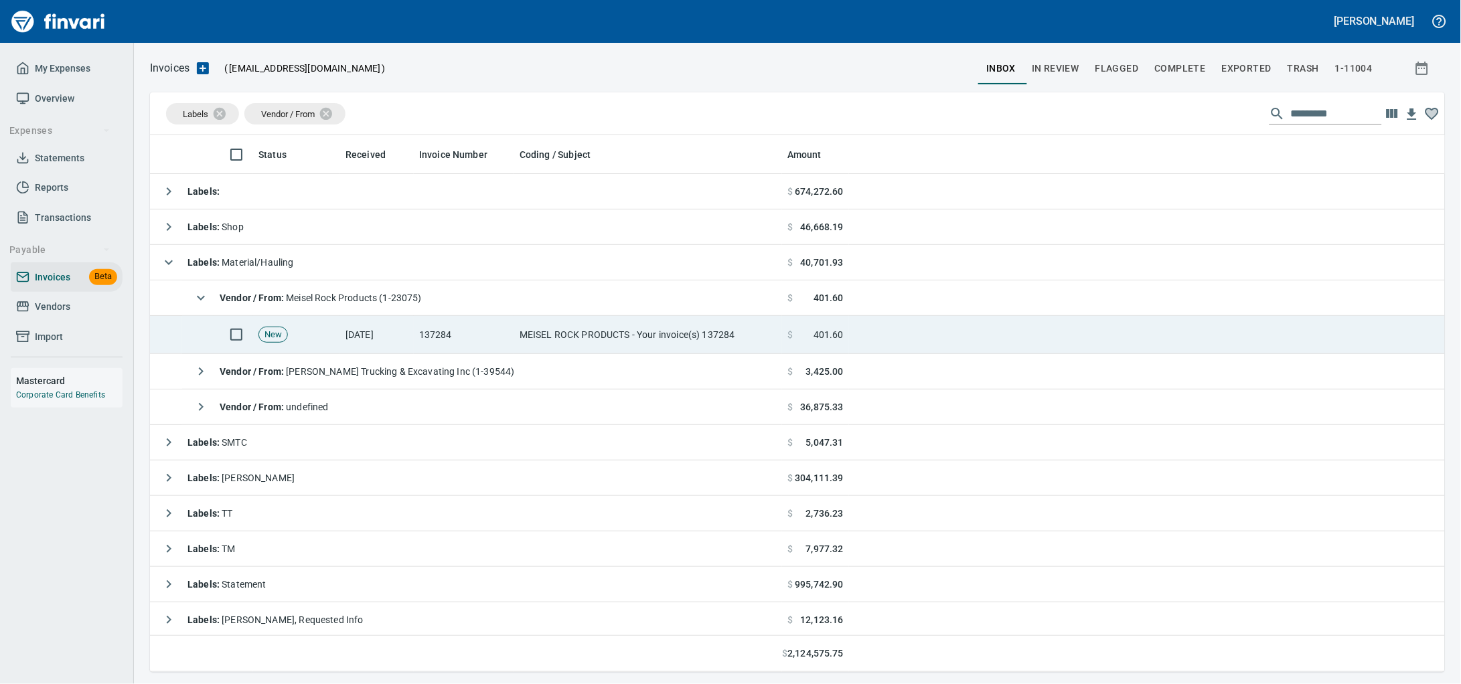
click at [411, 337] on td "[DATE]" at bounding box center [377, 335] width 74 height 38
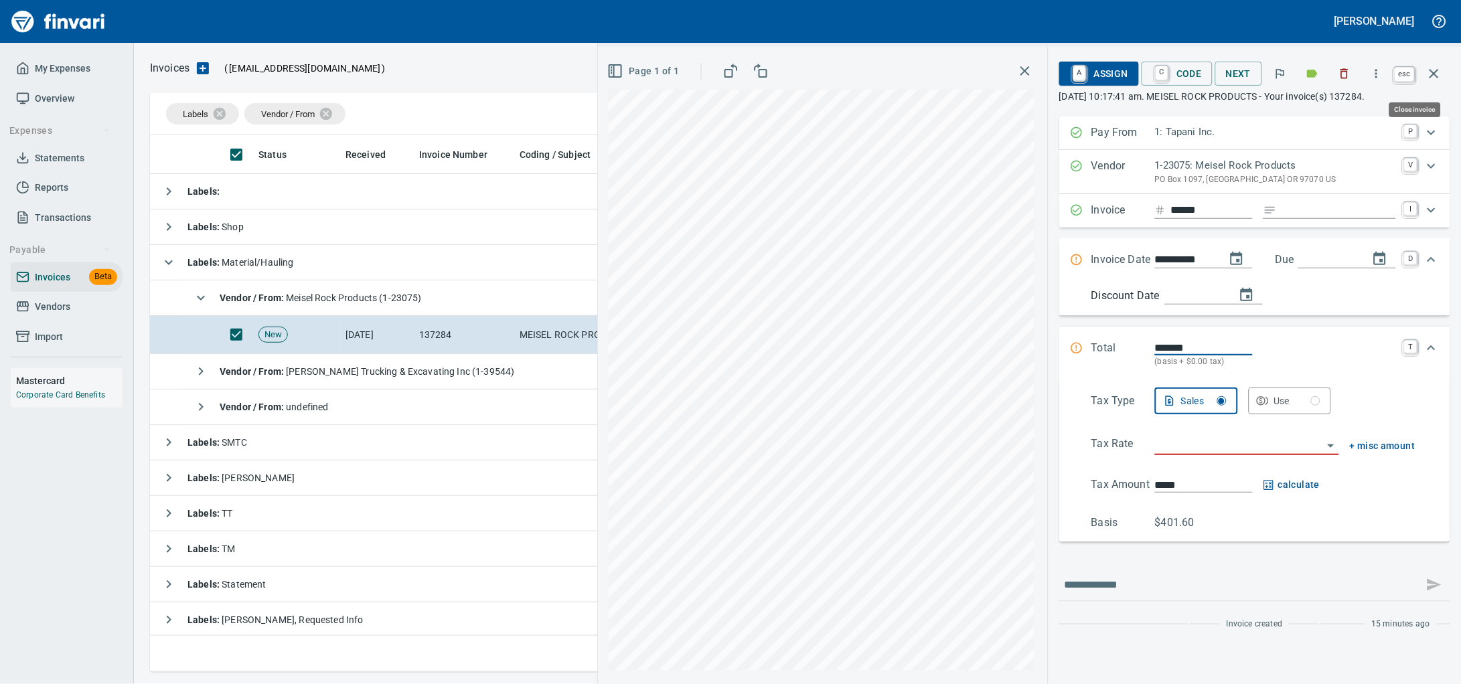
click at [1440, 71] on icon "button" at bounding box center [1434, 74] width 16 height 16
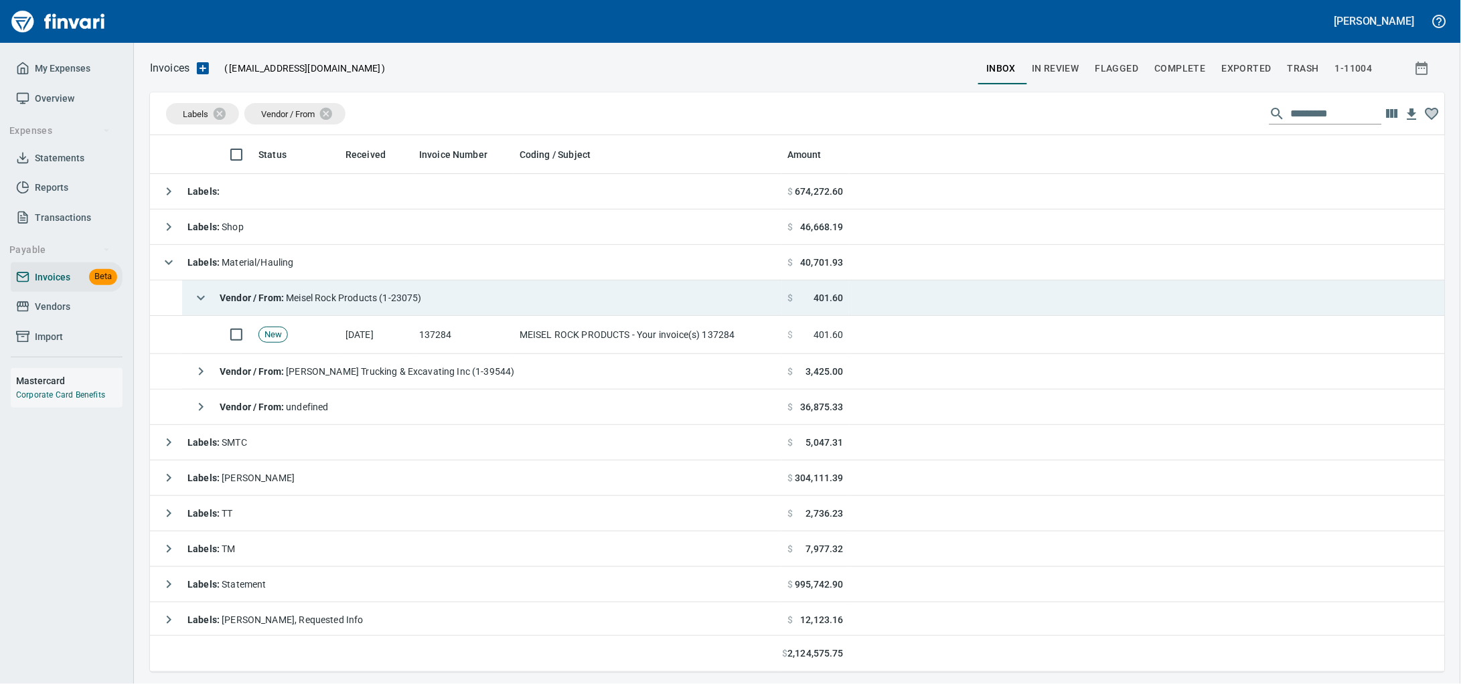
scroll to position [525, 1268]
click at [416, 308] on div "Vendor / From : Meisel Rock Products (1-23075)" at bounding box center [304, 297] width 234 height 27
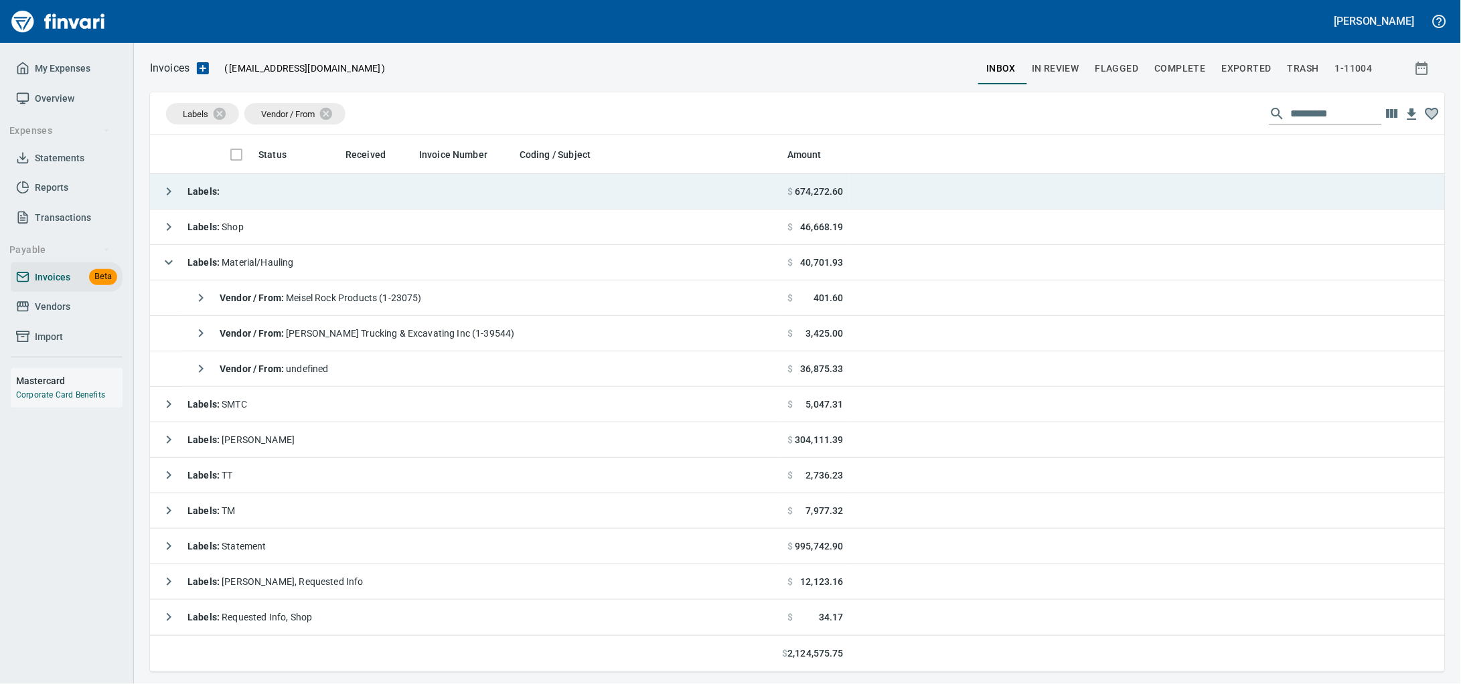
click at [346, 199] on td "Labels :" at bounding box center [466, 191] width 632 height 35
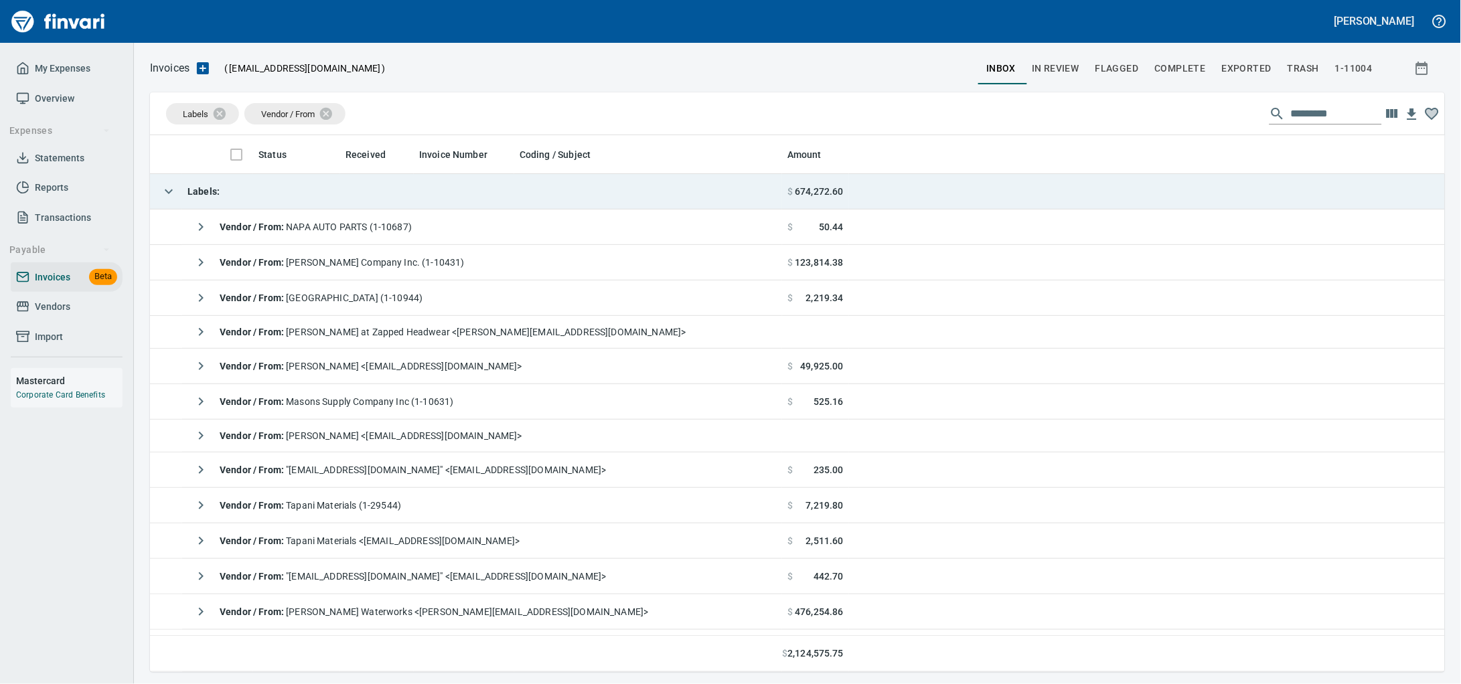
click at [346, 199] on td "Labels :" at bounding box center [466, 191] width 632 height 35
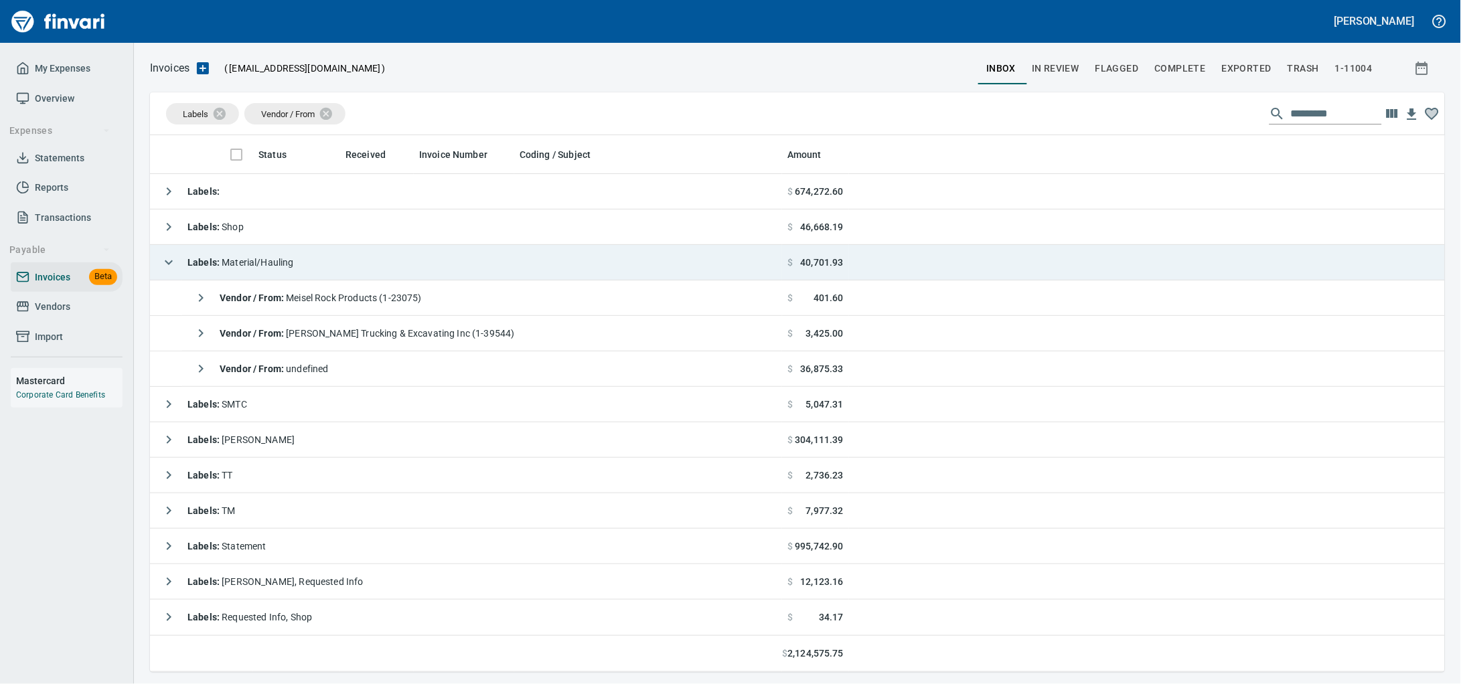
click at [330, 268] on td "Labels : Material/Hauling" at bounding box center [466, 262] width 632 height 35
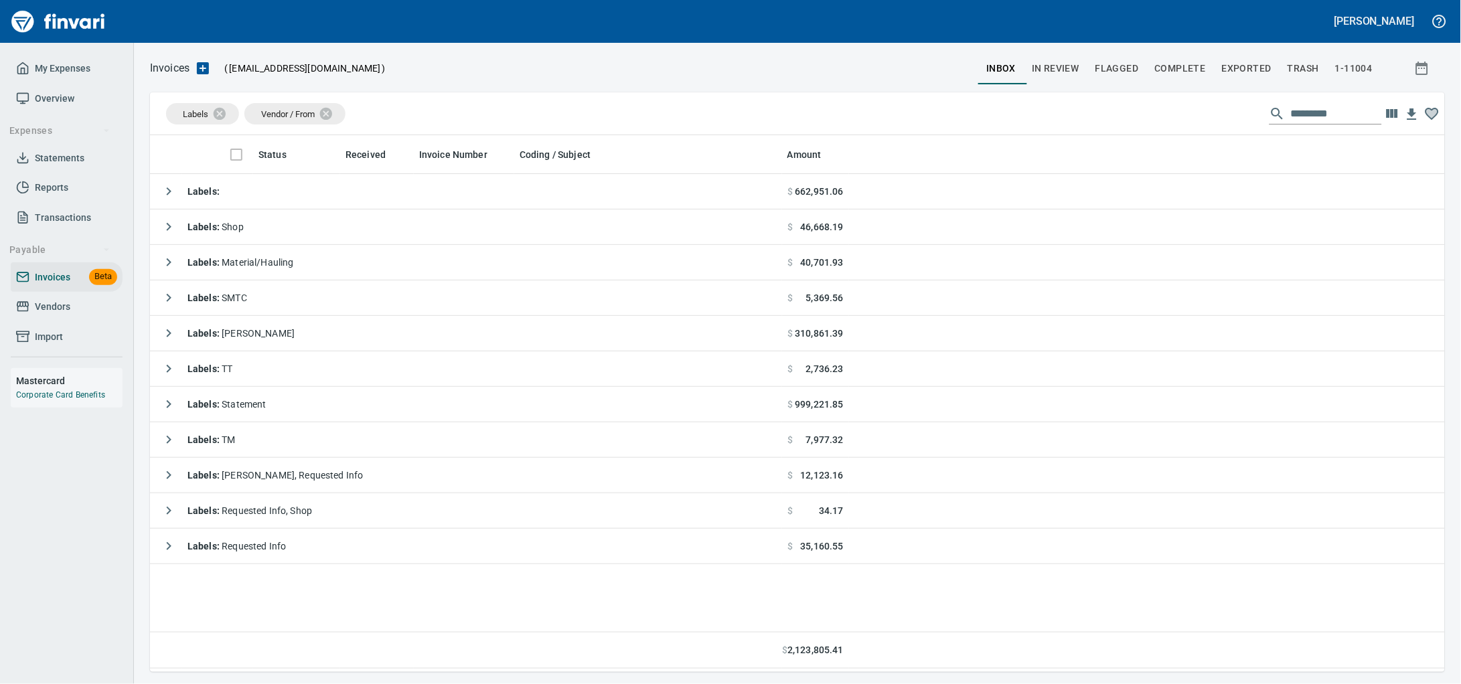
scroll to position [525, 1269]
